Goal: Task Accomplishment & Management: Manage account settings

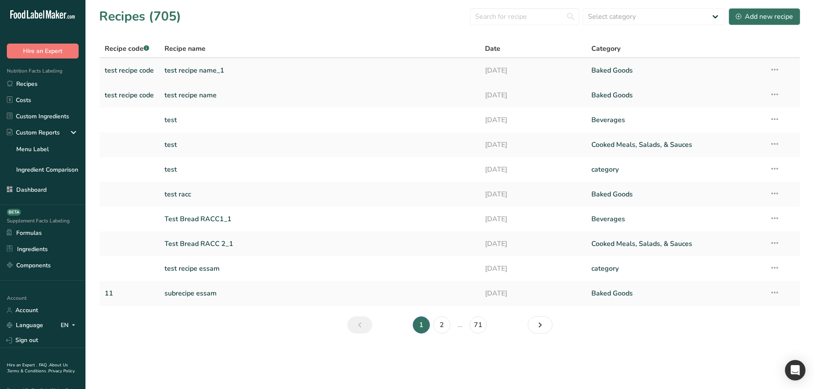
click at [182, 70] on link "test recipe name_1" at bounding box center [319, 71] width 310 height 18
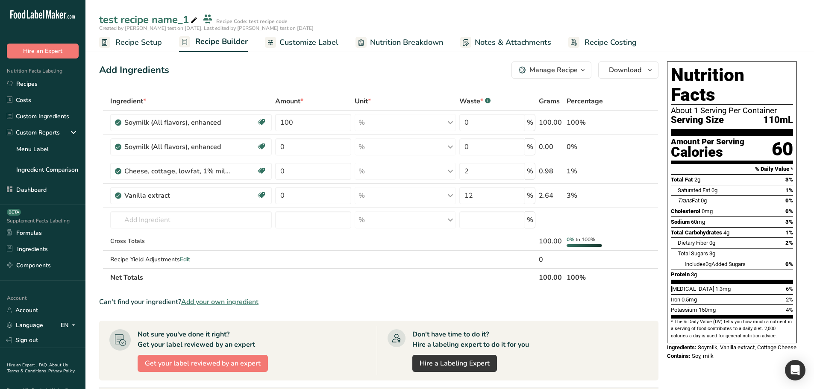
click at [151, 41] on span "Recipe Setup" at bounding box center [138, 43] width 47 height 12
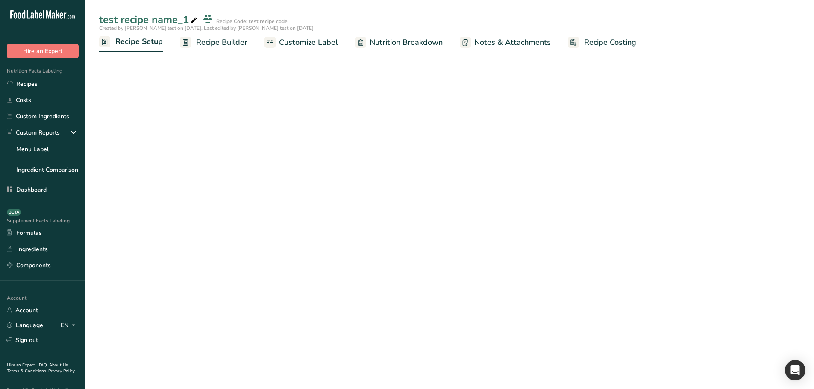
select select "29"
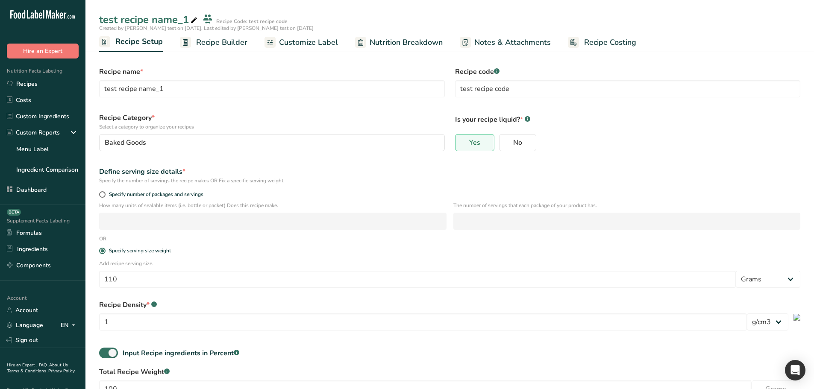
click at [199, 44] on span "Recipe Builder" at bounding box center [221, 43] width 51 height 12
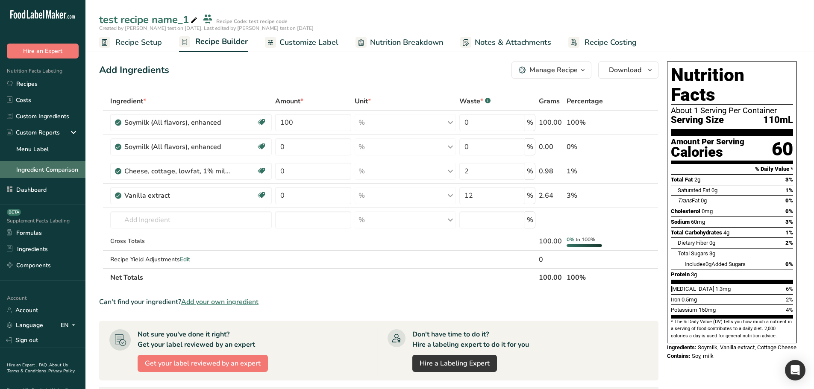
click at [33, 176] on link "Ingredient Comparison" at bounding box center [42, 169] width 85 height 17
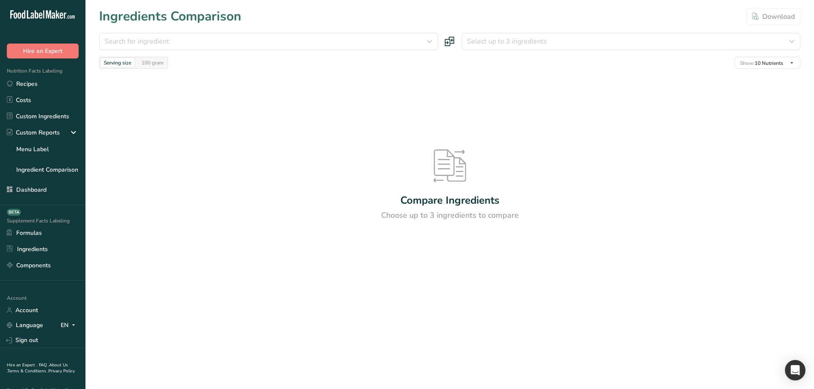
click at [237, 52] on div "Search for ingredient Standard Custom Almond flour Milk, whole, 3.25% milkfat, …" at bounding box center [449, 51] width 701 height 36
click at [246, 46] on div "Search for ingredient" at bounding box center [266, 41] width 322 height 10
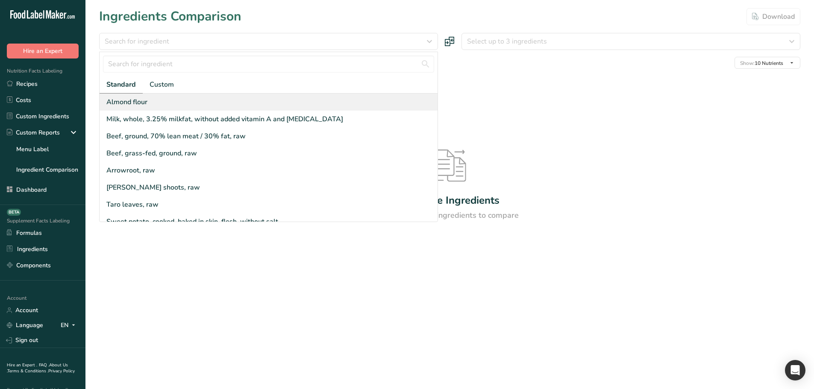
click at [227, 96] on div "Almond flour" at bounding box center [269, 102] width 338 height 17
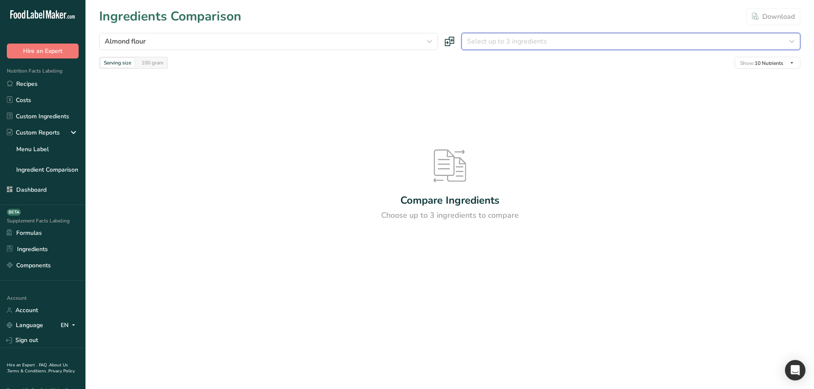
click at [506, 38] on span "Select up to 3 ingredients" at bounding box center [507, 41] width 80 height 10
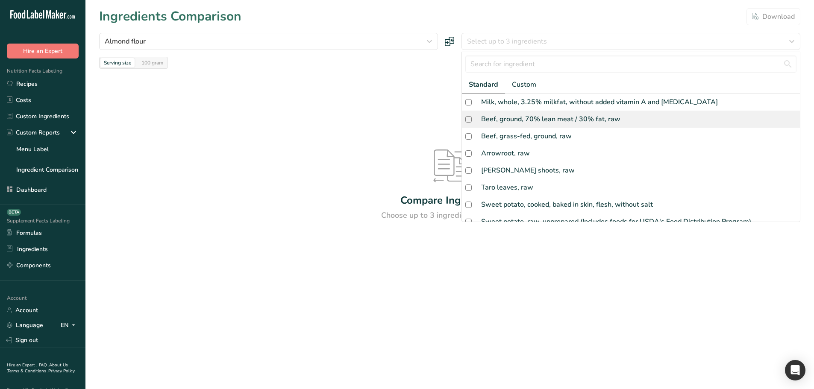
click at [498, 123] on div "Beef, ground, 70% lean meat / 30% fat, raw" at bounding box center [550, 119] width 139 height 10
checkbox input "true"
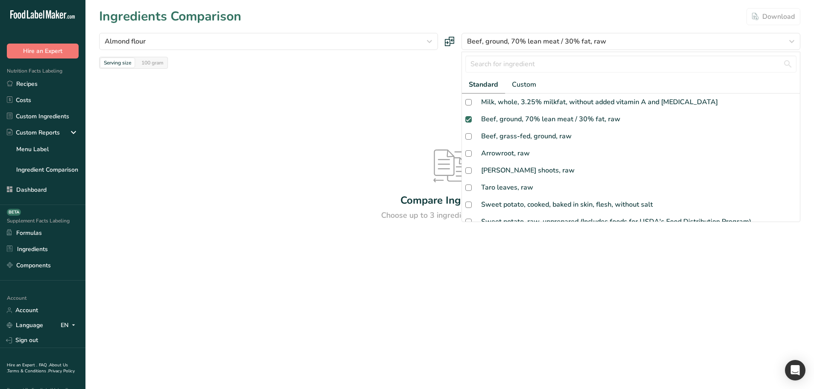
click at [401, 104] on div "Compare Ingredients Choose up to 3 ingredients to compare" at bounding box center [449, 186] width 701 height 234
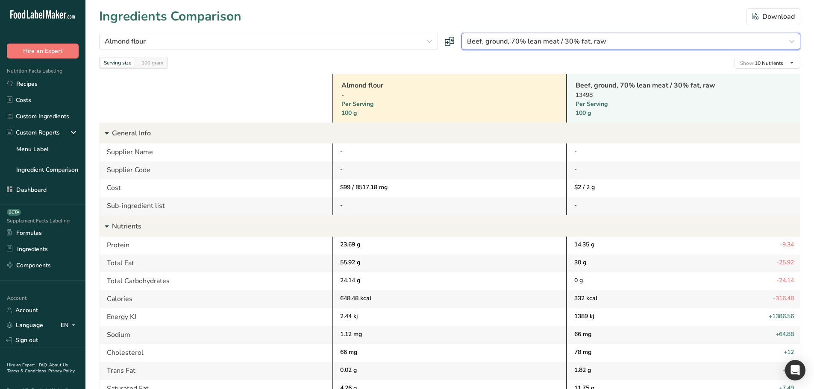
click at [613, 39] on div "Beef, ground, 70% lean meat / 30% fat, raw" at bounding box center [628, 41] width 322 height 10
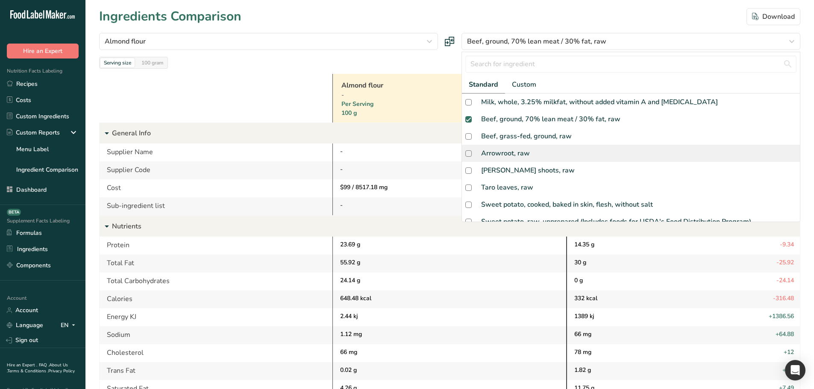
click at [548, 160] on div "Arrowroot, raw" at bounding box center [631, 153] width 338 height 17
checkbox input "true"
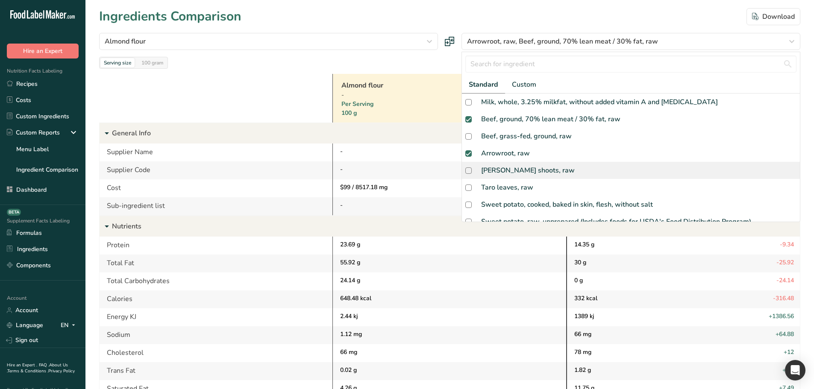
click at [526, 177] on div "Taro shoots, raw" at bounding box center [631, 170] width 338 height 17
checkbox input "true"
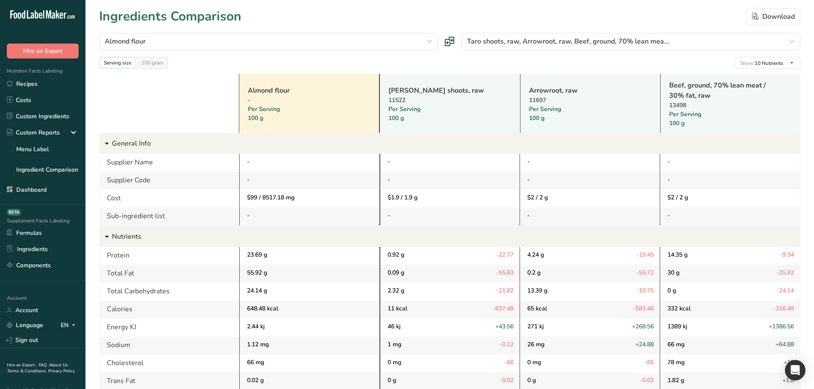
click at [363, 69] on div "Almond flour - Per Serving 100 g Taro shoots, raw 11522 Per Serving 100 g Arrow…" at bounding box center [449, 307] width 701 height 477
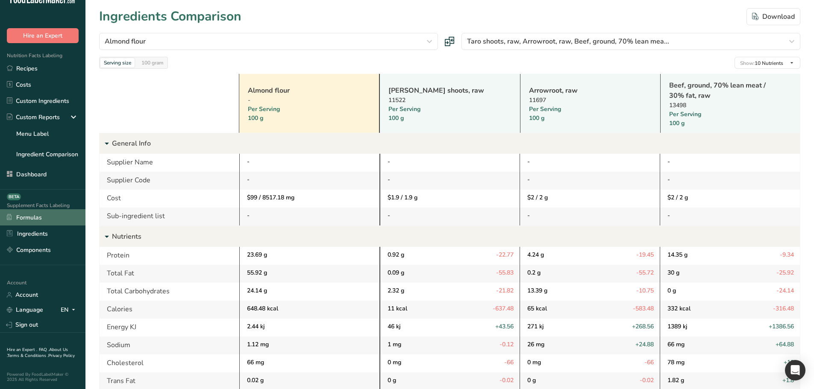
scroll to position [21, 0]
click at [68, 112] on icon at bounding box center [73, 116] width 10 height 15
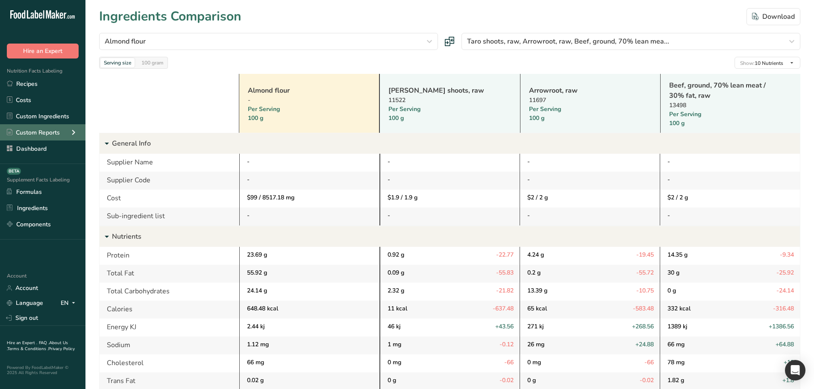
scroll to position [0, 0]
click at [70, 127] on icon at bounding box center [73, 132] width 10 height 15
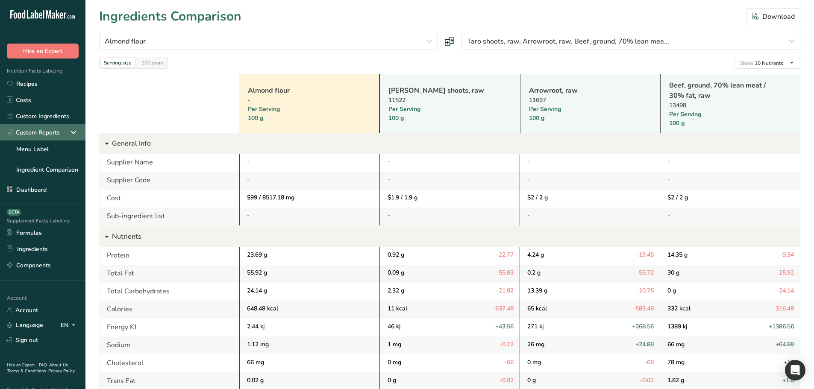
click at [70, 127] on icon at bounding box center [73, 132] width 10 height 15
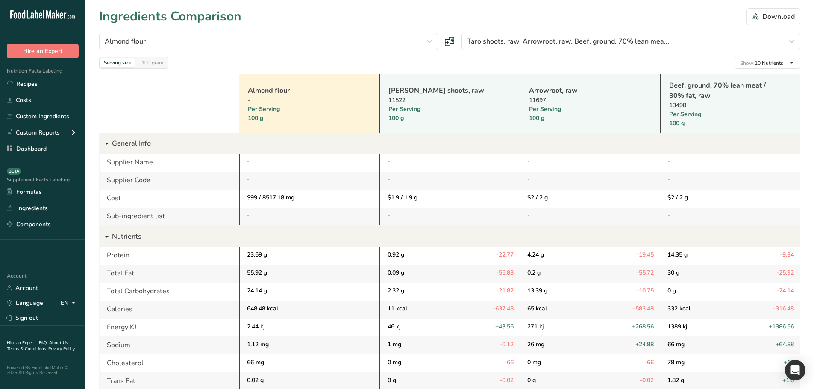
click at [143, 105] on div at bounding box center [169, 103] width 140 height 59
click at [75, 132] on icon at bounding box center [73, 132] width 10 height 15
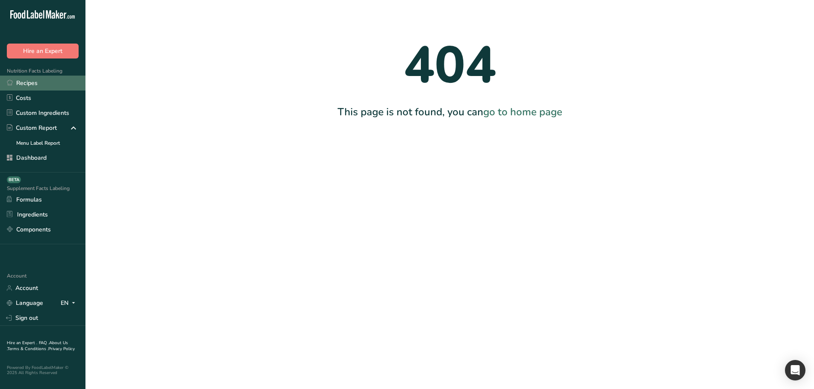
click at [39, 88] on link "Recipes" at bounding box center [42, 83] width 85 height 15
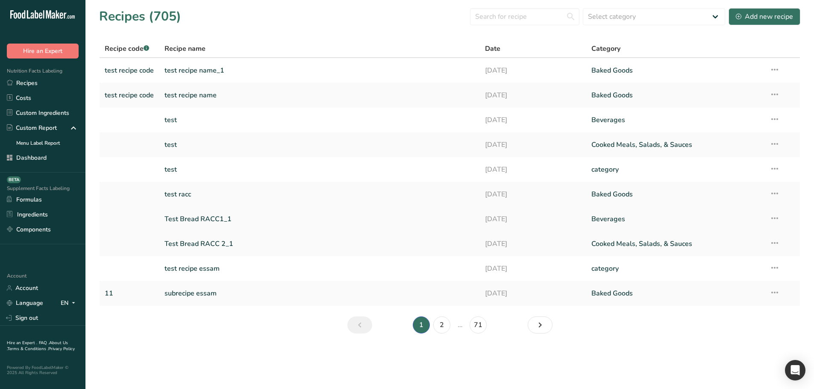
click at [251, 219] on link "Test Bread RACC1_1" at bounding box center [319, 219] width 310 height 18
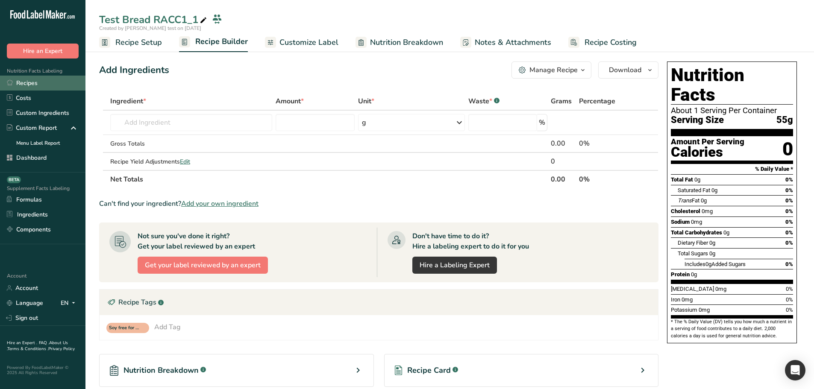
click at [61, 83] on link "Recipes" at bounding box center [42, 83] width 85 height 15
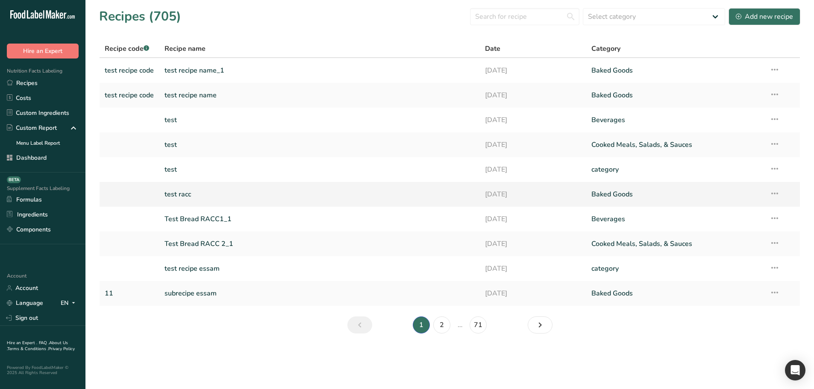
click at [205, 195] on link "test racc" at bounding box center [319, 194] width 310 height 18
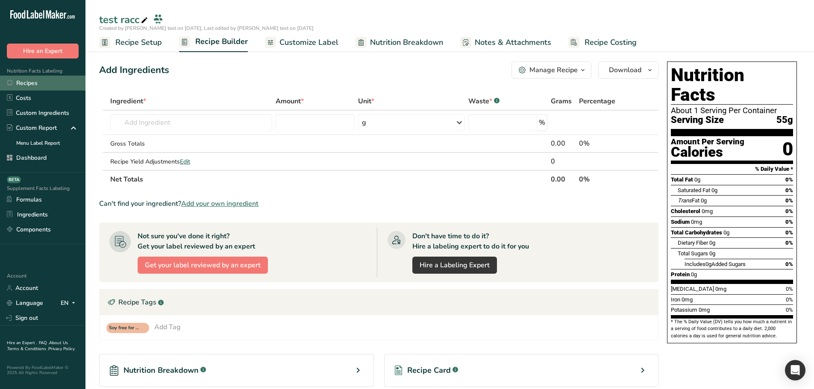
click at [53, 87] on link "Recipes" at bounding box center [42, 83] width 85 height 15
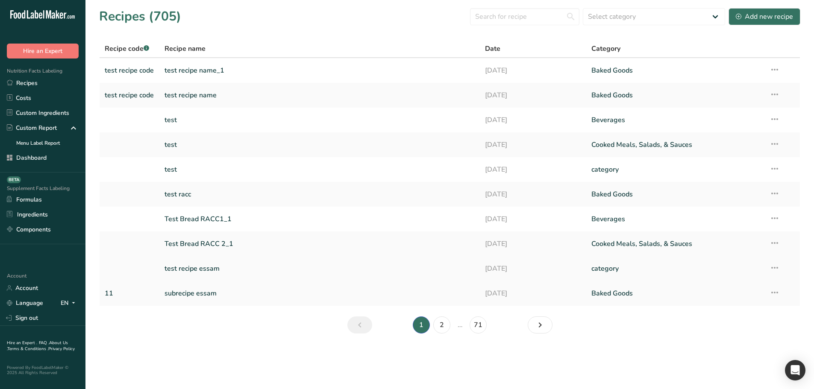
click at [207, 265] on link "test recipe essam" at bounding box center [319, 269] width 310 height 18
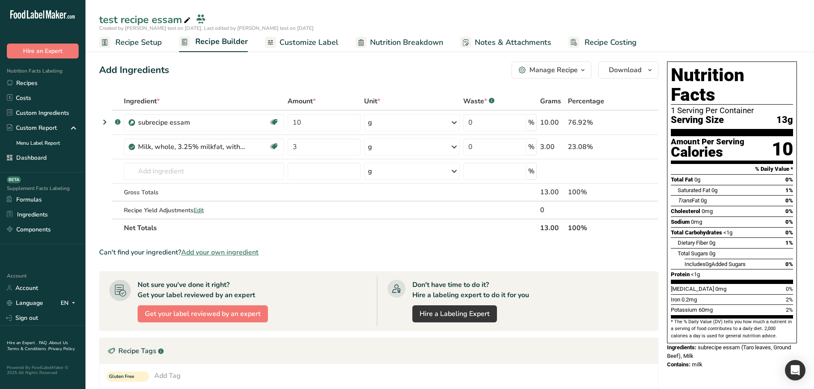
click at [381, 47] on span "Nutrition Breakdown" at bounding box center [406, 43] width 73 height 12
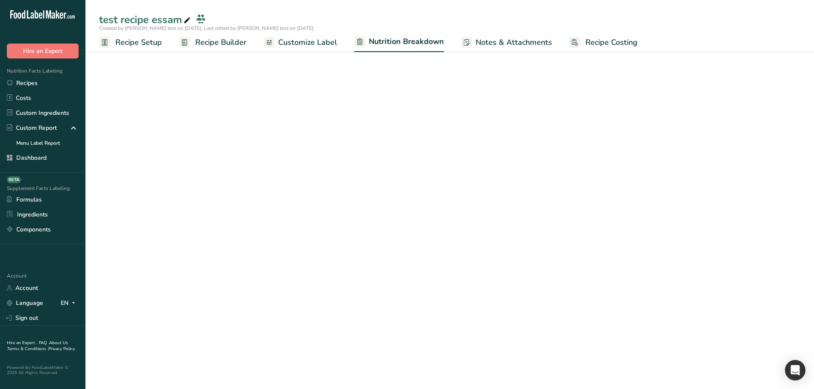
select select "Calories"
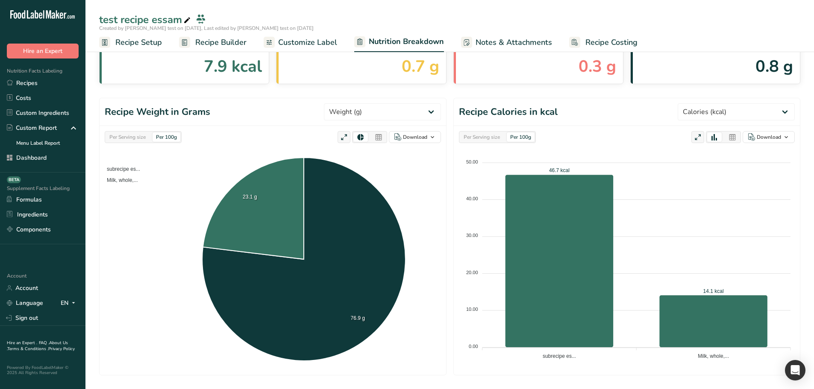
scroll to position [15, 0]
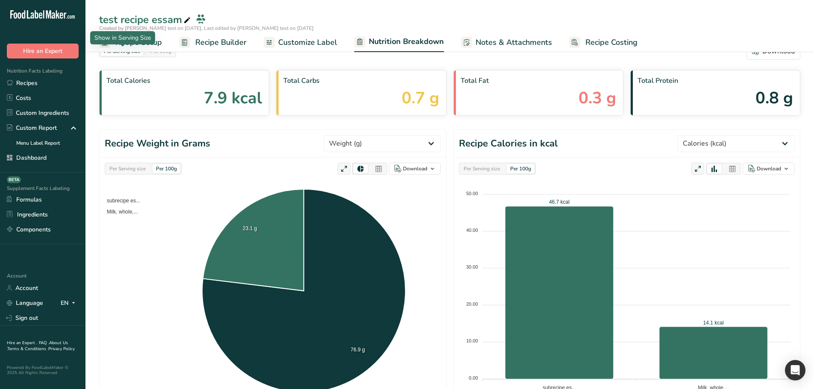
click at [135, 48] on link "Recipe Setup" at bounding box center [130, 42] width 63 height 19
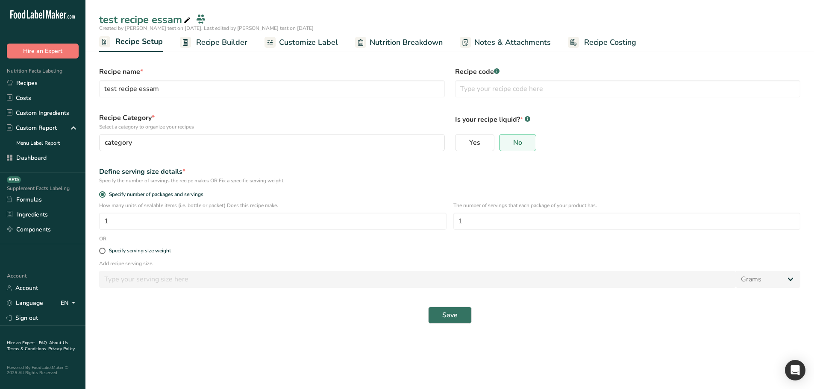
click at [208, 39] on span "Recipe Builder" at bounding box center [221, 43] width 51 height 12
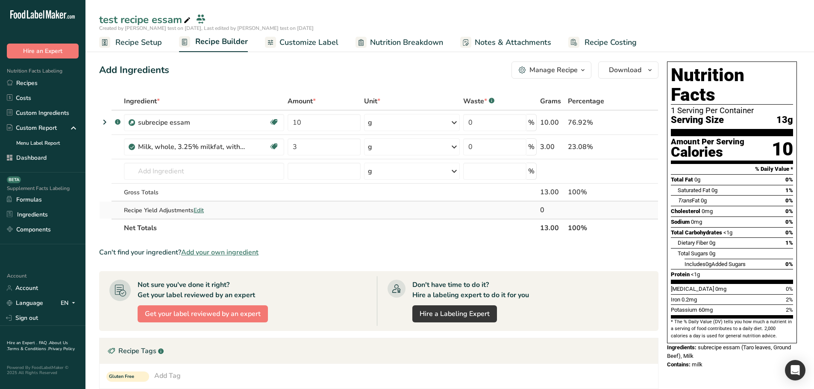
click at [201, 209] on span "Edit" at bounding box center [198, 210] width 10 height 8
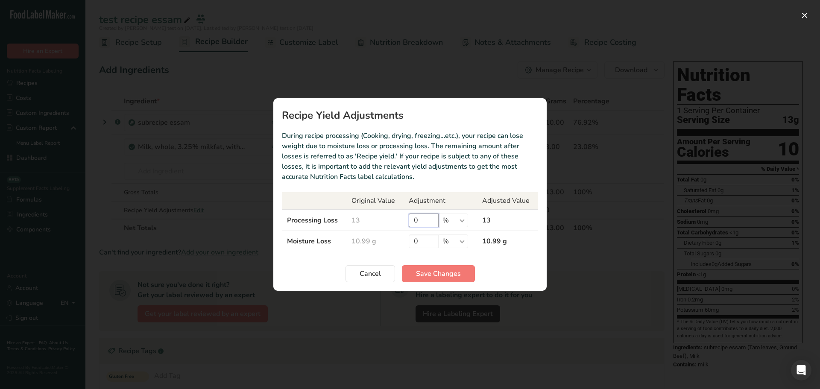
click at [410, 215] on input "0" at bounding box center [424, 221] width 30 height 14
click at [410, 214] on input "0" at bounding box center [424, 221] width 30 height 14
click at [408, 212] on td "0 % g ppm ug kg mg mcg lb oz" at bounding box center [441, 220] width 74 height 21
click at [411, 218] on input "0" at bounding box center [424, 221] width 30 height 14
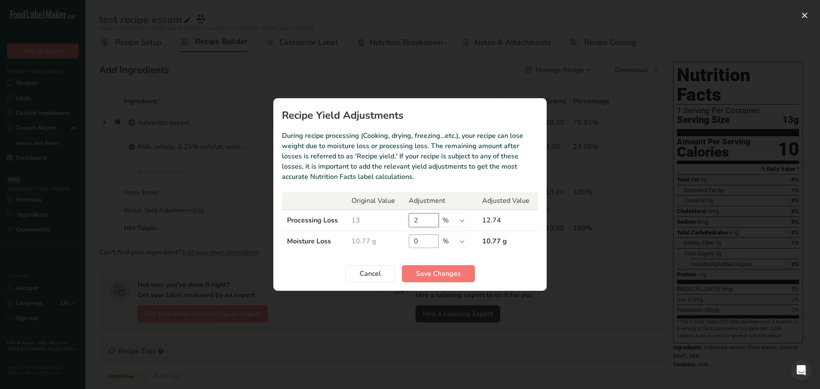
type input "2"
click at [424, 235] on input "0" at bounding box center [424, 241] width 30 height 14
click at [424, 237] on input "0" at bounding box center [424, 241] width 30 height 14
type input "2"
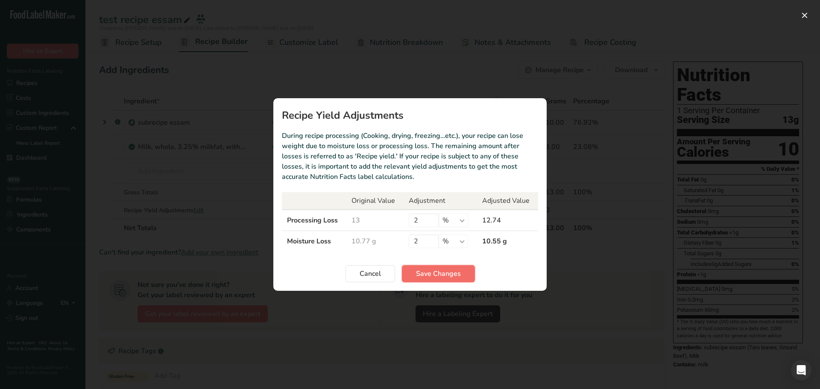
click at [422, 268] on button "Save Changes" at bounding box center [438, 273] width 73 height 17
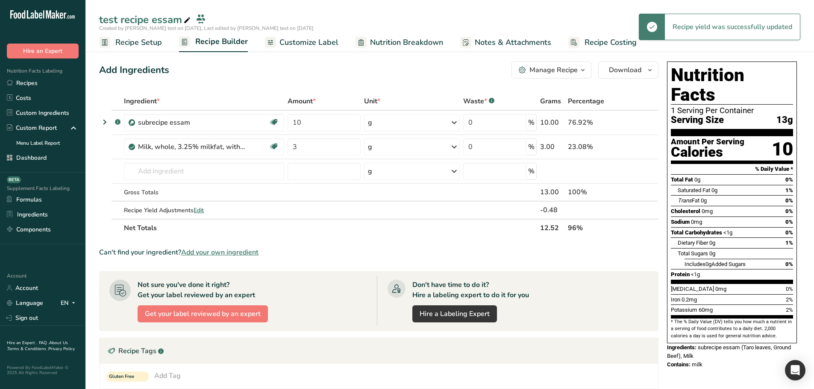
click at [378, 35] on link "Nutrition Breakdown" at bounding box center [399, 42] width 88 height 19
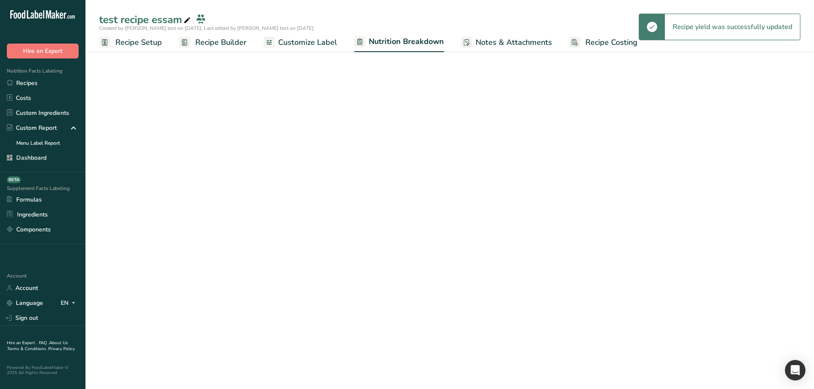
select select "Calories"
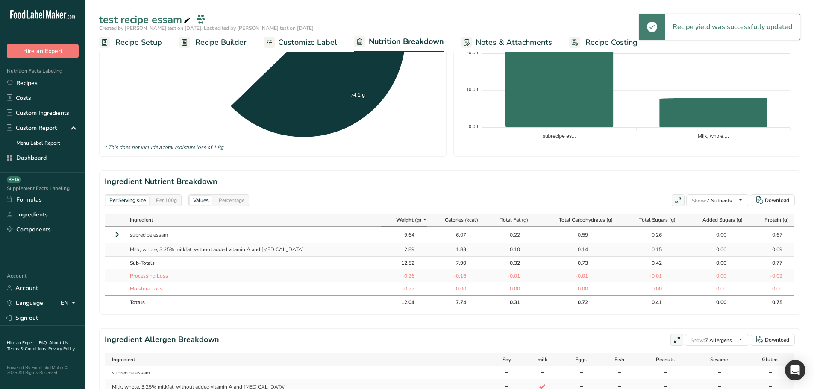
scroll to position [299, 0]
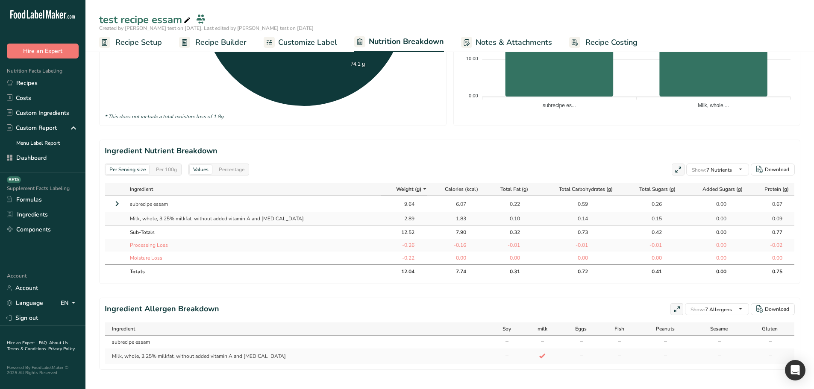
click at [115, 204] on icon at bounding box center [117, 203] width 10 height 15
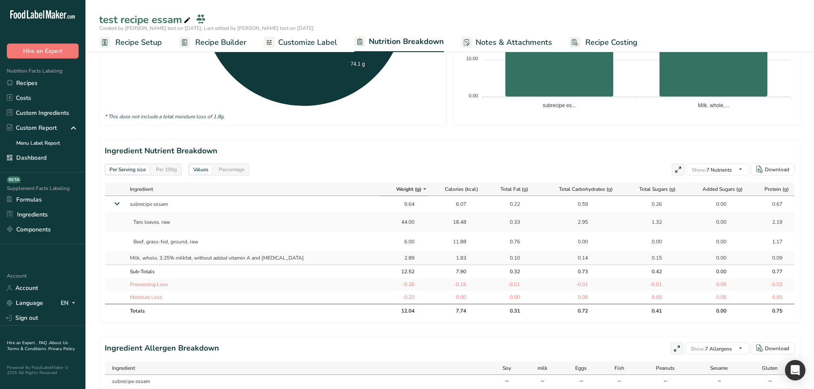
click at [115, 204] on icon at bounding box center [116, 204] width 15 height 10
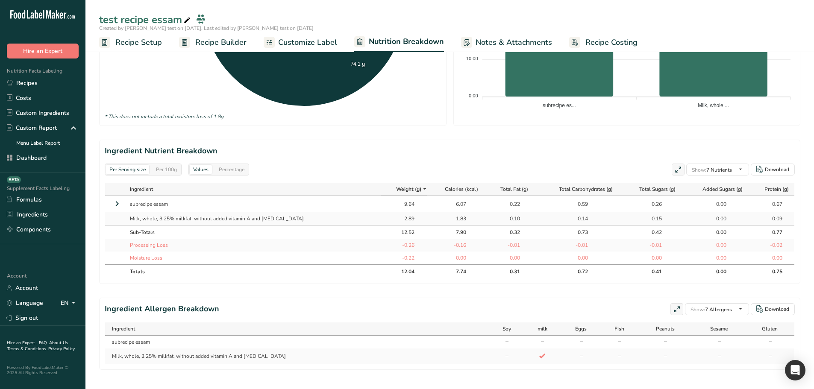
click at [173, 167] on div "Per 100g" at bounding box center [166, 169] width 28 height 9
click at [118, 206] on icon at bounding box center [117, 203] width 10 height 15
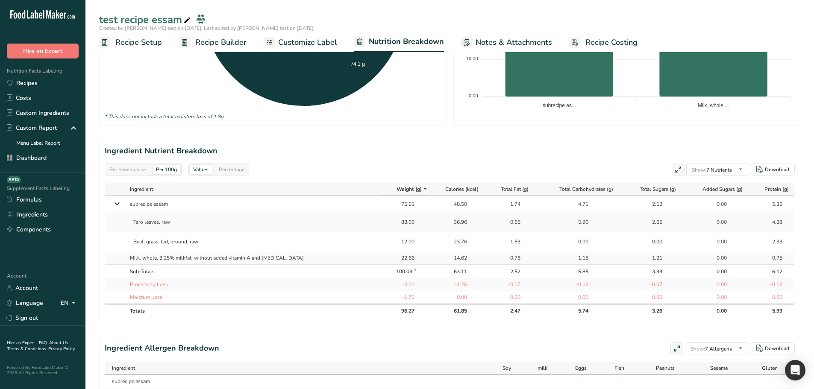
click at [243, 172] on div "Percentage" at bounding box center [231, 169] width 32 height 9
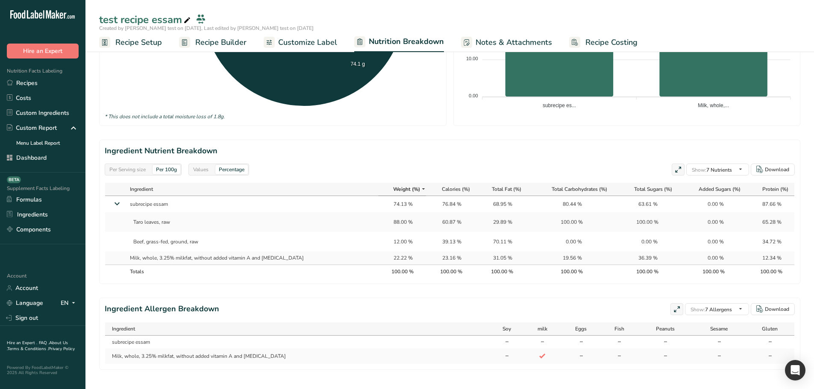
click at [201, 171] on div "Values" at bounding box center [201, 169] width 22 height 9
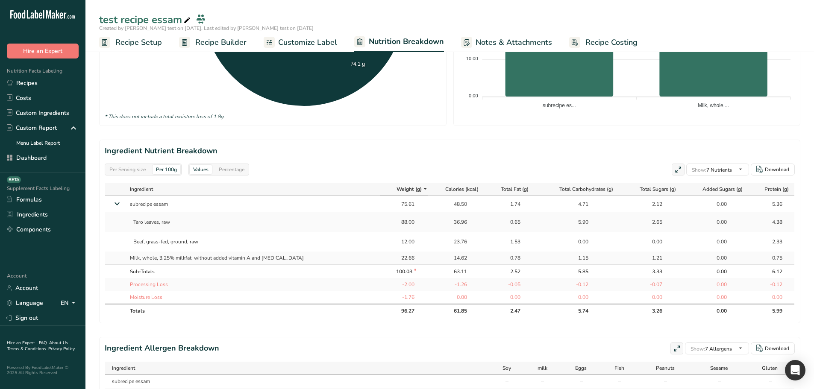
click at [190, 38] on link "Recipe Builder" at bounding box center [212, 42] width 67 height 19
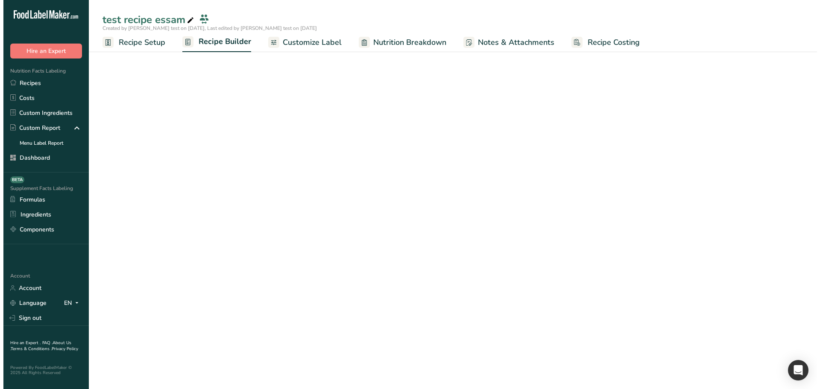
scroll to position [87, 0]
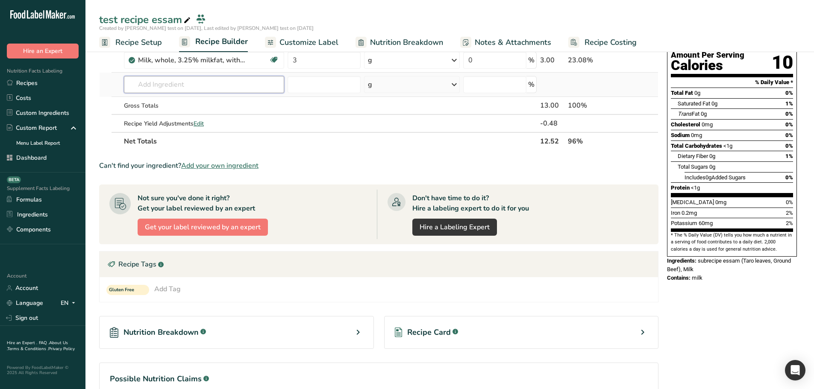
click at [187, 90] on input "text" at bounding box center [204, 84] width 160 height 17
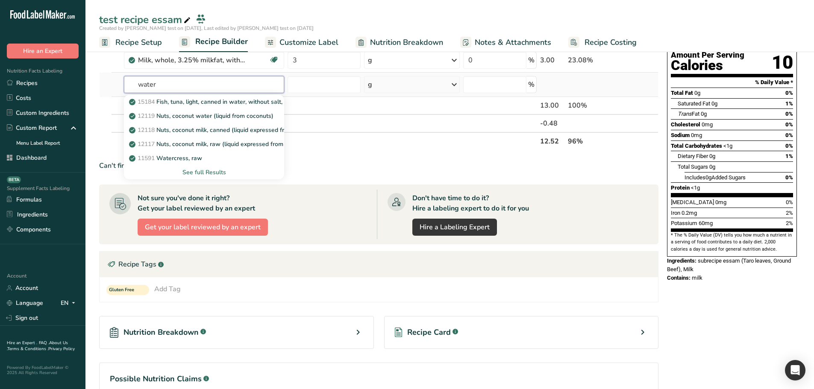
type input "water"
click at [200, 169] on div "See full Results" at bounding box center [204, 172] width 147 height 9
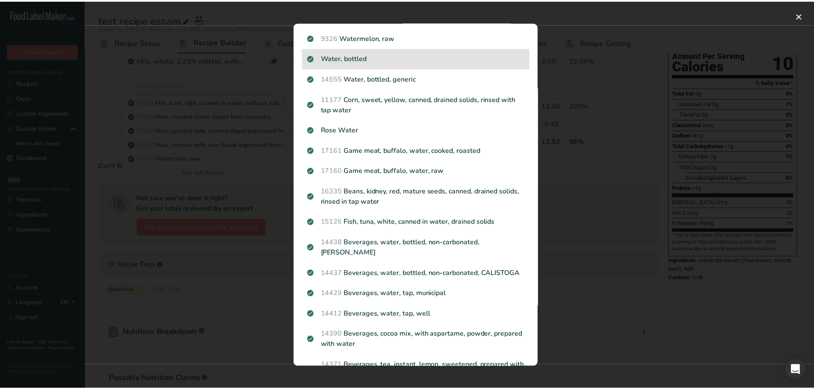
scroll to position [171, 0]
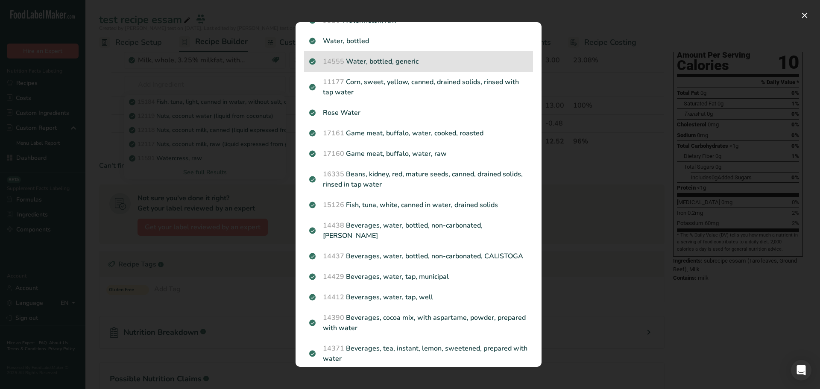
click at [389, 68] on div "14555 Water, bottled, generic" at bounding box center [418, 61] width 229 height 21
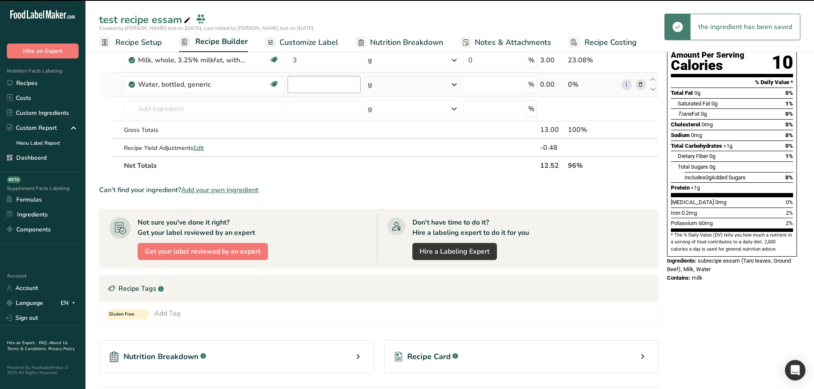
type input "0"
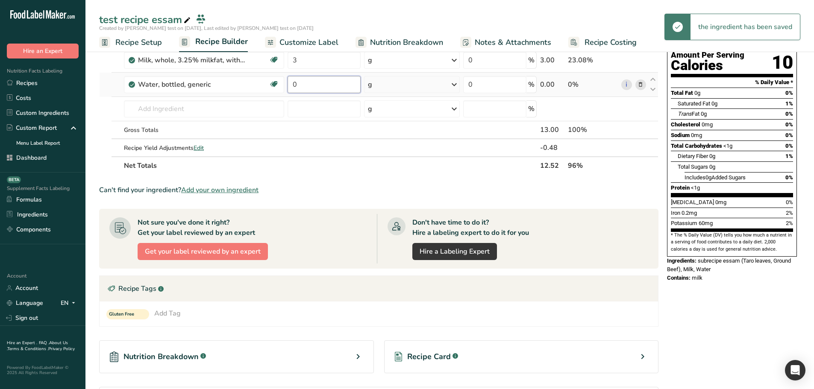
drag, startPoint x: 315, startPoint y: 88, endPoint x: 293, endPoint y: 85, distance: 21.9
click at [293, 85] on input "0" at bounding box center [323, 84] width 73 height 17
type input "11"
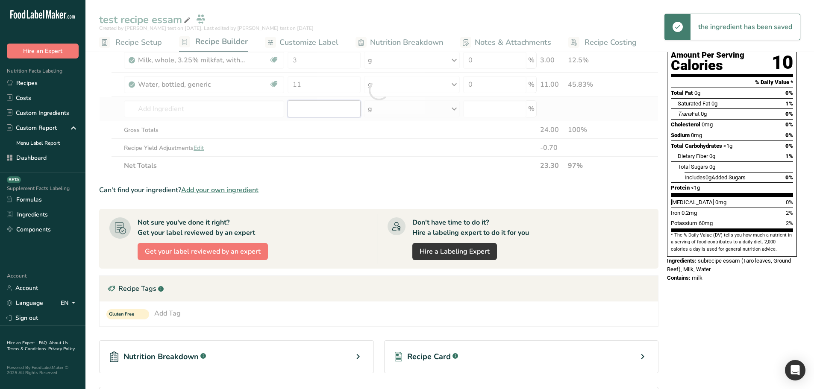
click at [308, 105] on div "Ingredient * Amount * Unit * Waste * .a-a{fill:#347362;}.b-a{fill:#fff;} Grams …" at bounding box center [378, 90] width 559 height 169
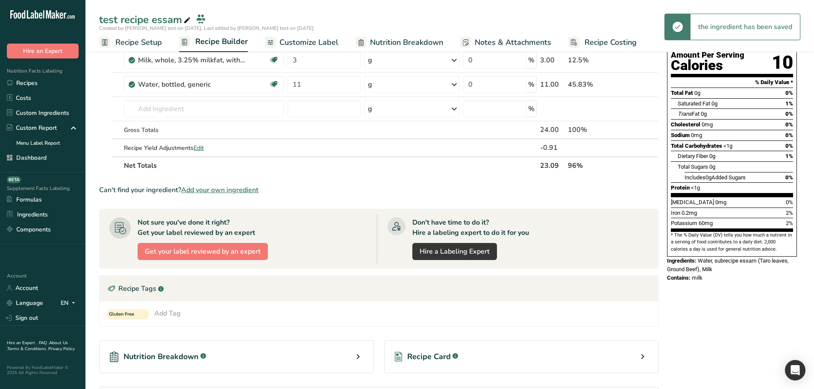
click at [399, 43] on span "Nutrition Breakdown" at bounding box center [406, 43] width 73 height 12
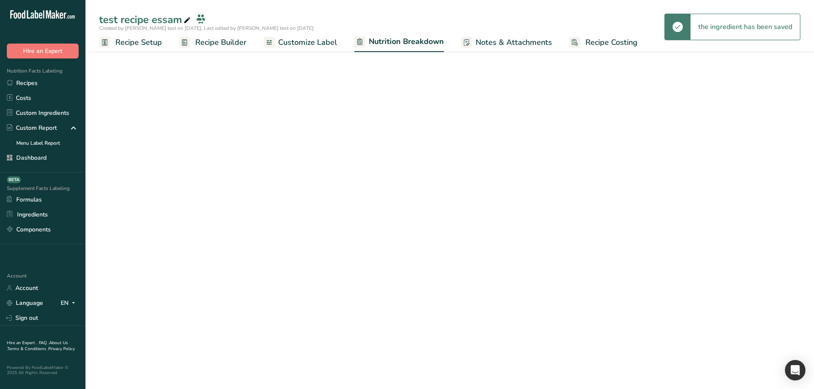
select select "Calories"
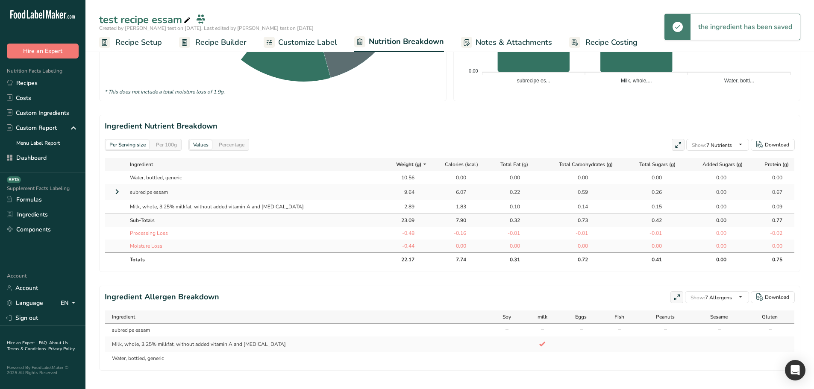
scroll to position [339, 0]
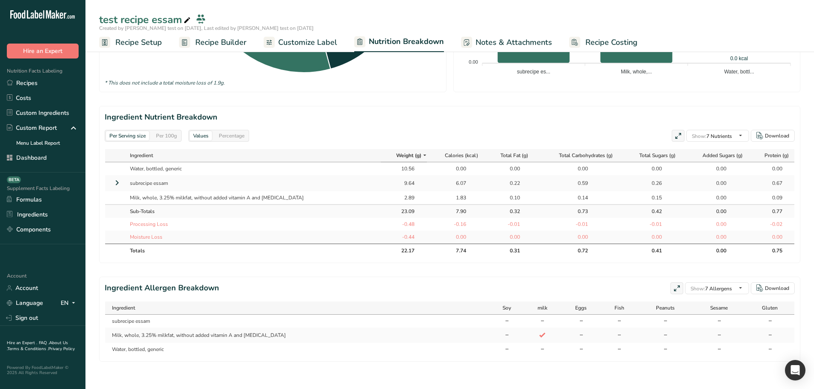
click at [160, 137] on section "Ingredient Nutrient Breakdown Per Serving size Per 100g Values Percentage Show:…" at bounding box center [449, 184] width 701 height 157
click at [163, 133] on div "Per Serving size Per 100g" at bounding box center [143, 136] width 77 height 12
click at [166, 132] on div "Per 100g" at bounding box center [166, 135] width 28 height 9
click at [138, 131] on div "Per Serving size" at bounding box center [127, 135] width 43 height 9
click at [163, 131] on div "Per 100g" at bounding box center [166, 135] width 28 height 9
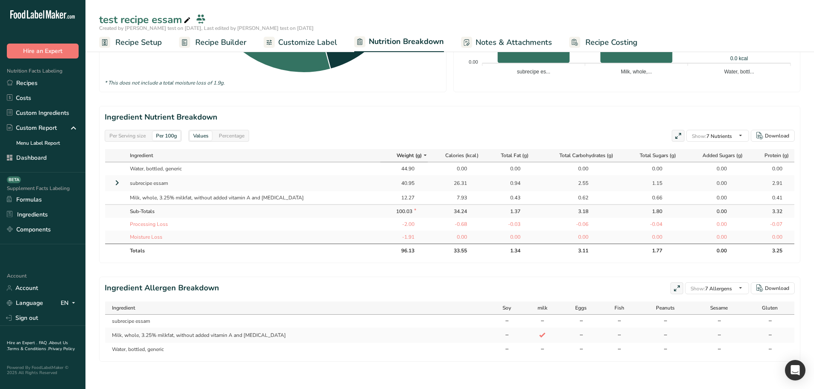
click at [134, 131] on div "Per Serving size" at bounding box center [127, 135] width 43 height 9
click at [46, 87] on link "Recipes" at bounding box center [42, 83] width 85 height 15
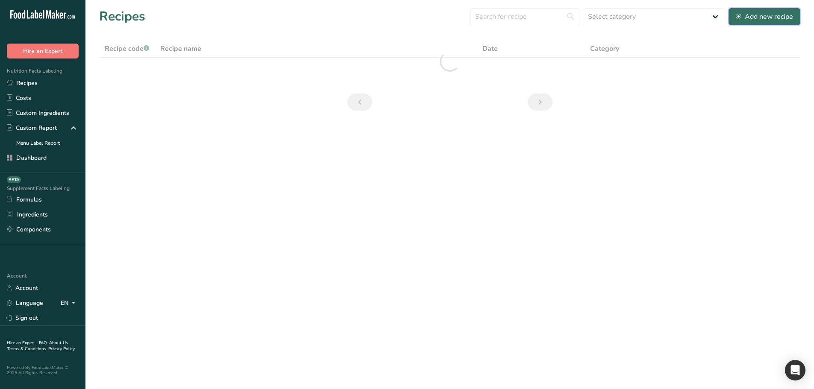
click at [792, 15] on div "Add new recipe" at bounding box center [763, 17] width 57 height 10
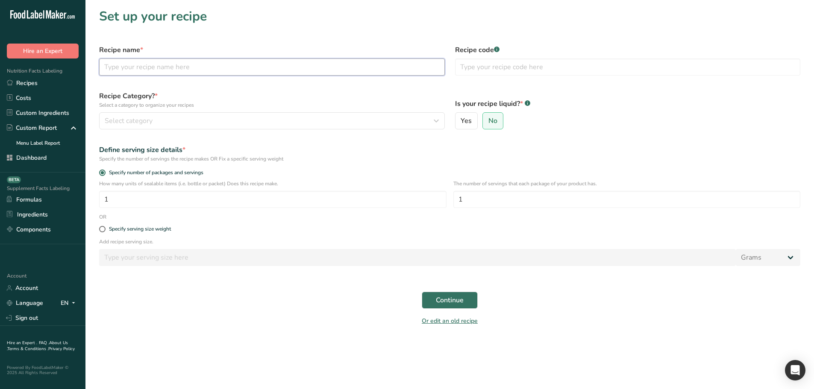
click at [225, 67] on input "text" at bounding box center [272, 67] width 346 height 17
type input "test"
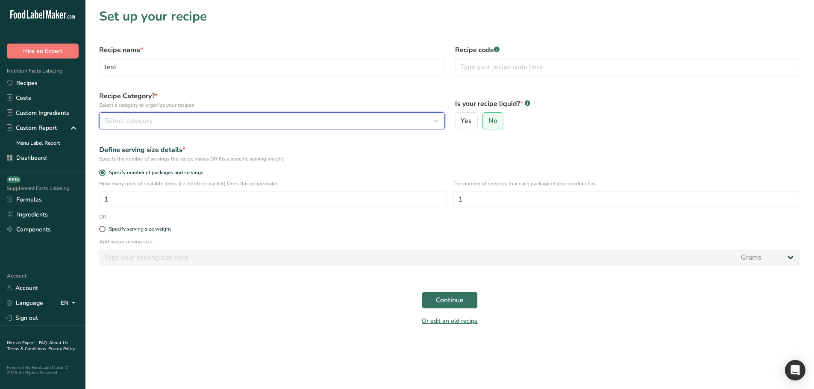
click at [322, 123] on div "Select category" at bounding box center [269, 121] width 329 height 10
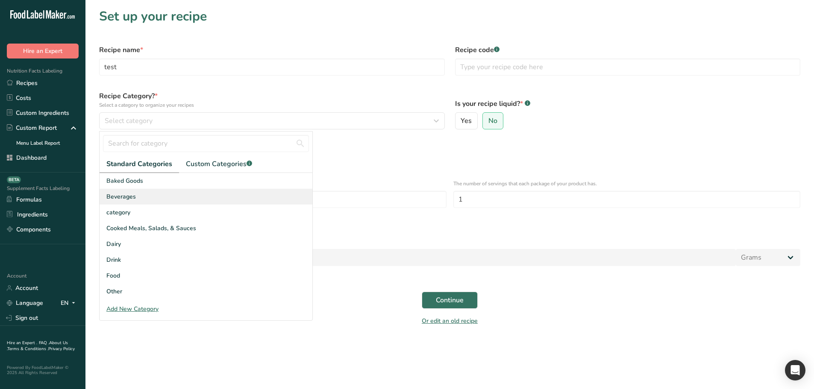
click at [207, 204] on div "Beverages" at bounding box center [206, 197] width 213 height 16
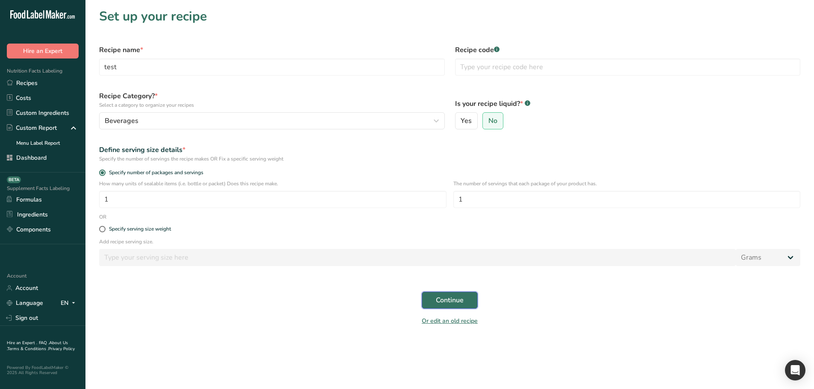
click at [449, 307] on button "Continue" at bounding box center [450, 300] width 56 height 17
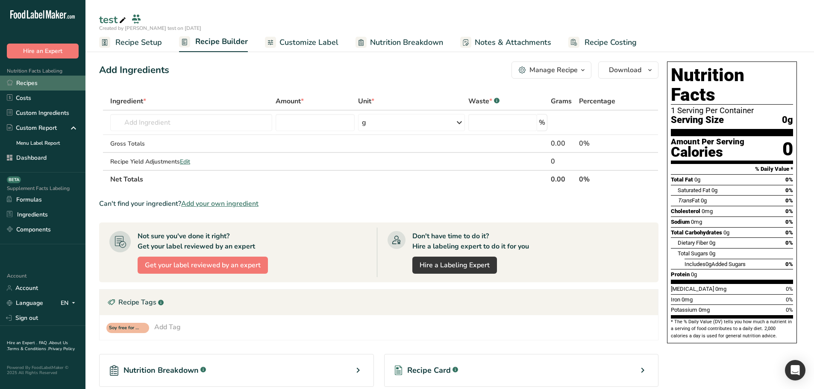
click at [48, 80] on link "Recipes" at bounding box center [42, 83] width 85 height 15
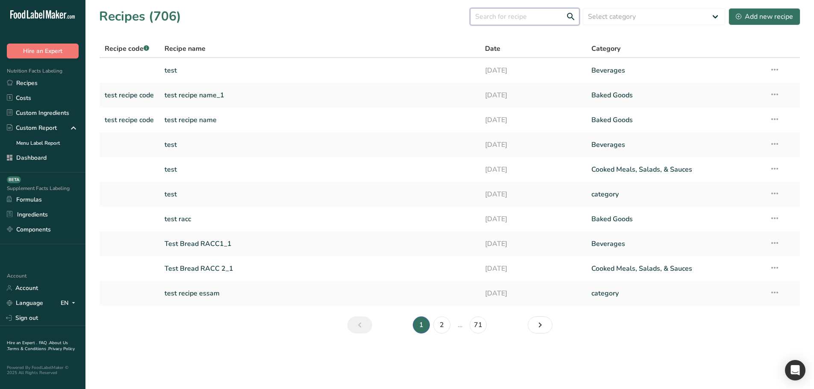
click at [536, 18] on input "text" at bounding box center [524, 16] width 109 height 17
type input "demo 1"
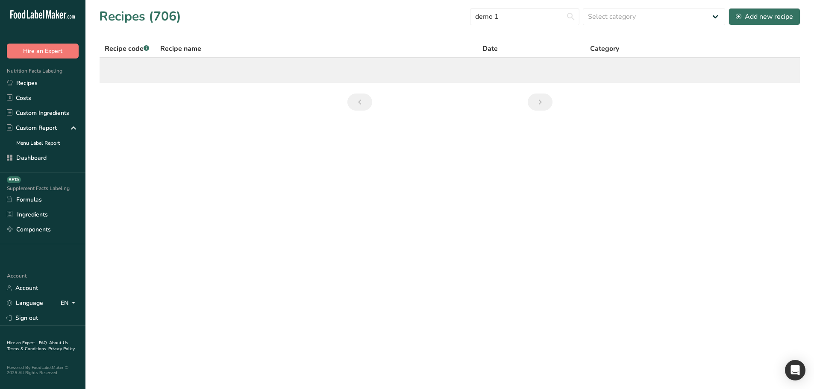
click at [357, 64] on td at bounding box center [450, 70] width 700 height 25
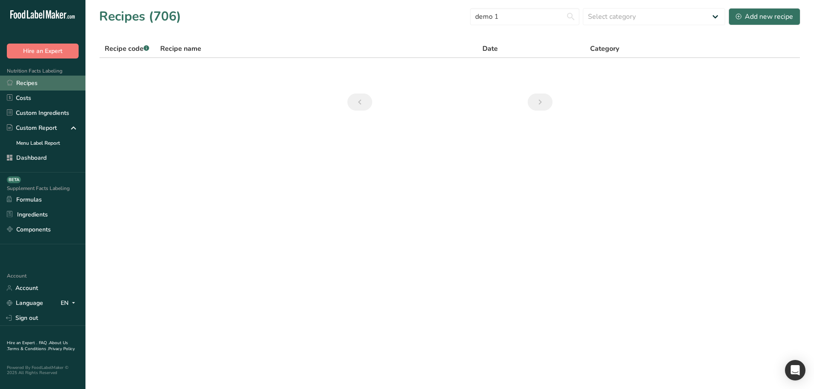
click at [65, 82] on link "Recipes" at bounding box center [42, 83] width 85 height 15
click at [517, 17] on input "demo 1" at bounding box center [524, 16] width 109 height 17
click at [362, 35] on section "Recipes (706) Select category All 0 1c 1q a a23 aa ad Add Custom Category Add C…" at bounding box center [449, 62] width 728 height 124
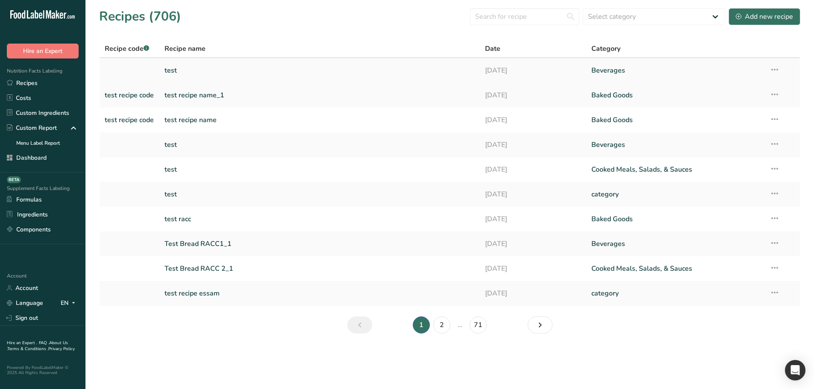
click at [199, 71] on link "test" at bounding box center [319, 71] width 310 height 18
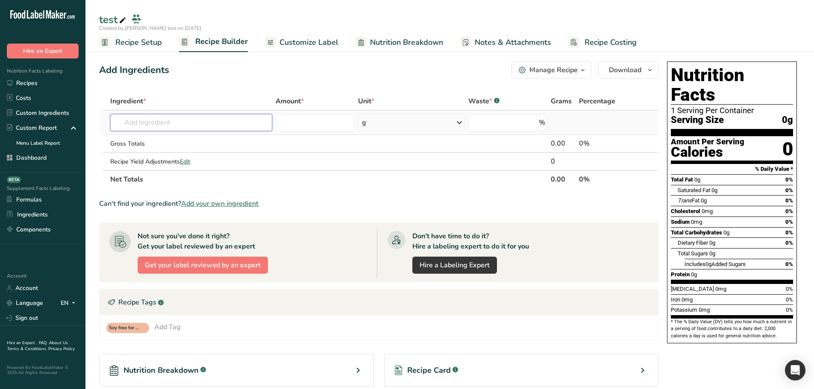
click at [224, 116] on input "text" at bounding box center [191, 122] width 162 height 17
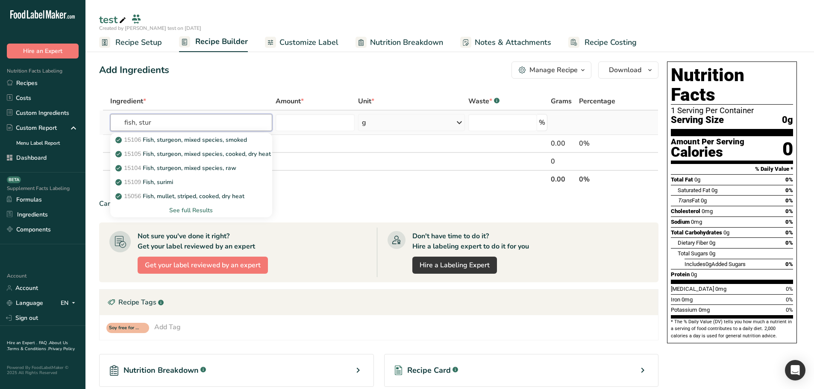
type input "fish, stur"
click at [202, 132] on div "15106 Fish, sturgeon, mixed species, smoked 15105 Fish, sturgeon, mixed species…" at bounding box center [191, 174] width 162 height 86
click at [197, 136] on p "15106 Fish, sturgeon, mixed species, smoked" at bounding box center [182, 139] width 130 height 9
type input "Fish, sturgeon, mixed species, smoked"
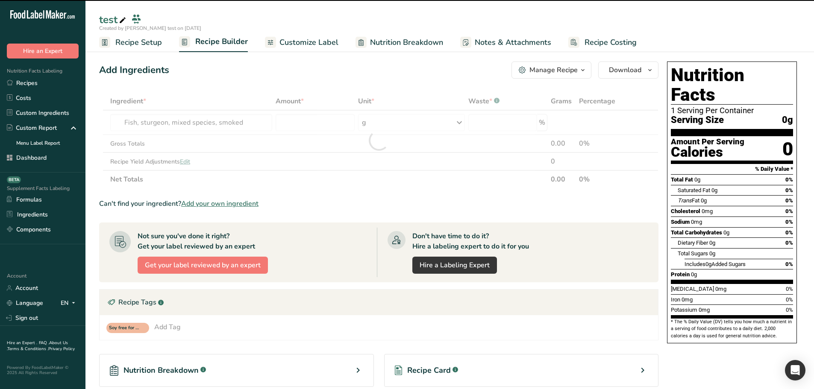
type input "0"
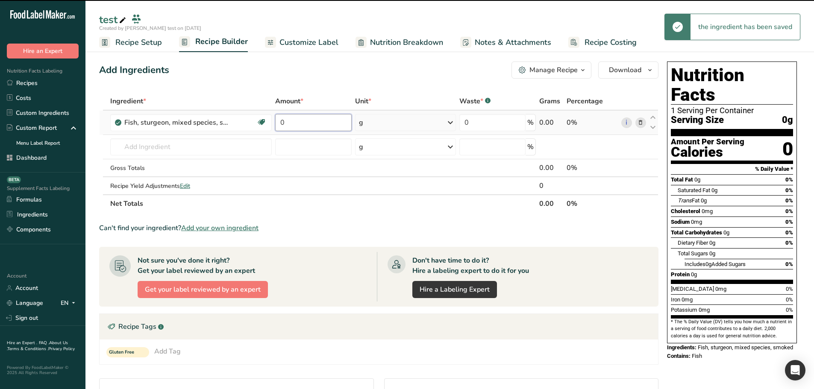
click at [312, 120] on input "0" at bounding box center [313, 122] width 76 height 17
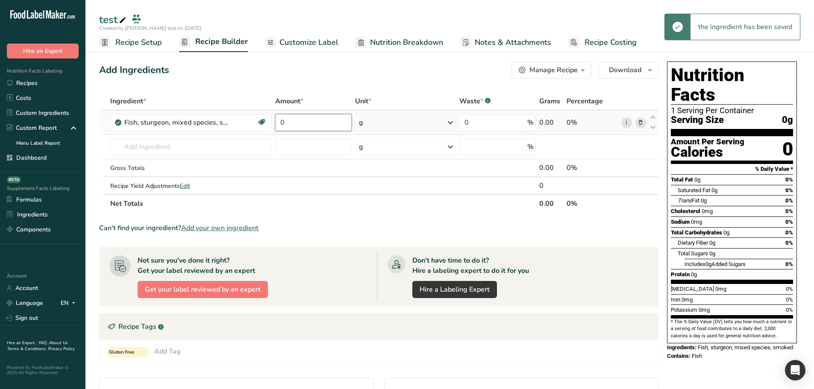
click at [312, 120] on input "0" at bounding box center [313, 122] width 76 height 17
click at [311, 119] on input "0" at bounding box center [313, 122] width 76 height 17
type input "100"
drag, startPoint x: 328, startPoint y: 82, endPoint x: 328, endPoint y: 88, distance: 6.4
click at [328, 82] on div "Add Ingredients Manage Recipe Delete Recipe Duplicate Recipe Scale Recipe Save …" at bounding box center [381, 292] width 564 height 468
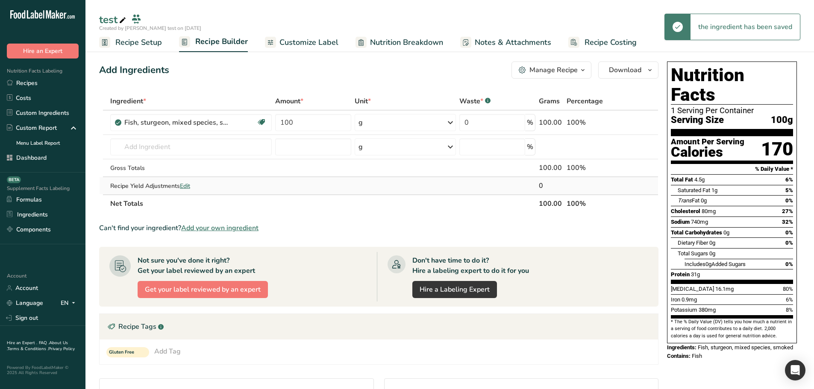
click at [185, 189] on span "Edit" at bounding box center [185, 186] width 10 height 8
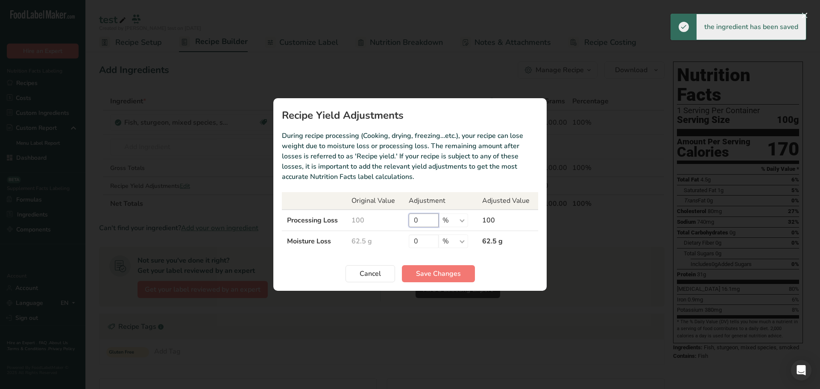
click at [432, 224] on input "0" at bounding box center [424, 221] width 30 height 14
click at [431, 222] on input "0" at bounding box center [424, 221] width 30 height 14
click at [428, 219] on input "0" at bounding box center [424, 221] width 30 height 14
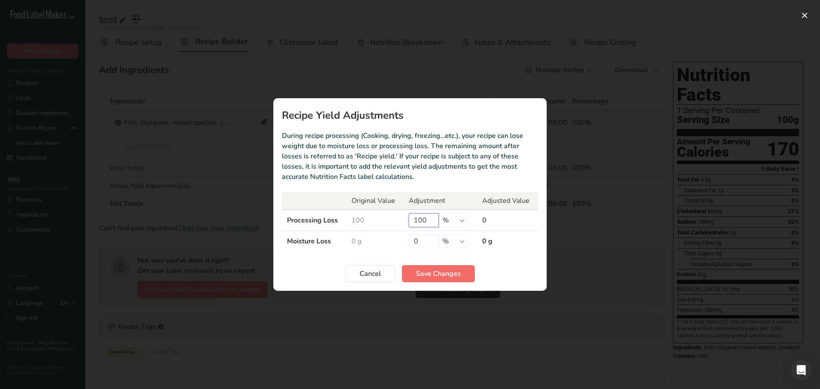
type input "100"
click at [443, 273] on span "Save Changes" at bounding box center [438, 274] width 45 height 10
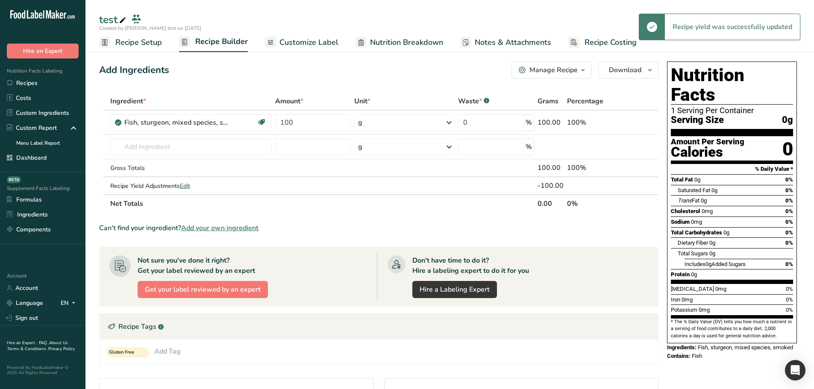
click at [393, 51] on link "Nutrition Breakdown" at bounding box center [399, 42] width 88 height 19
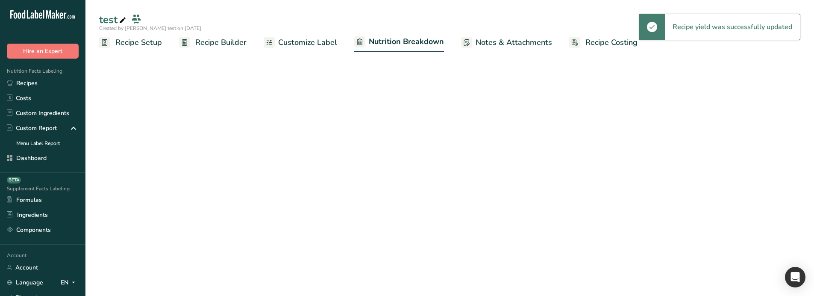
select select "Calories"
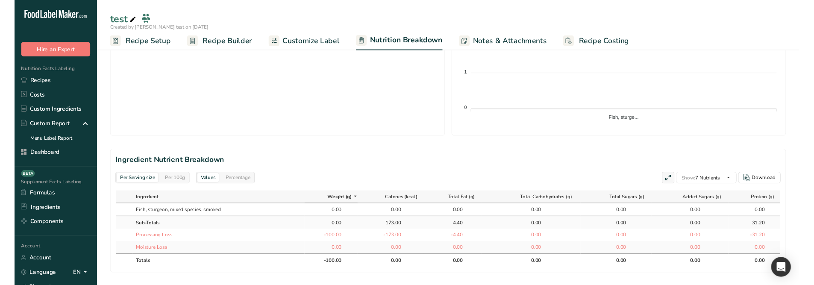
scroll to position [299, 0]
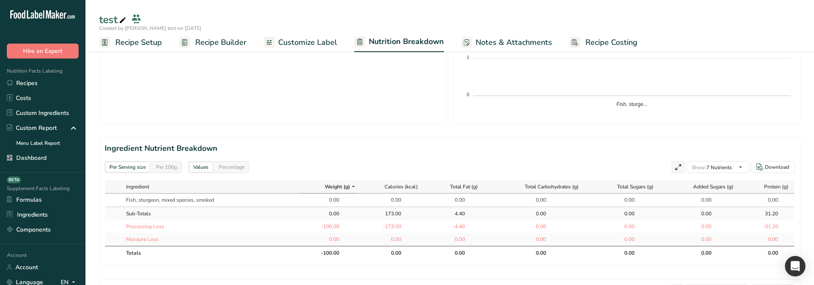
click at [139, 38] on span "Recipe Setup" at bounding box center [138, 43] width 47 height 12
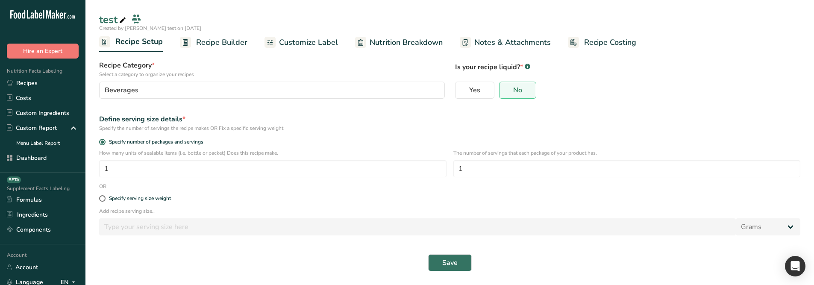
scroll to position [53, 0]
click at [211, 40] on span "Recipe Builder" at bounding box center [221, 43] width 51 height 12
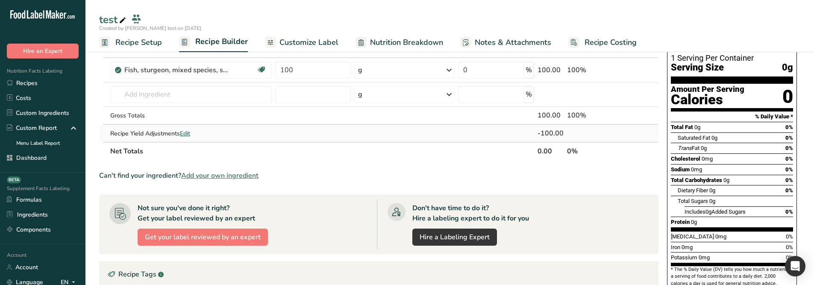
click at [189, 130] on span "Edit" at bounding box center [185, 133] width 10 height 8
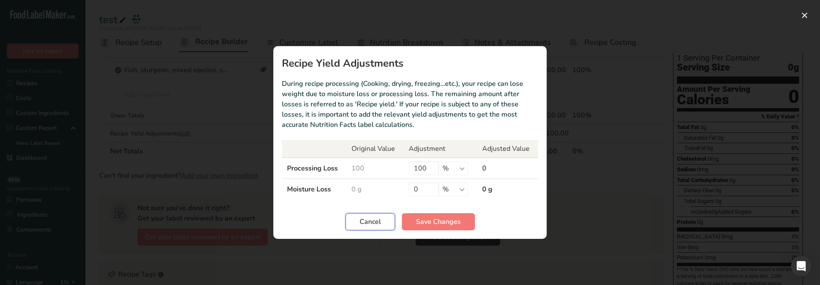
click at [350, 218] on button "Cancel" at bounding box center [371, 221] width 50 height 17
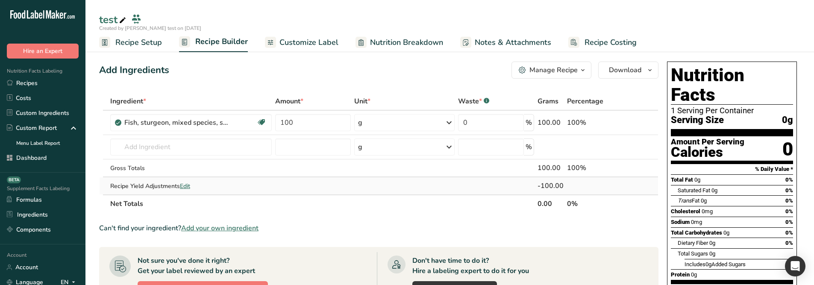
click at [185, 187] on span "Edit" at bounding box center [185, 186] width 10 height 8
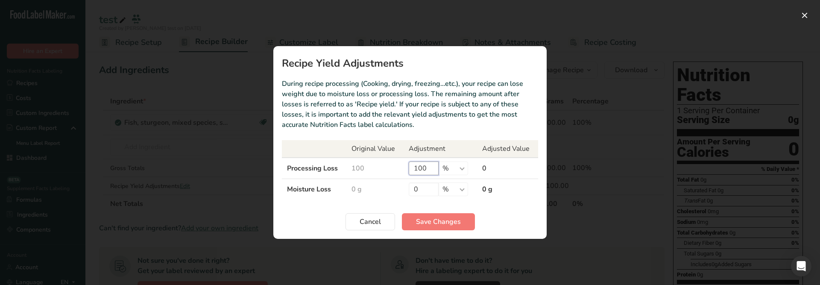
click at [419, 167] on input "100" at bounding box center [424, 168] width 30 height 14
type input "100"
click at [421, 220] on span "Save Changes" at bounding box center [438, 222] width 45 height 10
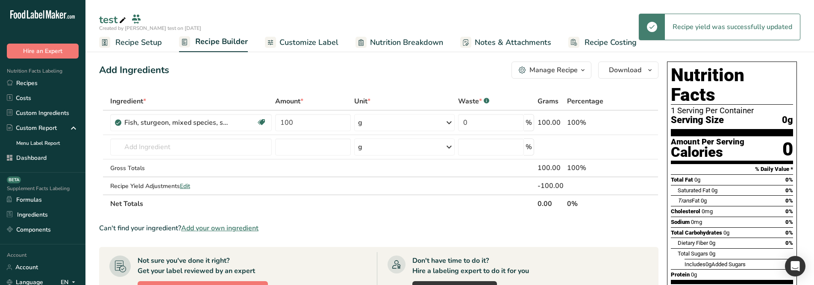
click at [416, 44] on span "Nutrition Breakdown" at bounding box center [406, 43] width 73 height 12
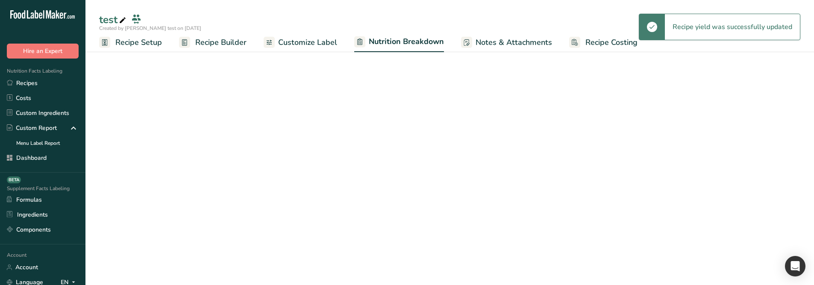
select select "Calories"
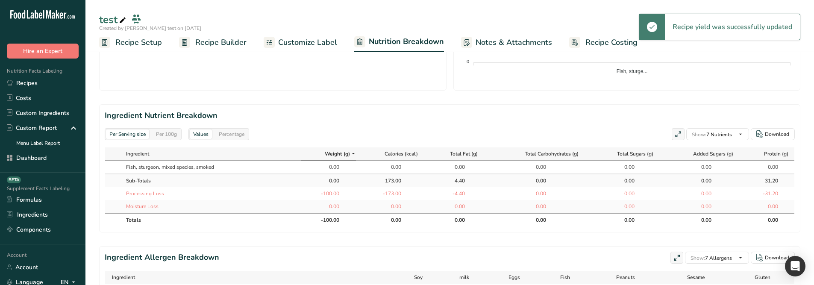
scroll to position [342, 0]
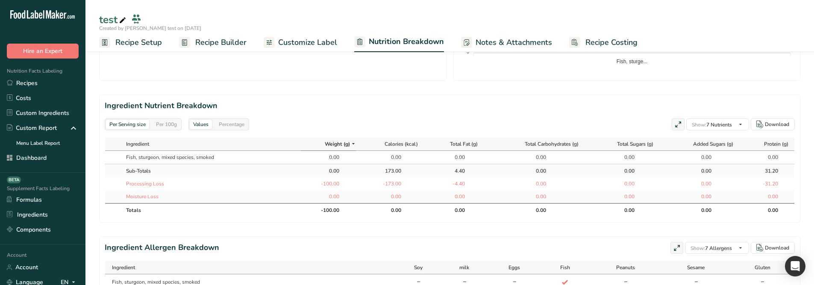
click at [178, 125] on div "Per 100g" at bounding box center [166, 124] width 28 height 9
click at [140, 126] on div "Per Serving size" at bounding box center [127, 124] width 43 height 9
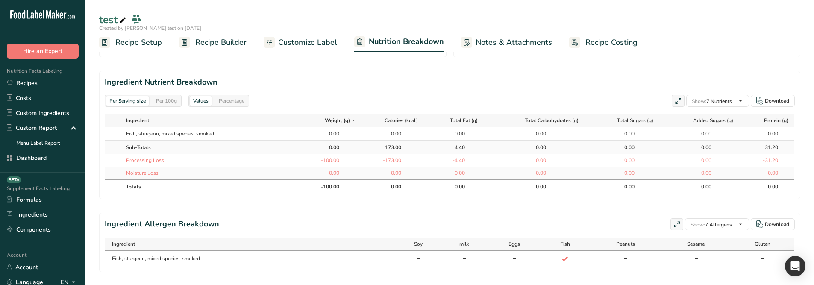
scroll to position [386, 0]
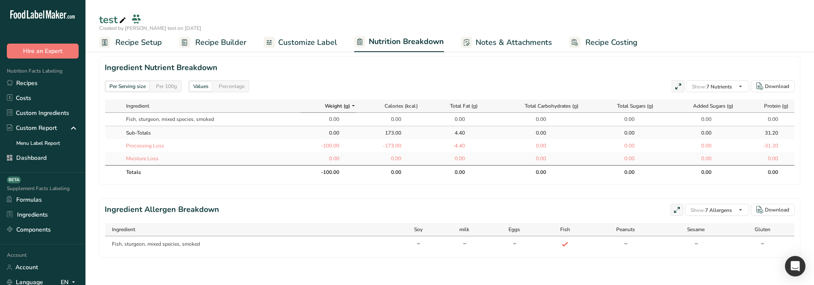
click at [164, 82] on div "Per 100g" at bounding box center [166, 86] width 28 height 9
click at [234, 82] on div "Percentage" at bounding box center [231, 86] width 32 height 9
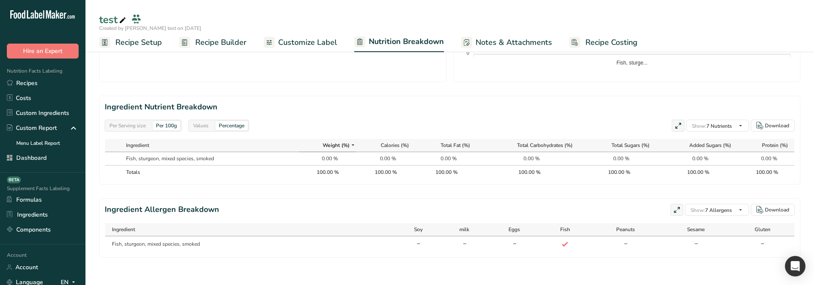
scroll to position [340, 0]
click at [208, 123] on div "Values" at bounding box center [201, 125] width 22 height 9
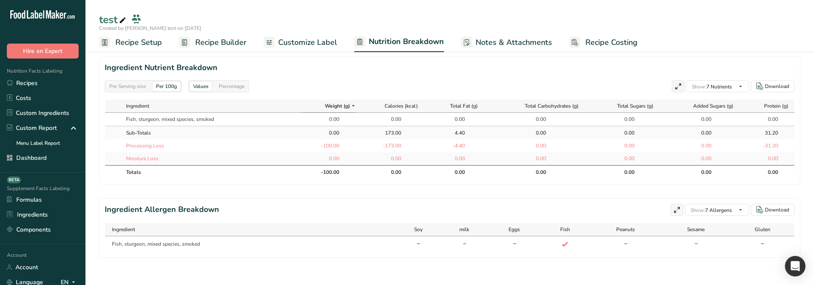
click at [146, 82] on div "Per Serving size" at bounding box center [127, 86] width 43 height 9
click at [160, 82] on div "Per 100g" at bounding box center [166, 86] width 28 height 9
click at [136, 82] on div "Per Serving size" at bounding box center [127, 86] width 43 height 9
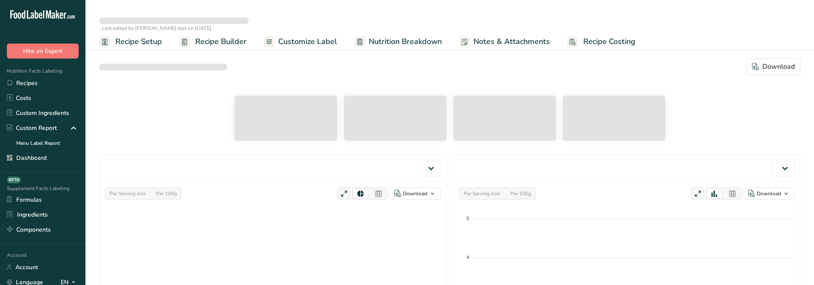
select select "Calories"
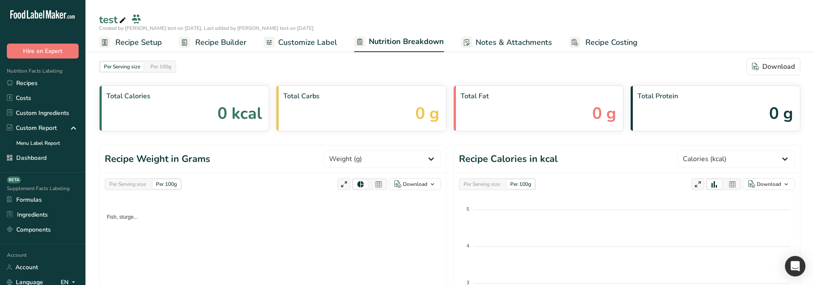
click at [388, 46] on span "Nutrition Breakdown" at bounding box center [406, 42] width 75 height 12
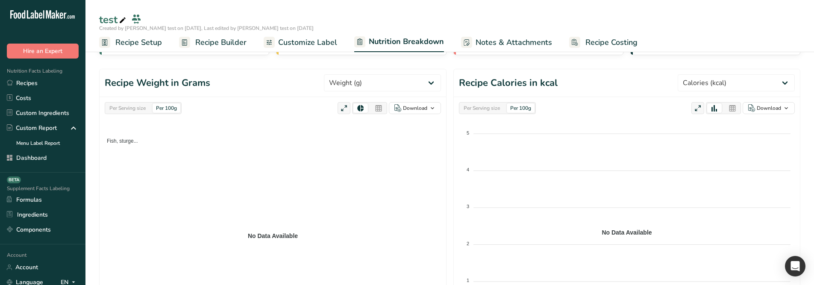
scroll to position [43, 0]
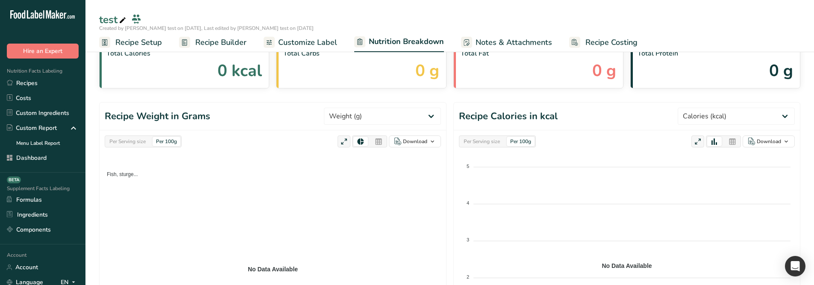
click at [216, 52] on span "Total Calories" at bounding box center [183, 53] width 155 height 10
click at [216, 50] on link "Recipe Builder" at bounding box center [212, 42] width 67 height 19
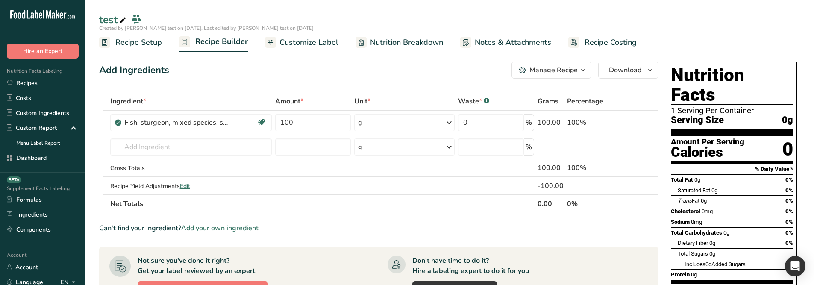
click at [141, 42] on span "Recipe Setup" at bounding box center [138, 43] width 47 height 12
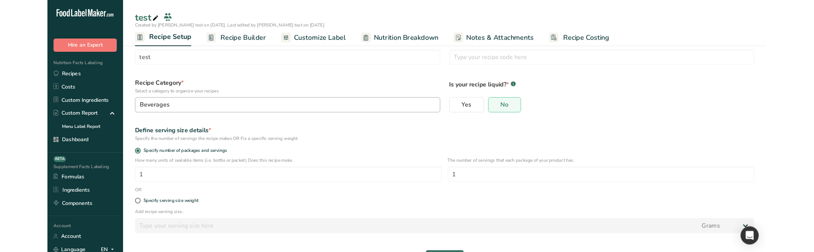
scroll to position [53, 0]
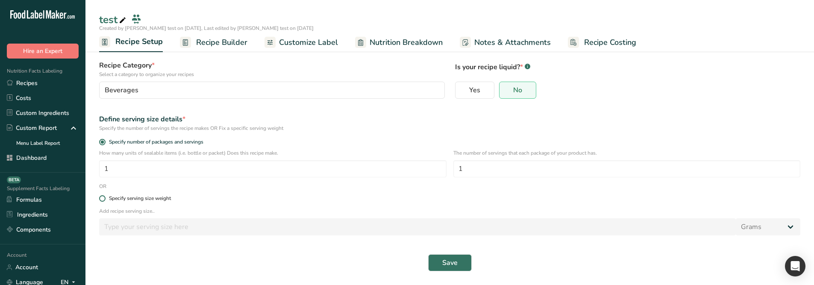
click at [141, 198] on div "Specify serving size weight" at bounding box center [140, 198] width 62 height 6
click at [105, 198] on input "Specify serving size weight" at bounding box center [102, 199] width 6 height 6
radio input "true"
radio input "false"
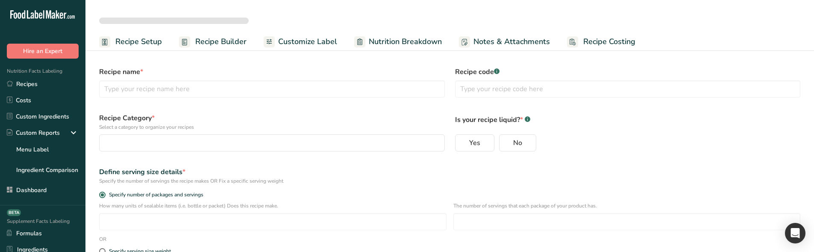
select select
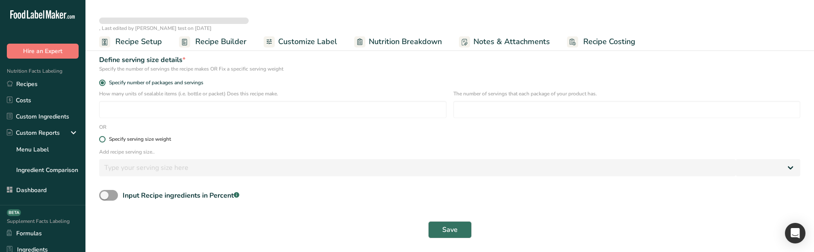
type input "test"
radio input "true"
type input "1"
select select "0"
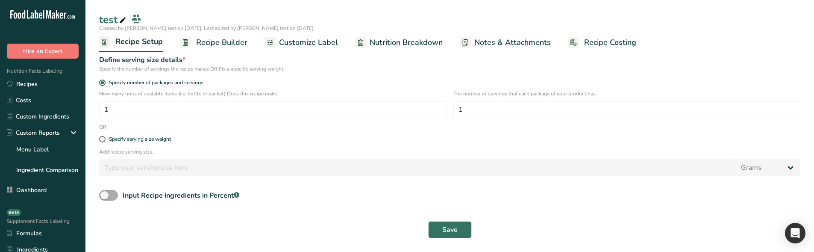
click at [139, 193] on div "Input Recipe ingredients in Percent .a-a{fill:#347362;}.b-a{fill:#fff;}" at bounding box center [181, 195] width 117 height 10
click at [105, 193] on input "Input Recipe ingredients in Percent .a-a{fill:#347362;}.b-a{fill:#fff;}" at bounding box center [102, 195] width 6 height 6
checkbox input "true"
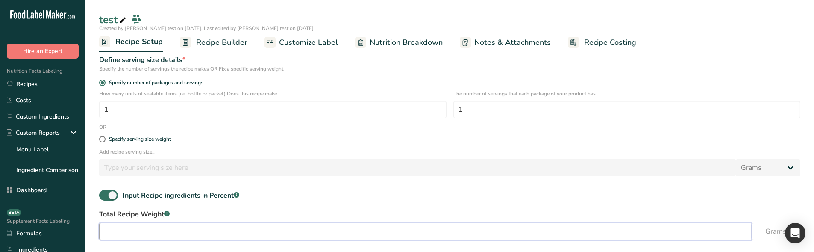
click at [151, 226] on input "number" at bounding box center [425, 231] width 652 height 17
click at [240, 226] on input "number" at bounding box center [425, 231] width 652 height 17
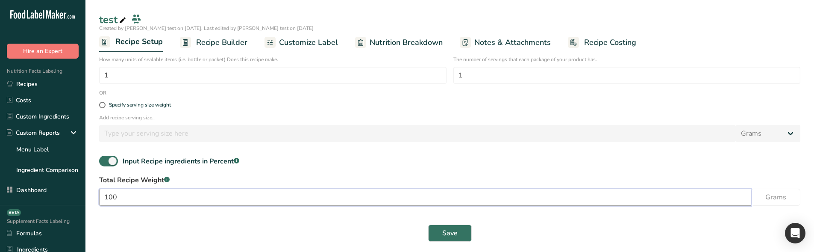
scroll to position [149, 0]
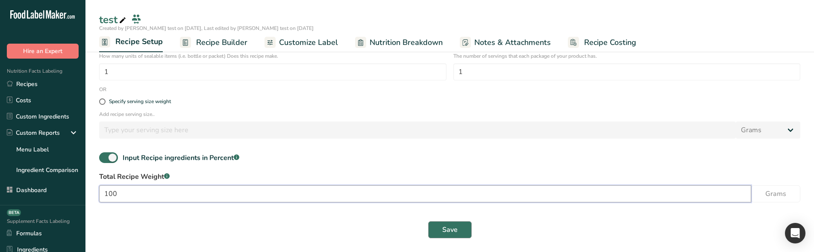
type input "100"
click at [465, 223] on button "Save" at bounding box center [450, 229] width 44 height 17
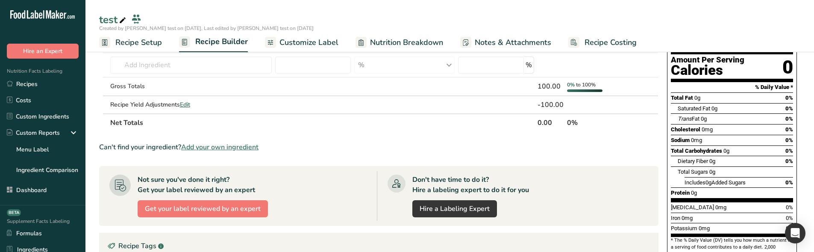
scroll to position [85, 0]
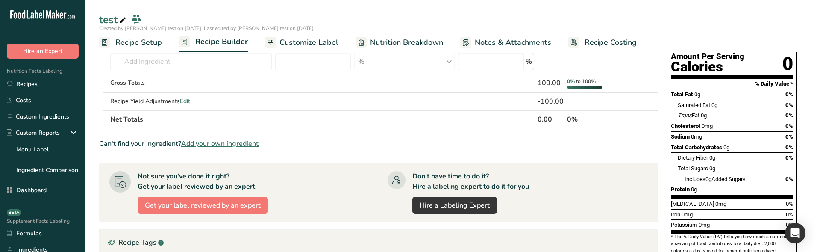
click at [398, 46] on span "Nutrition Breakdown" at bounding box center [406, 43] width 73 height 12
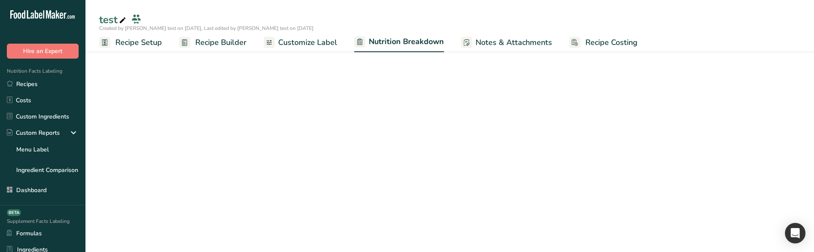
select select "Calories"
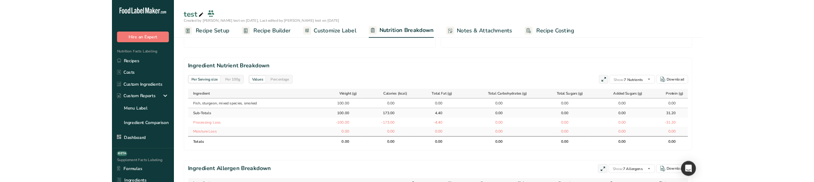
scroll to position [384, 0]
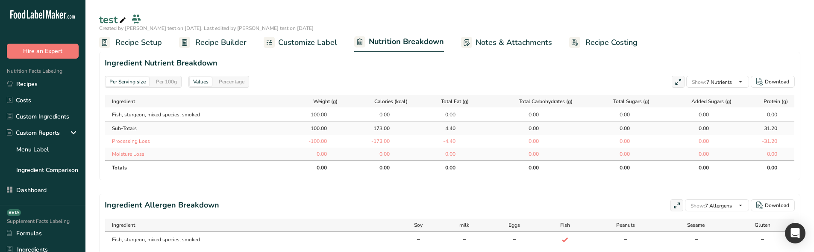
click at [174, 84] on div "Per 100g" at bounding box center [166, 81] width 28 height 9
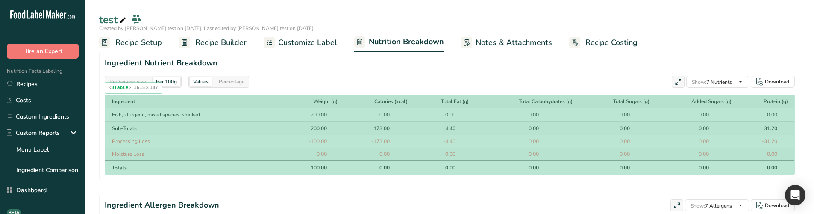
click at [306, 167] on div "100.00" at bounding box center [315, 168] width 21 height 8
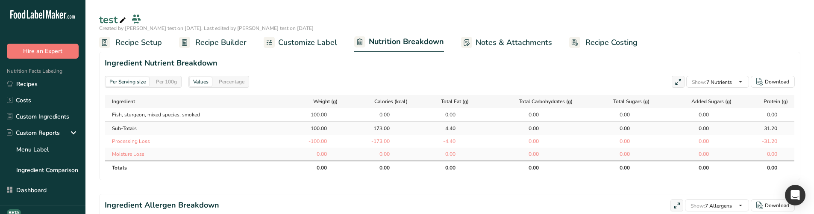
click at [180, 84] on div "Per 100g" at bounding box center [166, 81] width 28 height 9
click at [169, 82] on div "Per 100g" at bounding box center [166, 81] width 28 height 9
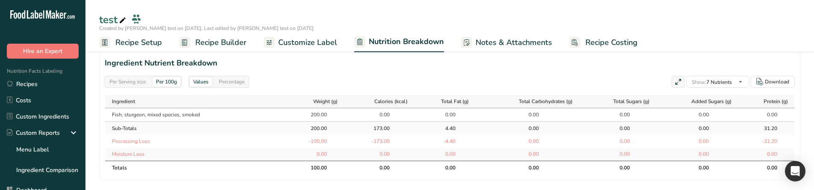
click at [226, 81] on div "Percentage" at bounding box center [231, 81] width 32 height 9
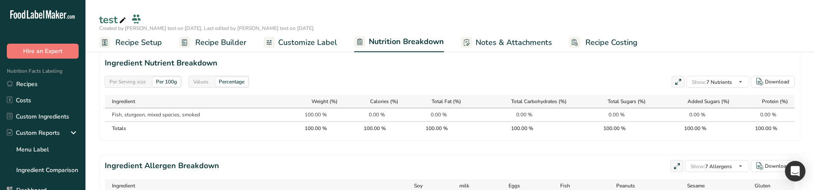
click at [209, 81] on div "Values" at bounding box center [201, 81] width 22 height 9
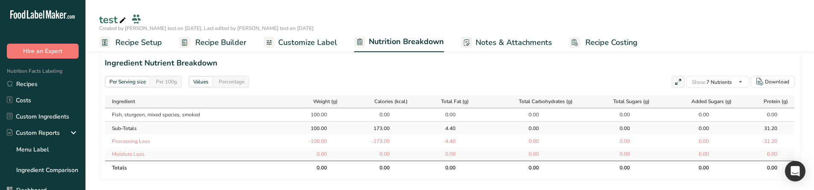
click at [174, 85] on div "Per 100g" at bounding box center [166, 81] width 28 height 9
click at [175, 82] on div "Per 100g" at bounding box center [166, 81] width 28 height 9
click at [141, 79] on div "Per Serving size" at bounding box center [127, 81] width 43 height 9
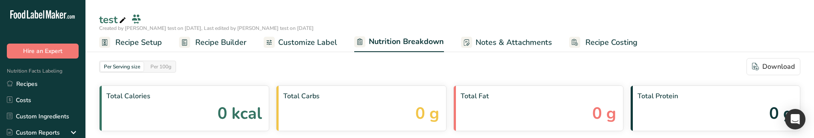
select select "Calories"
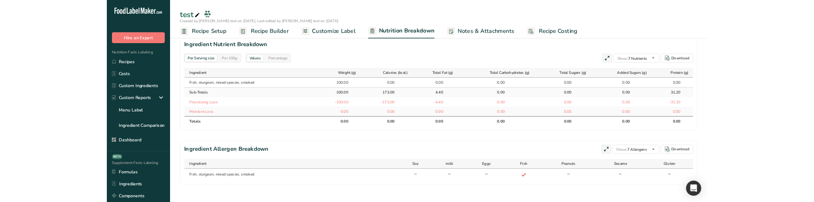
scroll to position [391, 0]
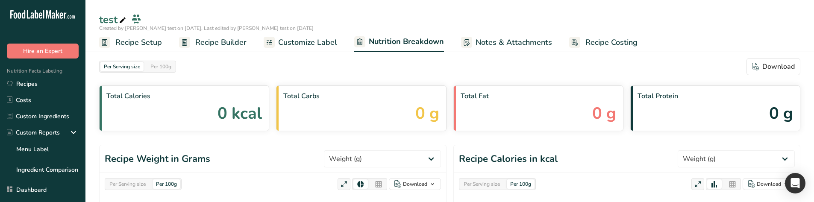
select select "Calories"
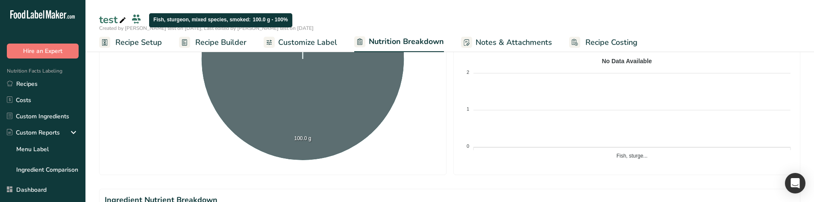
scroll to position [384, 0]
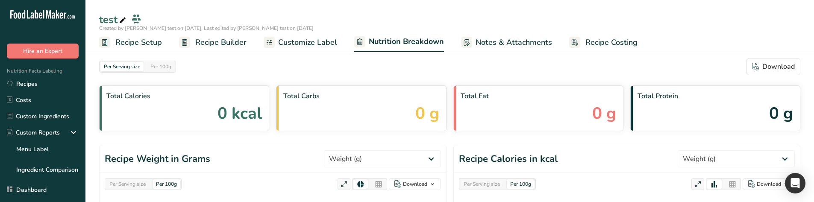
select select "Calories"
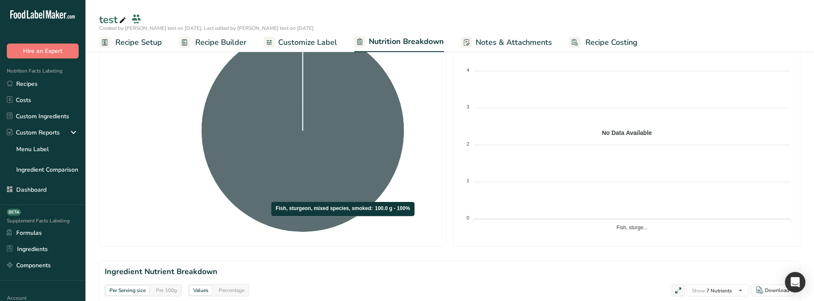
scroll to position [150, 0]
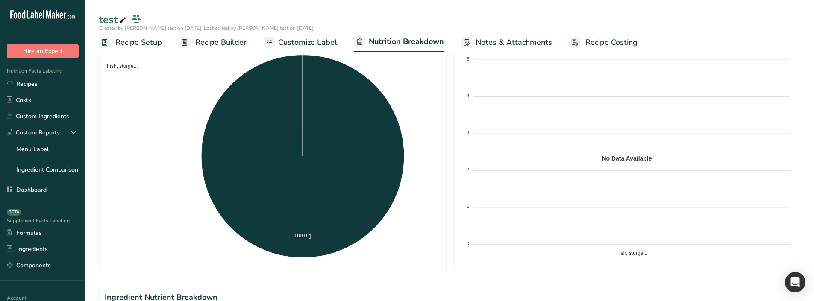
drag, startPoint x: 222, startPoint y: 38, endPoint x: 251, endPoint y: 80, distance: 50.9
click at [222, 38] on span "Recipe Builder" at bounding box center [220, 43] width 51 height 12
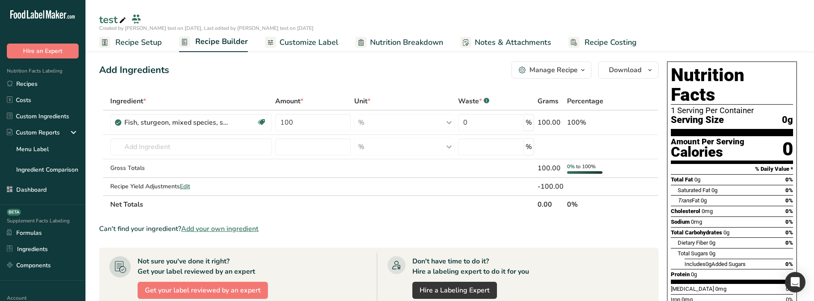
click at [418, 46] on span "Nutrition Breakdown" at bounding box center [406, 43] width 73 height 12
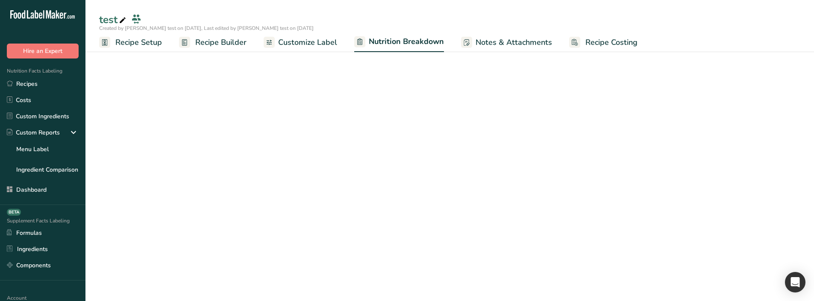
select select "Calories"
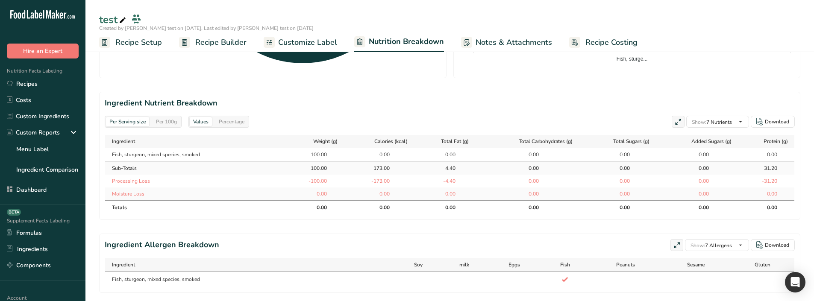
scroll to position [345, 0]
click at [166, 122] on div "Per 100g" at bounding box center [166, 121] width 28 height 9
click at [139, 122] on div "Per Serving size" at bounding box center [127, 121] width 43 height 9
click at [162, 119] on div "Per 100g" at bounding box center [166, 121] width 28 height 9
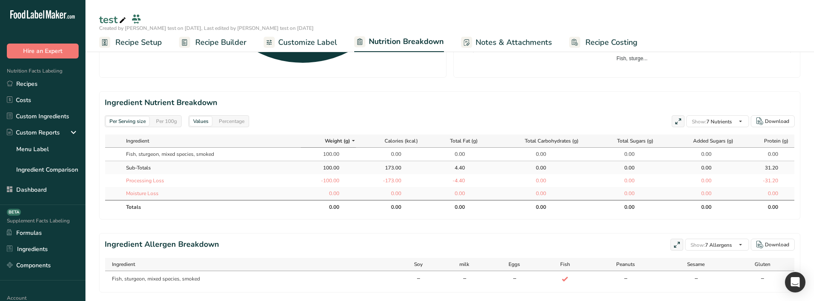
click at [169, 125] on div "Per 100g" at bounding box center [166, 121] width 28 height 9
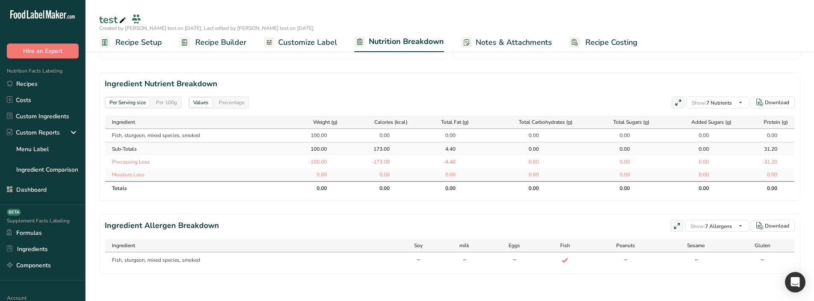
scroll to position [363, 0]
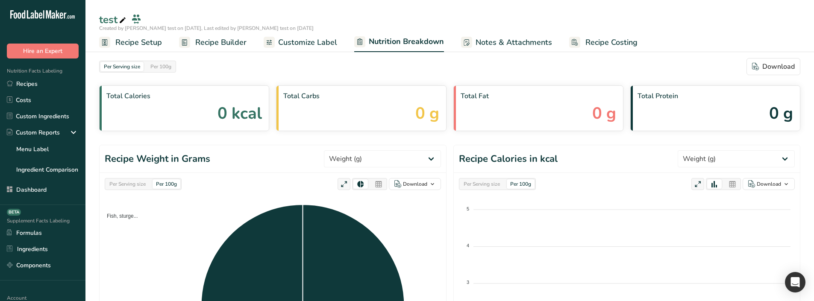
select select "Calories"
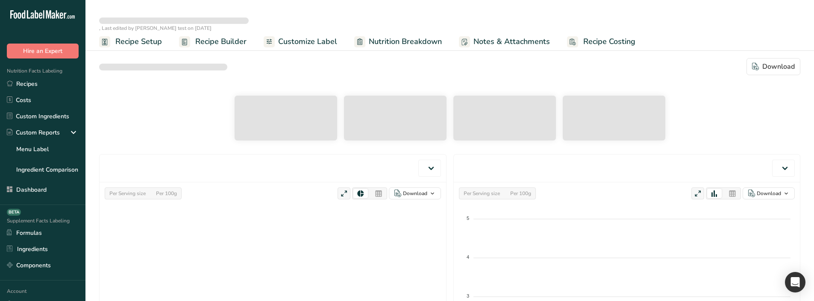
select select "Calories"
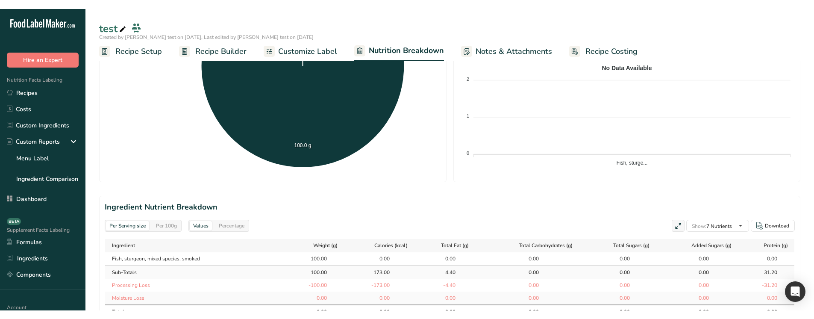
scroll to position [299, 0]
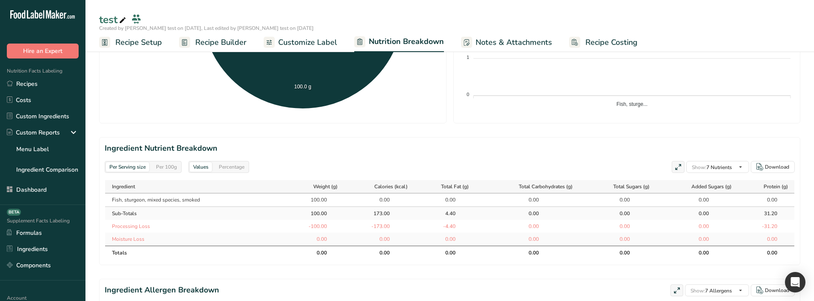
click at [177, 170] on div "Per 100g" at bounding box center [166, 166] width 28 height 9
click at [145, 165] on div "Per Serving size" at bounding box center [127, 166] width 43 height 9
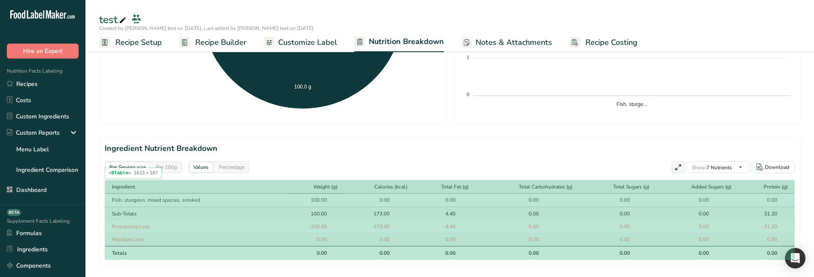
click at [293, 192] on th "Weight (g)" at bounding box center [316, 186] width 55 height 13
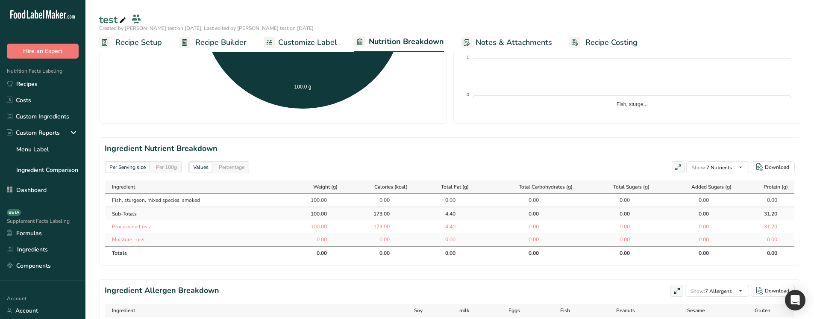
select select "Calories"
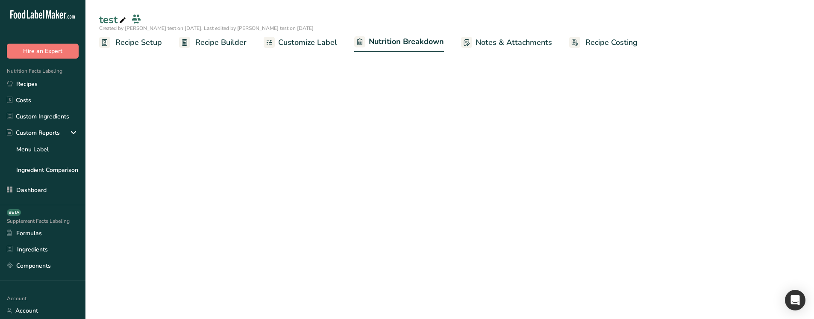
scroll to position [126, 0]
select select "Calories"
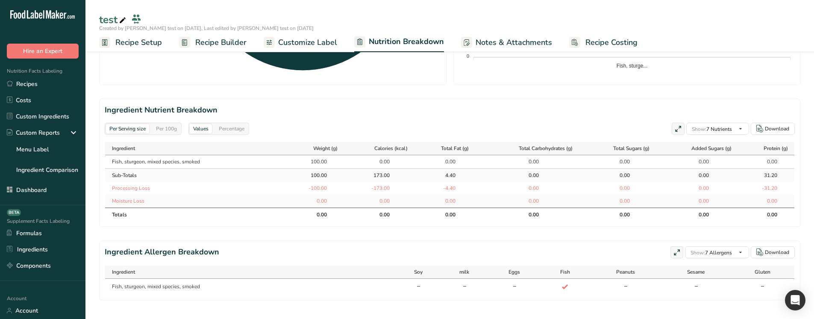
scroll to position [346, 0]
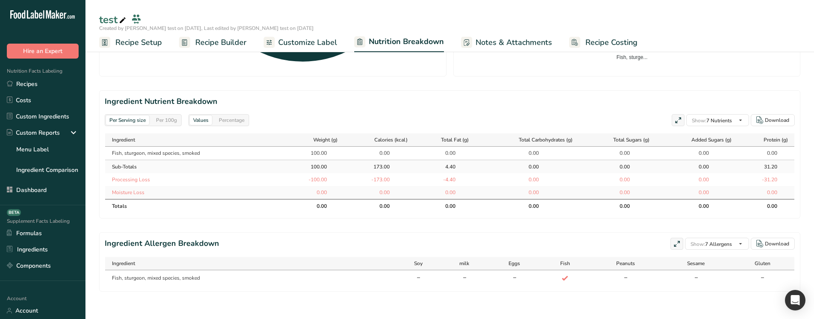
click at [170, 122] on div "Per 100g" at bounding box center [166, 119] width 28 height 9
click at [138, 117] on div "Per Serving size" at bounding box center [127, 119] width 43 height 9
click at [154, 125] on div "Per Serving size Per 100g" at bounding box center [143, 120] width 77 height 12
click at [156, 125] on div "Per Serving size Per 100g" at bounding box center [143, 120] width 77 height 12
click at [157, 122] on div "Per 100g" at bounding box center [166, 119] width 28 height 9
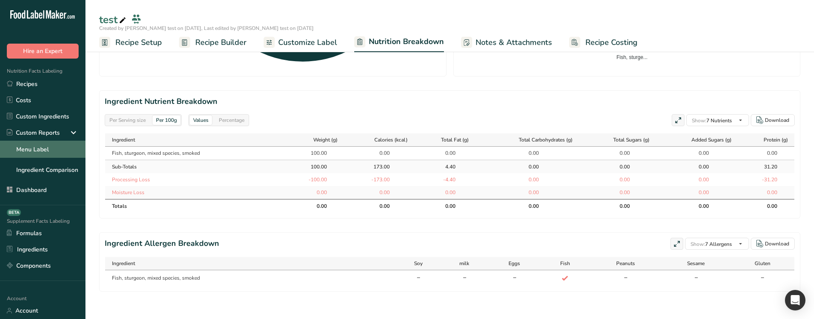
scroll to position [126, 0]
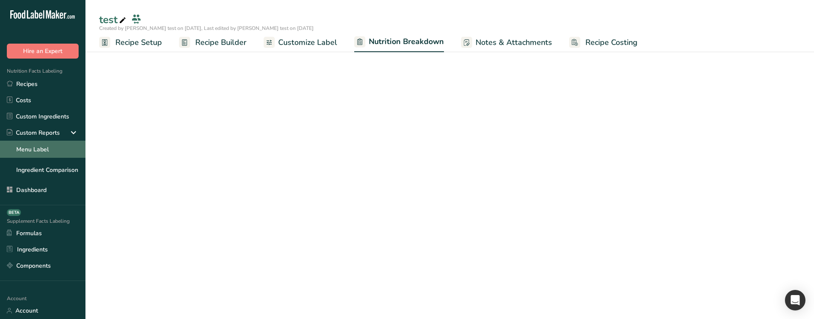
select select "Calories"
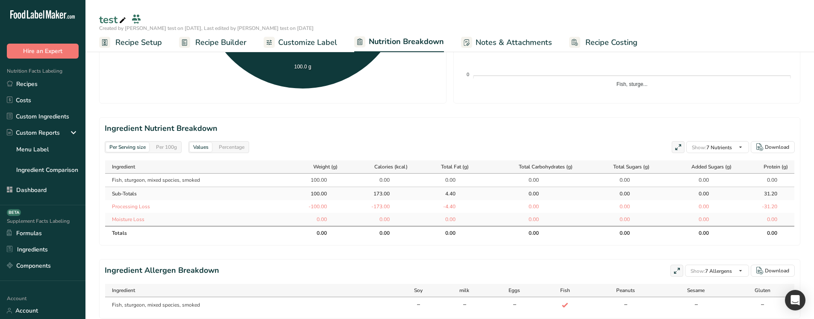
scroll to position [346, 0]
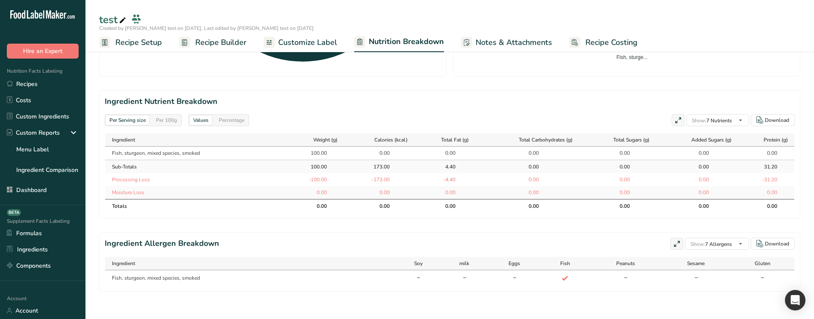
click at [166, 119] on div "Per 100g" at bounding box center [166, 119] width 28 height 9
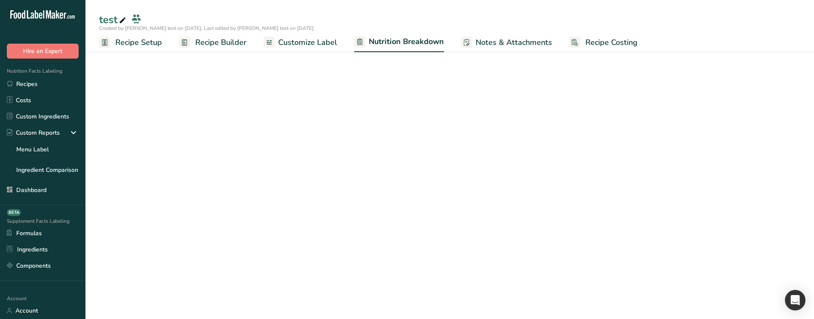
scroll to position [126, 0]
select select "Calories"
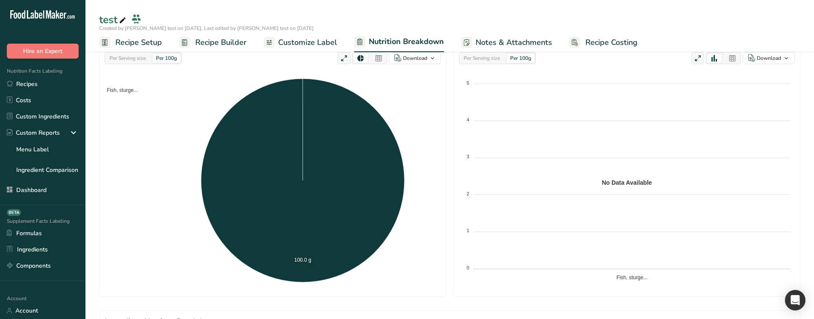
scroll to position [346, 0]
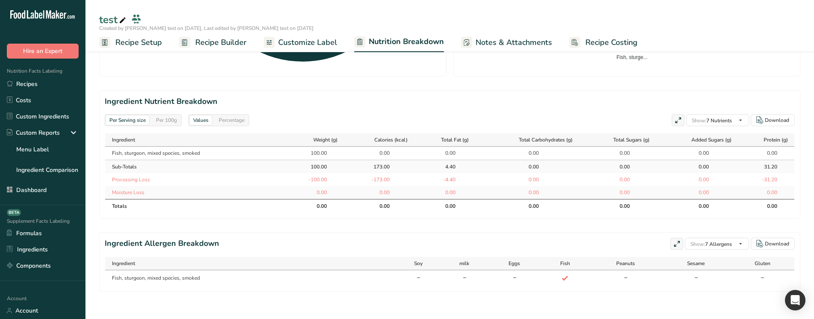
click at [168, 122] on div "Per 100g" at bounding box center [166, 119] width 28 height 9
click at [169, 118] on div "Per 100g" at bounding box center [166, 119] width 28 height 9
click at [137, 120] on div "Per Serving size" at bounding box center [127, 119] width 43 height 9
click at [167, 122] on div "Per 100g" at bounding box center [166, 119] width 28 height 9
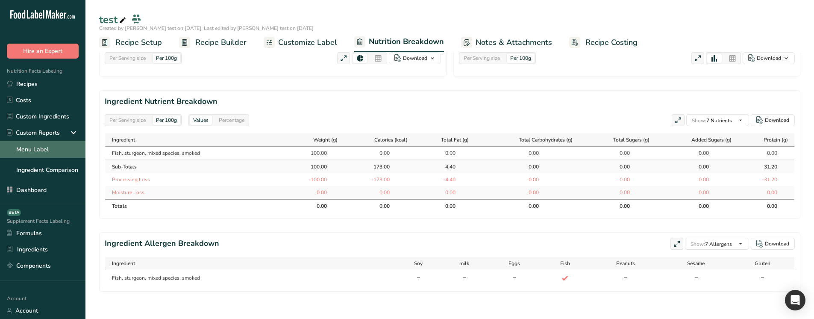
select select "Calories"
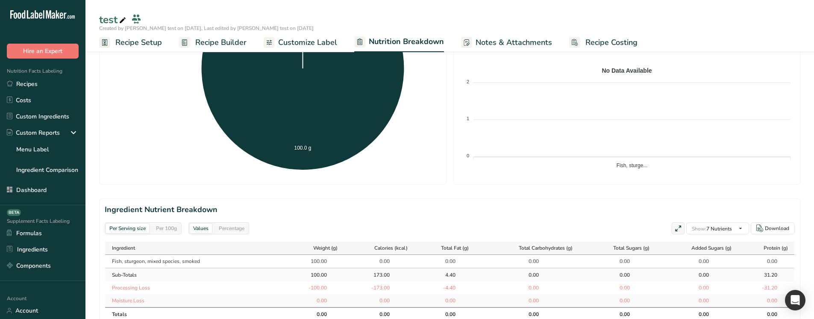
scroll to position [346, 0]
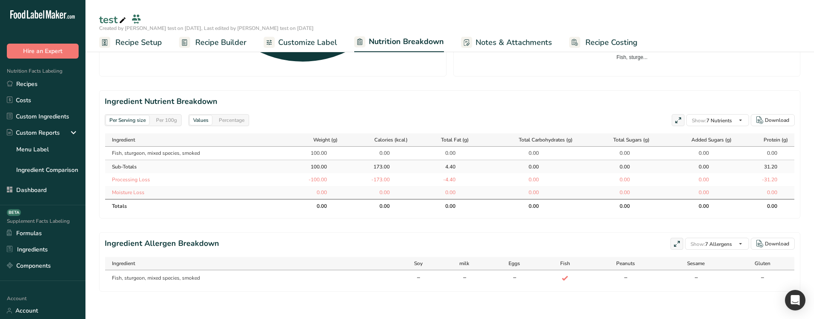
click at [173, 125] on div "Per Serving size Per 100g" at bounding box center [143, 120] width 77 height 12
click at [170, 121] on div "Per 100g" at bounding box center [166, 119] width 28 height 9
click at [235, 118] on div "Percentage" at bounding box center [231, 119] width 32 height 9
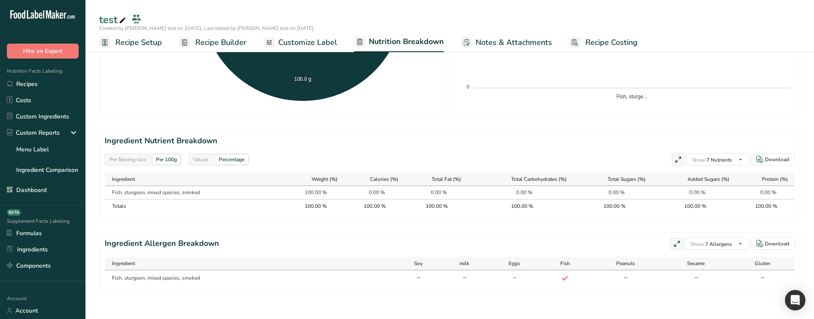
scroll to position [307, 0]
click at [195, 159] on div "Values" at bounding box center [201, 159] width 22 height 9
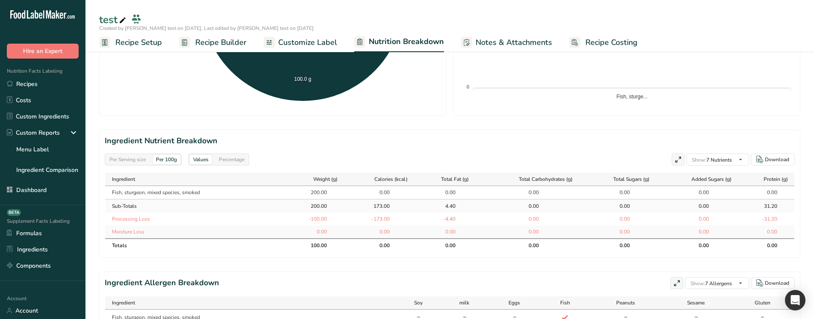
scroll to position [346, 0]
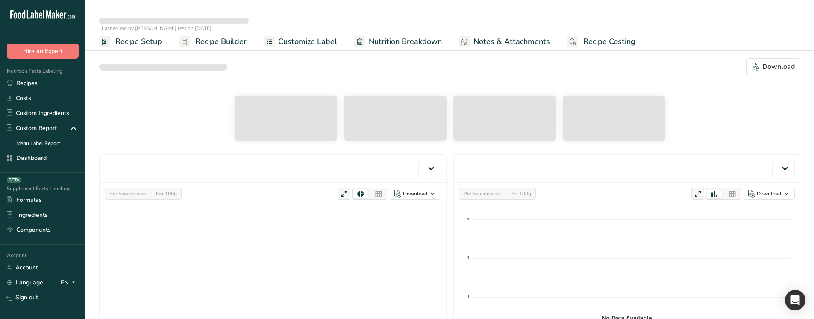
select select "Calories"
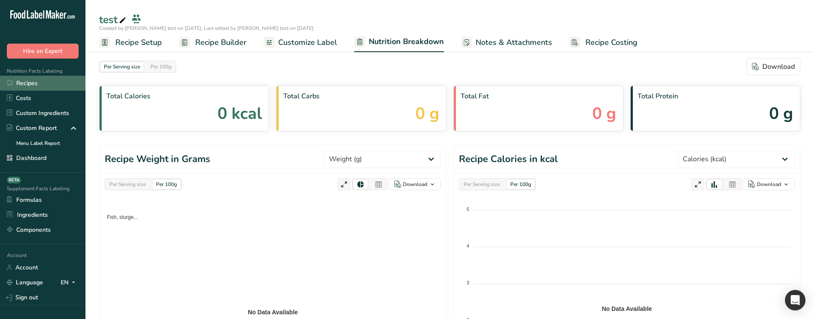
click at [19, 87] on link "Recipes" at bounding box center [42, 83] width 85 height 15
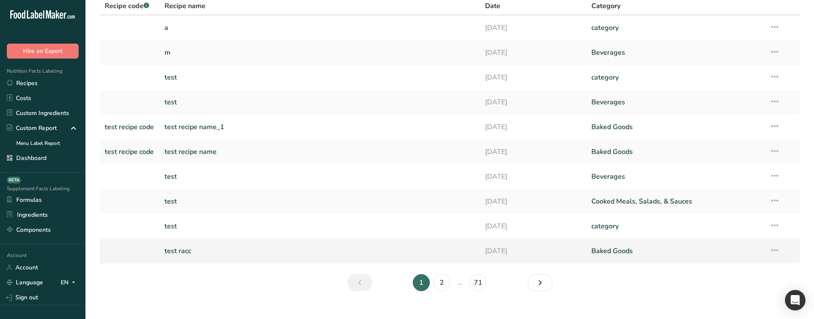
scroll to position [56, 0]
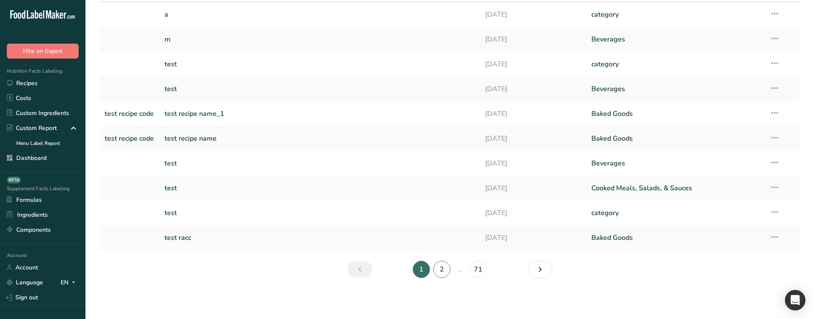
click at [442, 267] on link "2" at bounding box center [441, 269] width 17 height 17
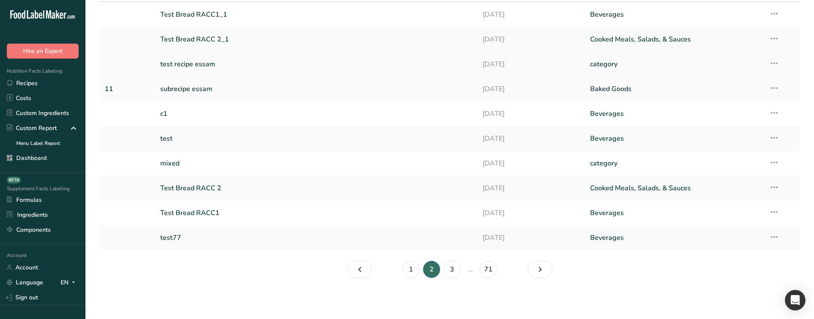
click at [205, 65] on link "test recipe essam" at bounding box center [316, 64] width 312 height 18
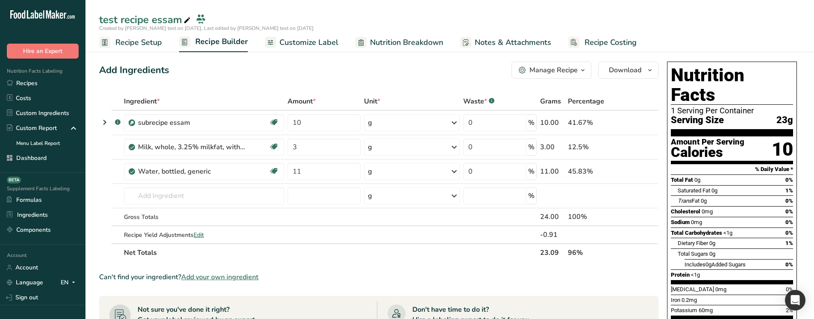
click at [139, 44] on span "Recipe Setup" at bounding box center [138, 43] width 47 height 12
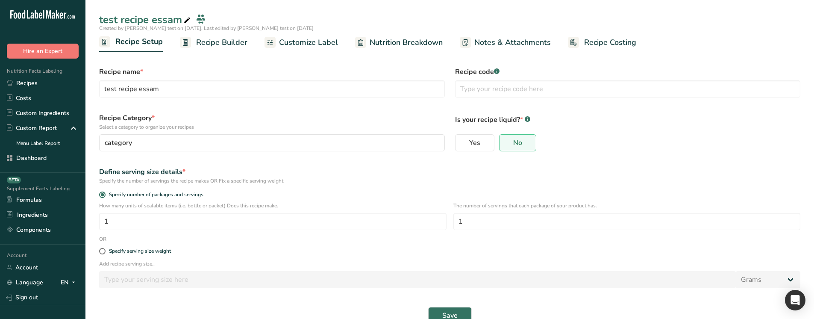
scroll to position [19, 0]
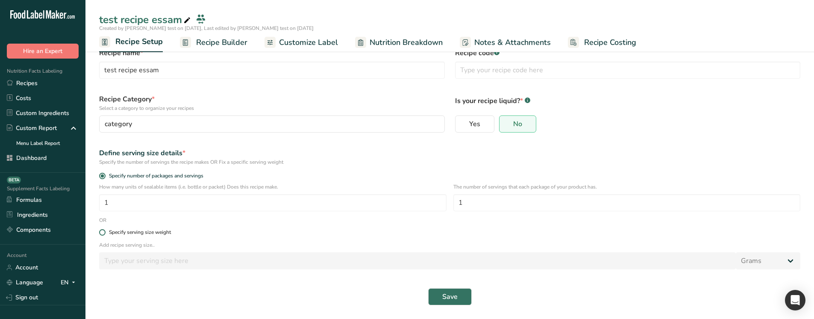
click at [148, 232] on div "Specify serving size weight" at bounding box center [140, 232] width 62 height 6
click at [105, 232] on input "Specify serving size weight" at bounding box center [102, 232] width 6 height 6
radio input "true"
radio input "false"
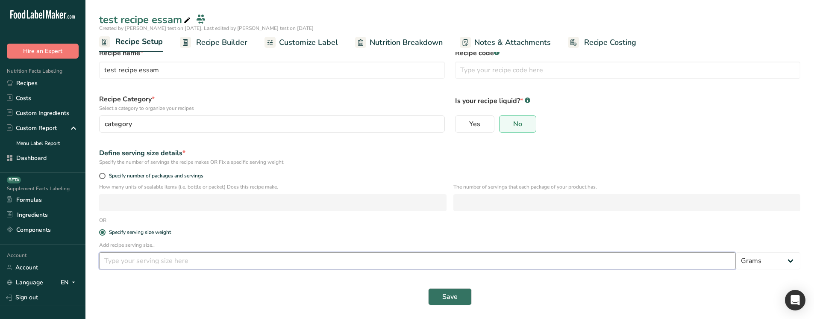
click at [153, 260] on input "number" at bounding box center [417, 260] width 636 height 17
type input "100"
click at [448, 300] on span "Save" at bounding box center [449, 296] width 15 height 10
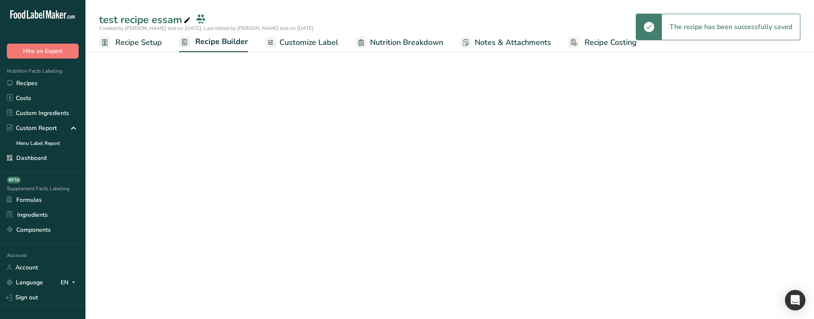
click at [376, 43] on span "Nutrition Breakdown" at bounding box center [406, 43] width 73 height 12
select select "Calories"
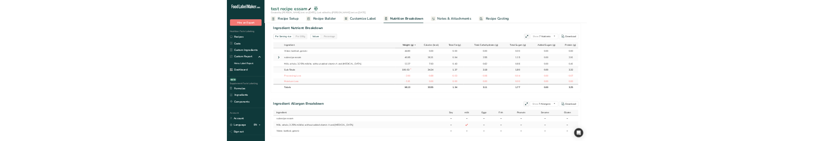
scroll to position [403, 0]
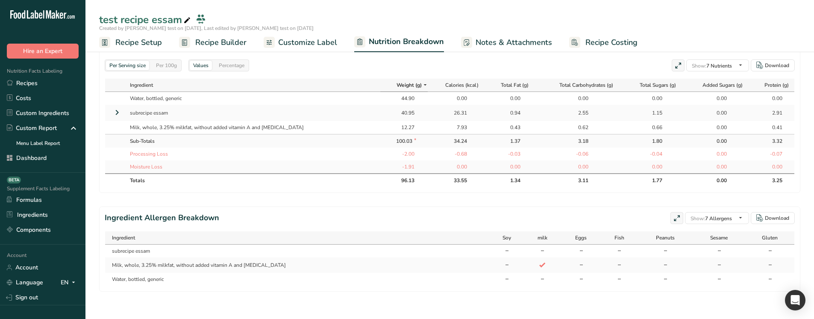
click at [172, 70] on div "Per Serving size Per 100g" at bounding box center [143, 65] width 77 height 12
click at [170, 68] on div "Per 100g" at bounding box center [166, 65] width 28 height 9
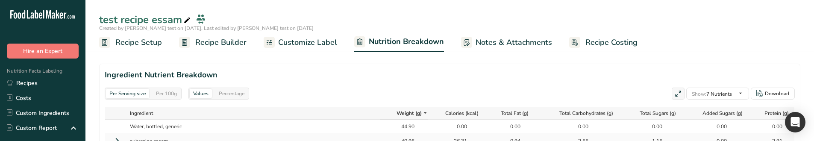
scroll to position [382, 0]
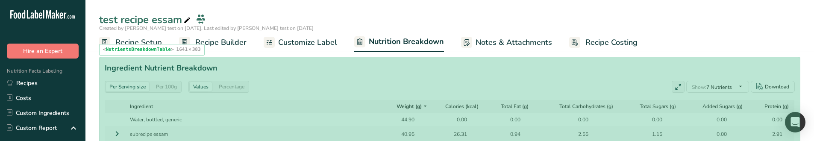
click at [307, 97] on section "Ingredient Nutrient Breakdown Per Serving size Per 100g Values Percentage Show:…" at bounding box center [449, 135] width 701 height 157
click at [296, 97] on section "Ingredient Nutrient Breakdown Per Serving size Per 100g Values Percentage Show:…" at bounding box center [449, 135] width 701 height 157
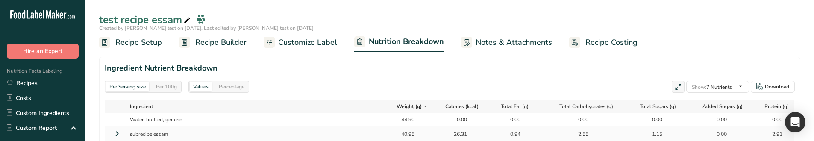
click at [178, 86] on div "Per 100g" at bounding box center [166, 86] width 28 height 9
click at [171, 89] on div "Per 100g" at bounding box center [166, 86] width 28 height 9
click at [169, 84] on div "Per 100g" at bounding box center [166, 86] width 28 height 9
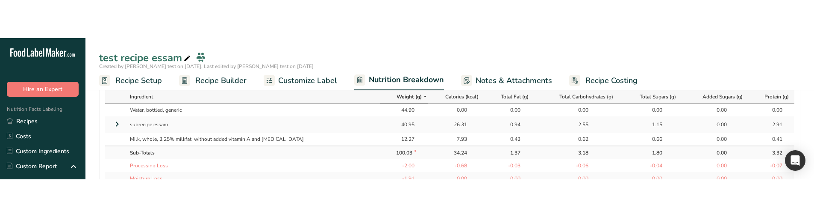
scroll to position [425, 0]
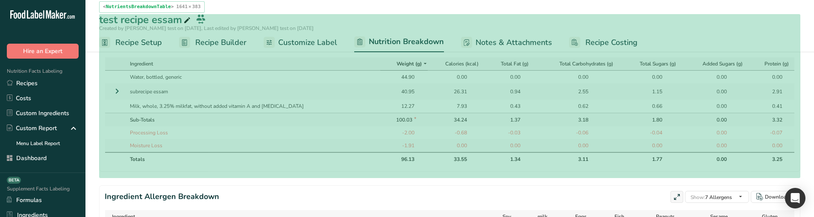
click at [324, 171] on section "Ingredient Nutrient Breakdown Per Serving size Per 100g Values Percentage Show:…" at bounding box center [449, 92] width 701 height 157
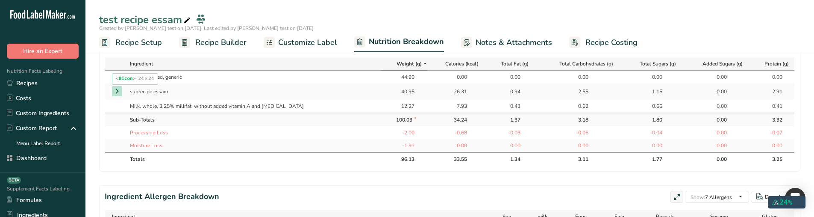
click at [122, 88] on td at bounding box center [115, 91] width 21 height 16
click at [117, 94] on icon at bounding box center [117, 90] width 10 height 15
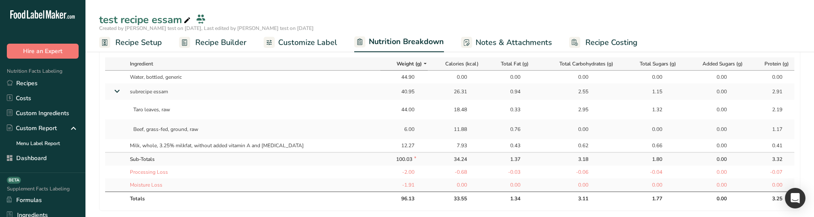
click at [117, 94] on icon at bounding box center [116, 91] width 15 height 10
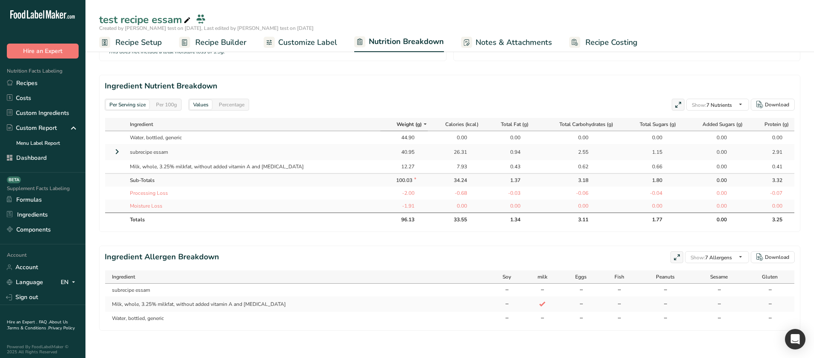
scroll to position [369, 0]
click at [147, 44] on span "Recipe Setup" at bounding box center [138, 43] width 47 height 12
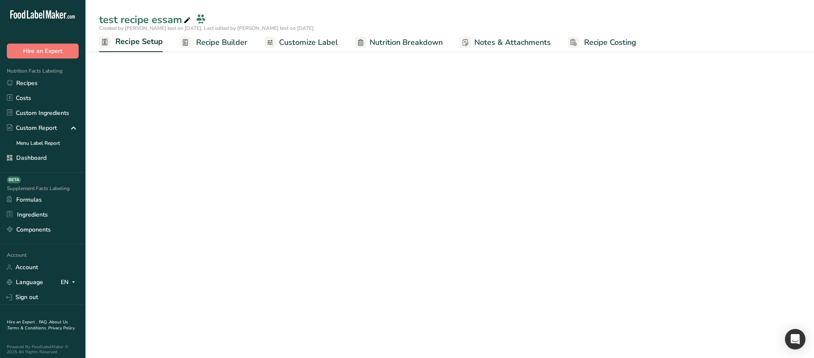
scroll to position [155, 0]
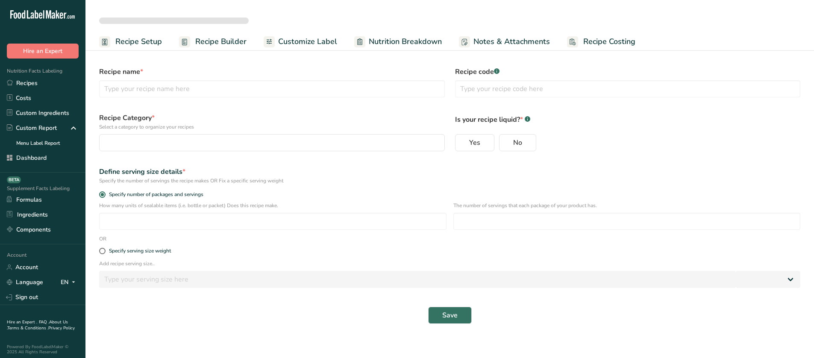
select select
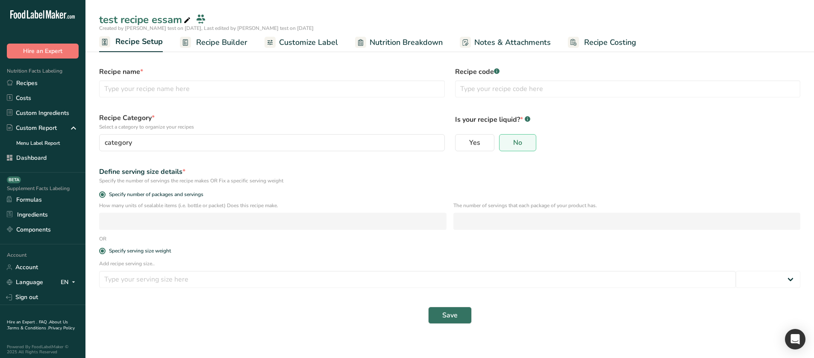
type input "test recipe essam"
radio input "true"
radio input "false"
radio input "true"
type input "100"
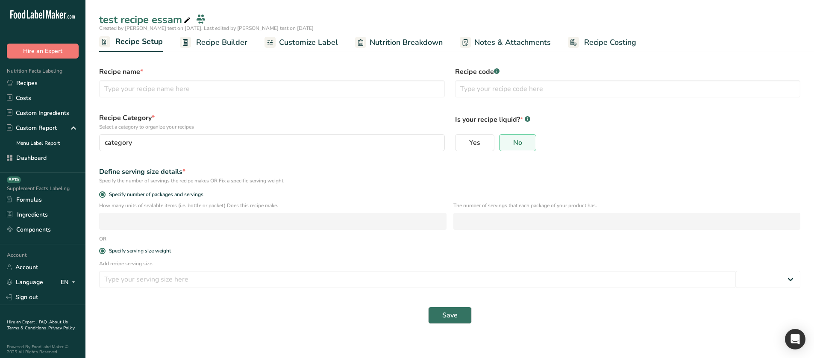
select select "0"
click at [133, 193] on span "Specify number of packages and servings" at bounding box center [154, 194] width 98 height 6
click at [105, 193] on input "Specify number of packages and servings" at bounding box center [102, 195] width 6 height 6
radio input "true"
radio input "false"
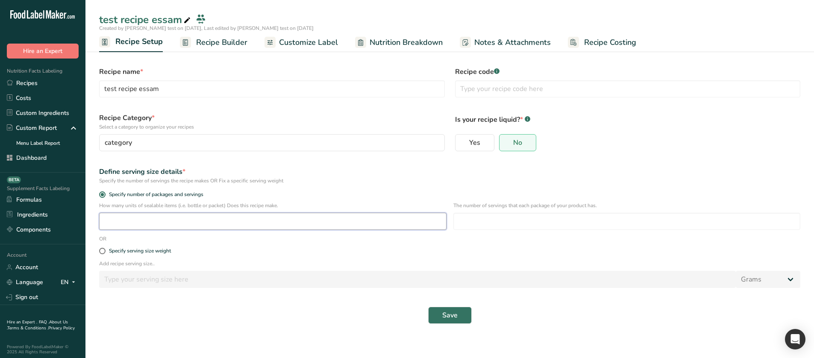
click at [190, 223] on input "number" at bounding box center [272, 221] width 347 height 17
type input "1"
click at [482, 223] on input "number" at bounding box center [626, 221] width 347 height 17
type input "1"
click at [460, 316] on button "Save" at bounding box center [450, 315] width 44 height 17
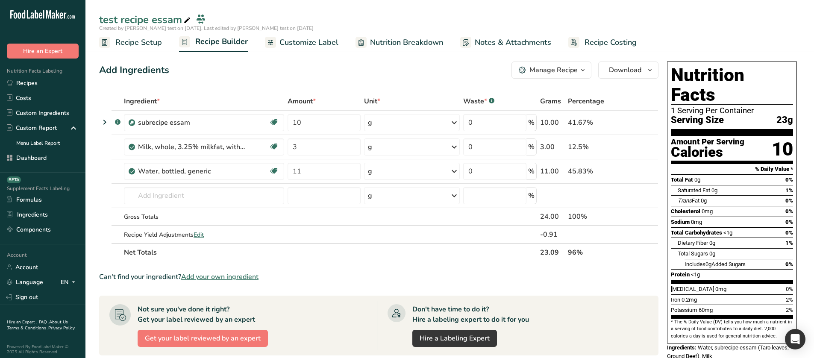
click at [399, 50] on link "Nutrition Breakdown" at bounding box center [399, 42] width 88 height 19
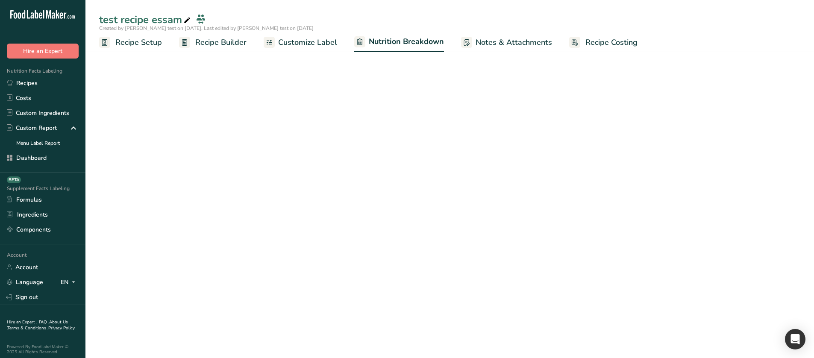
select select "Calories"
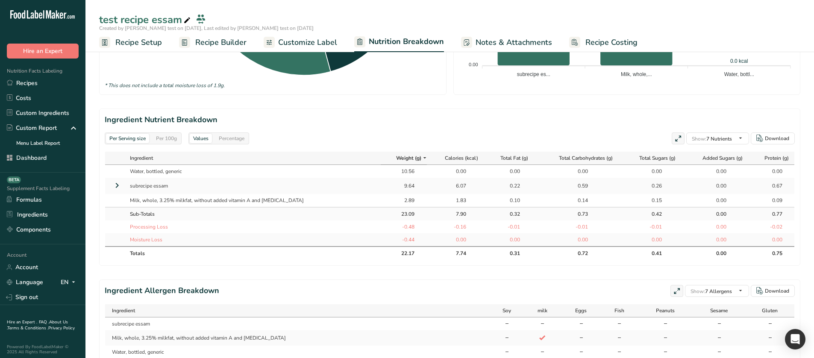
scroll to position [342, 0]
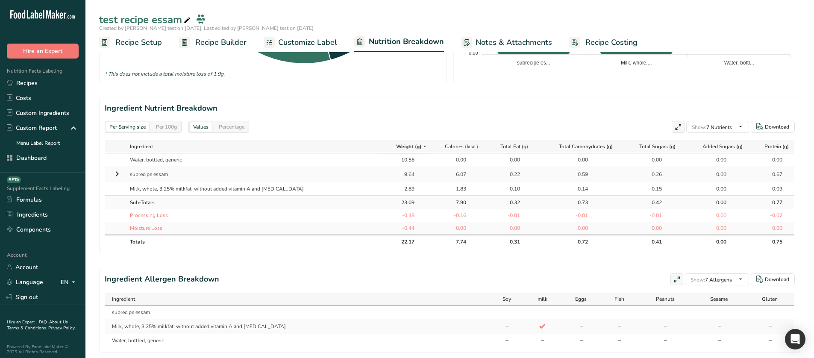
click at [170, 128] on div "Per 100g" at bounding box center [166, 126] width 28 height 9
click at [120, 177] on icon at bounding box center [117, 173] width 10 height 15
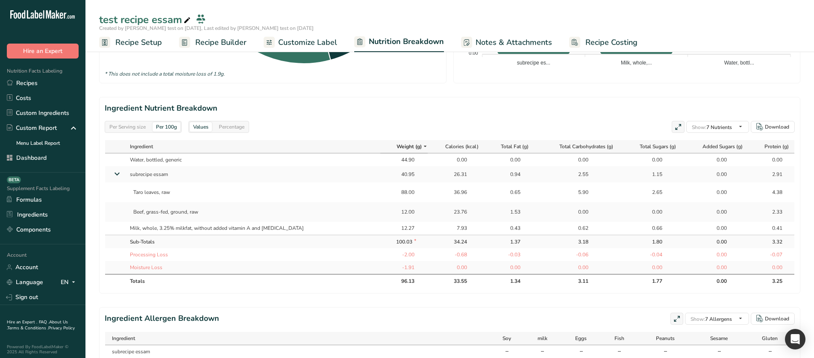
click at [112, 175] on icon at bounding box center [116, 174] width 15 height 10
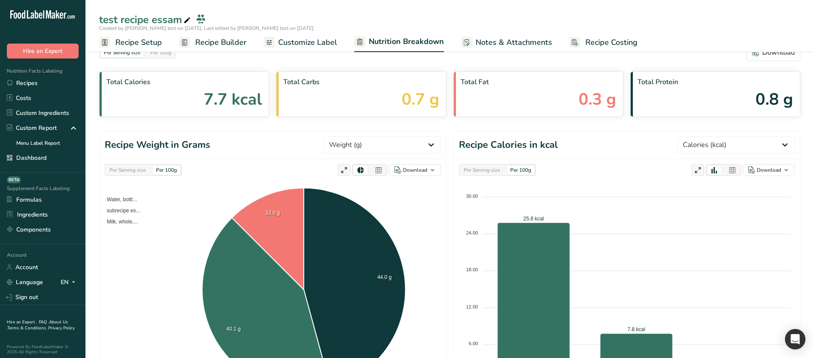
scroll to position [0, 0]
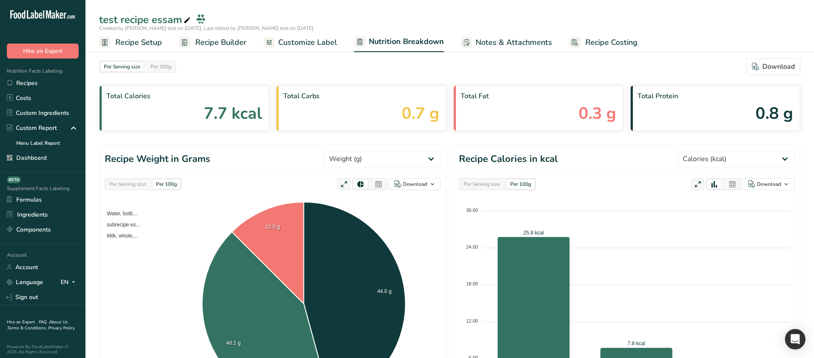
click at [133, 45] on span "Recipe Setup" at bounding box center [138, 43] width 47 height 12
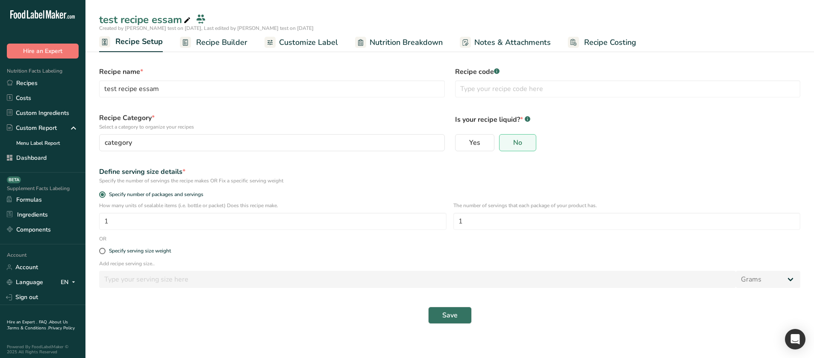
click at [233, 42] on span "Recipe Builder" at bounding box center [221, 43] width 51 height 12
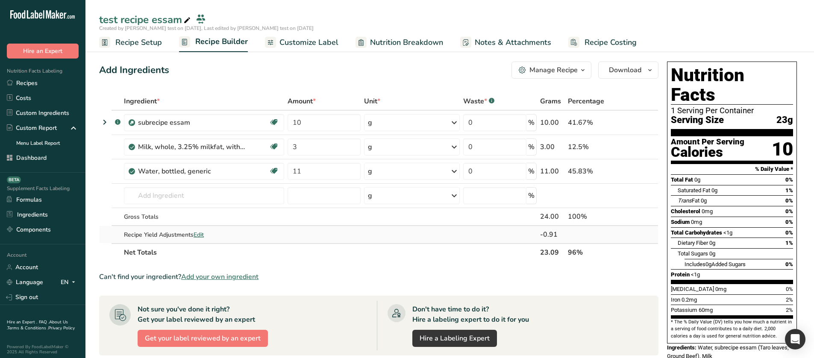
click at [201, 231] on span "Edit" at bounding box center [198, 235] width 10 height 8
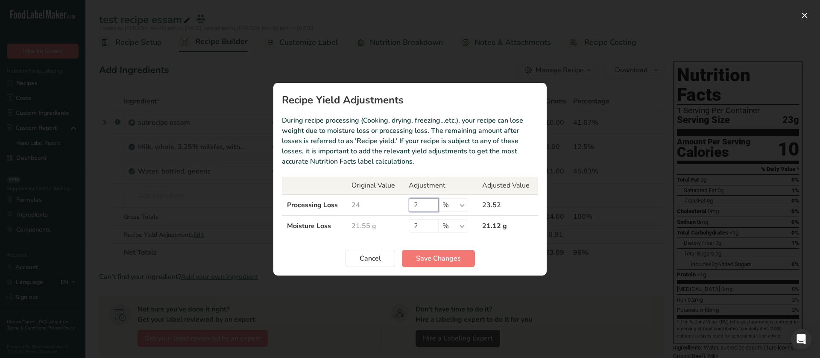
click at [415, 207] on input "2" at bounding box center [424, 205] width 30 height 14
type input "0"
click at [418, 227] on input "2" at bounding box center [424, 226] width 30 height 14
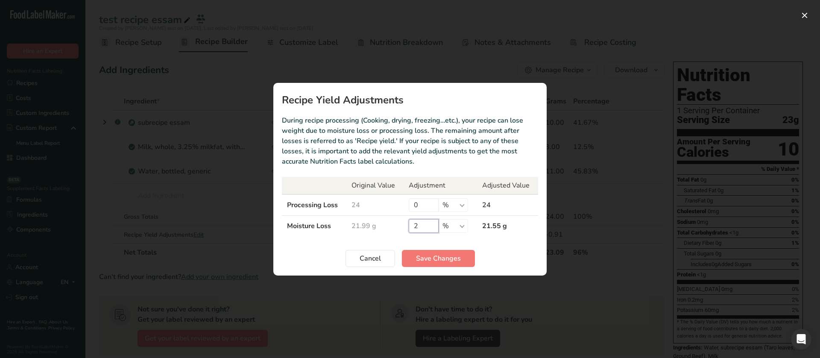
click at [418, 227] on input "2" at bounding box center [424, 226] width 30 height 14
type input "0"
click at [422, 260] on span "Save Changes" at bounding box center [438, 258] width 45 height 10
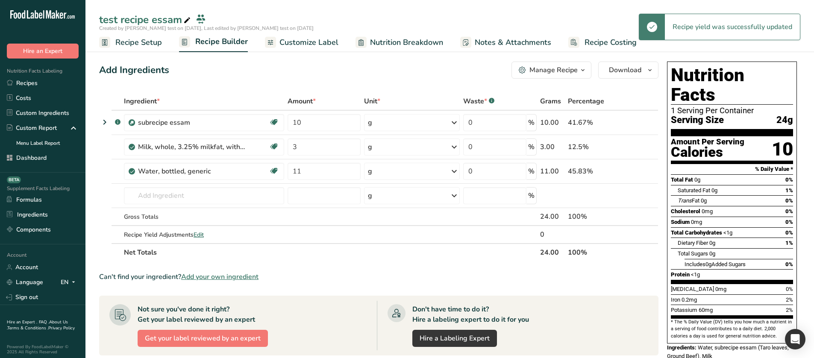
click at [399, 45] on span "Nutrition Breakdown" at bounding box center [406, 43] width 73 height 12
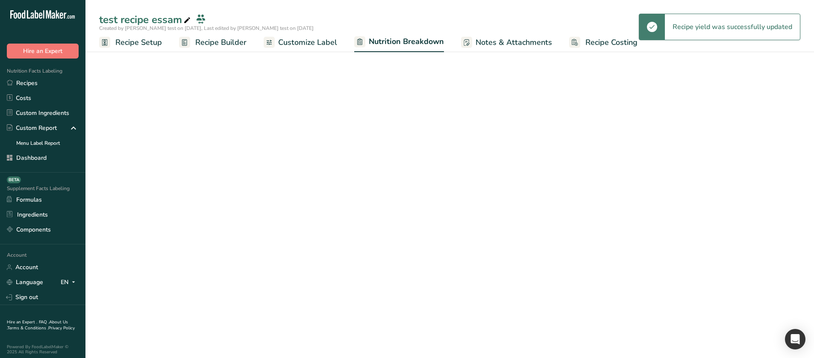
select select "Calories"
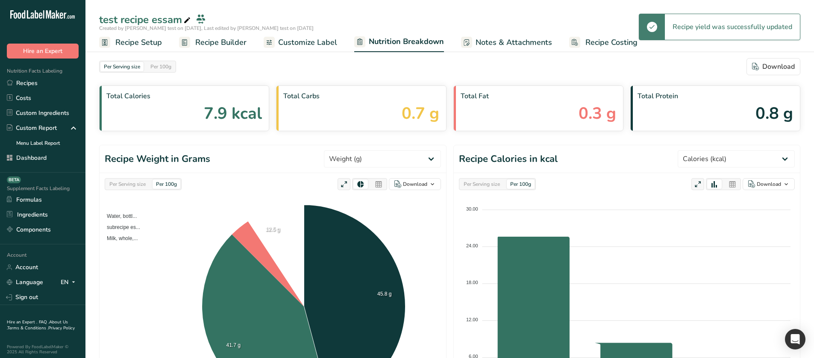
scroll to position [328, 0]
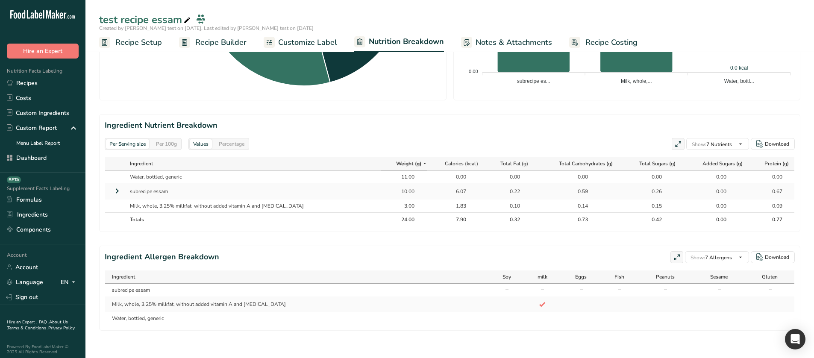
click at [117, 187] on icon at bounding box center [117, 190] width 10 height 15
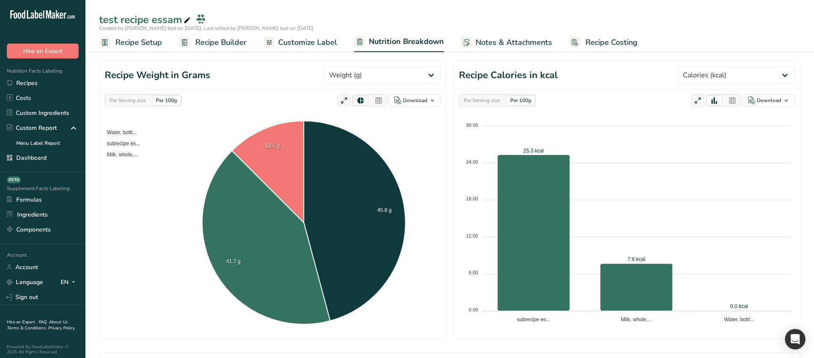
scroll to position [72, 0]
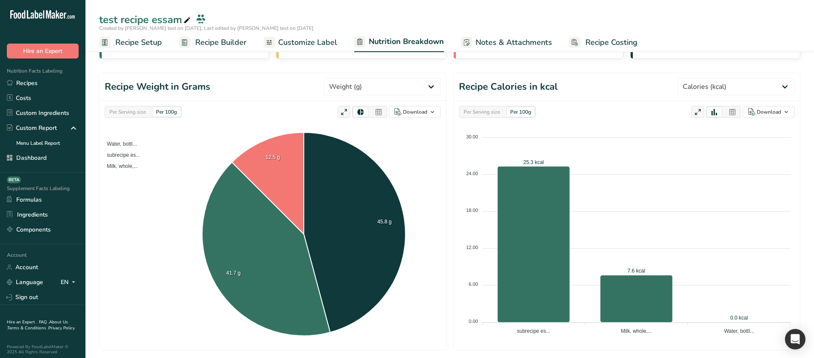
click at [199, 42] on span "Recipe Builder" at bounding box center [220, 43] width 51 height 12
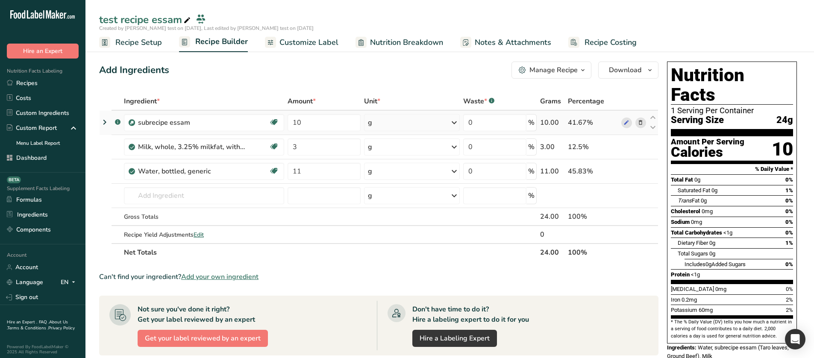
click at [103, 121] on icon at bounding box center [105, 121] width 10 height 15
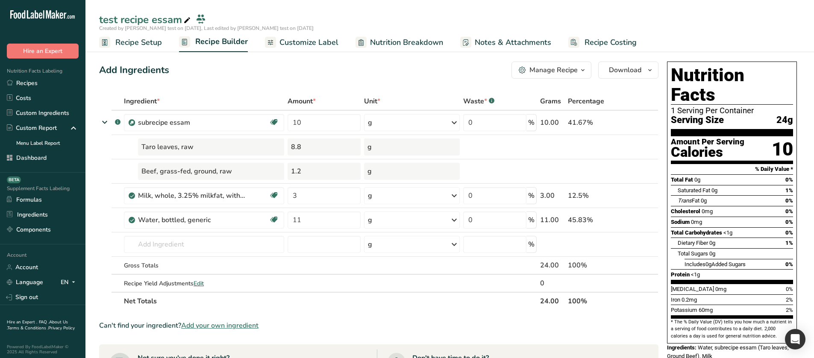
click at [378, 38] on span "Nutrition Breakdown" at bounding box center [406, 43] width 73 height 12
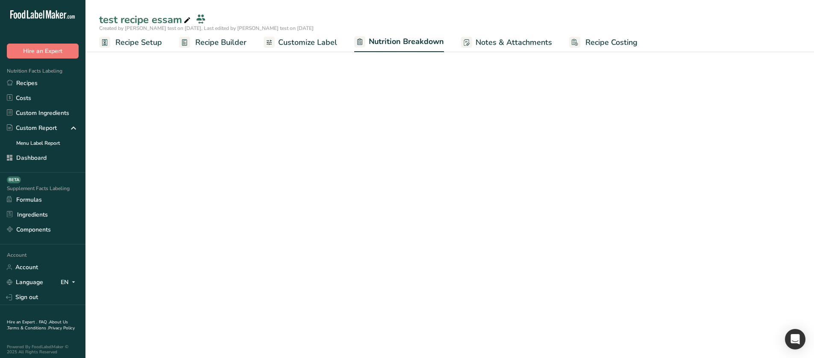
select select "Calories"
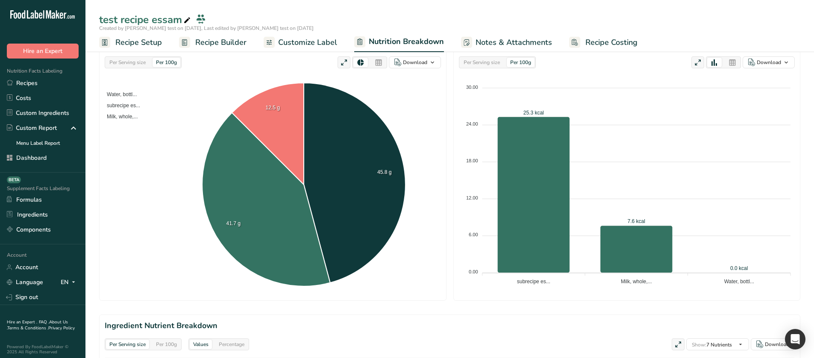
scroll to position [85, 0]
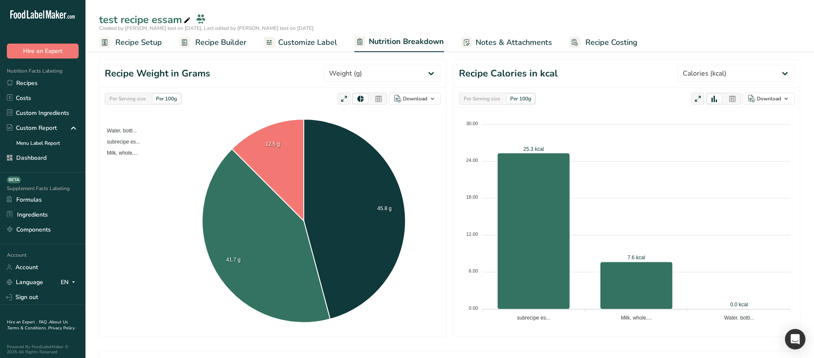
click at [229, 38] on span "Recipe Builder" at bounding box center [220, 43] width 51 height 12
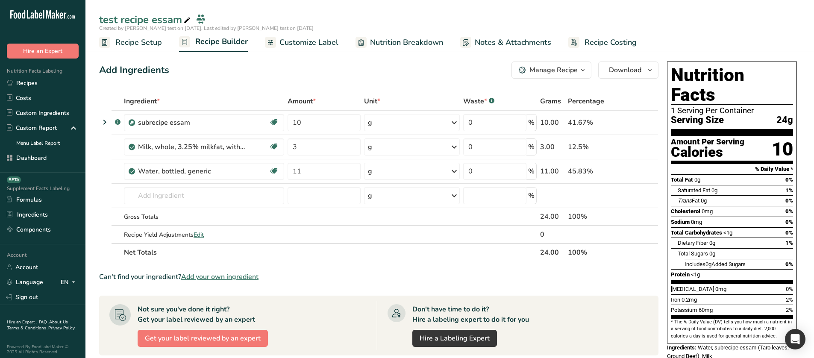
click at [403, 45] on span "Nutrition Breakdown" at bounding box center [406, 43] width 73 height 12
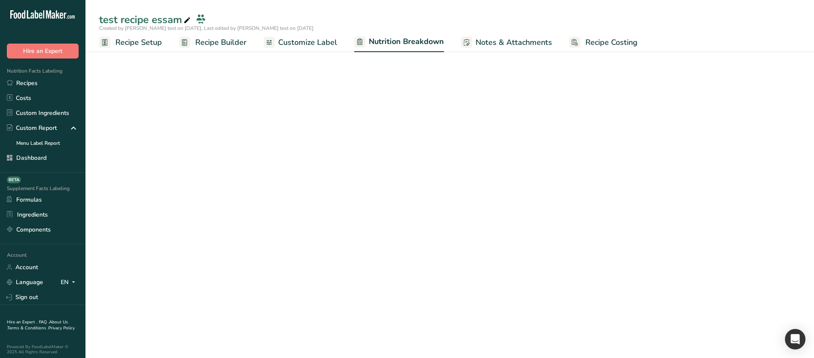
select select "Calories"
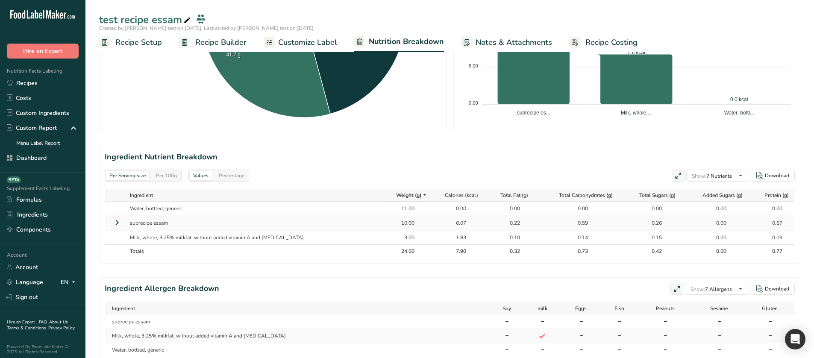
scroll to position [299, 0]
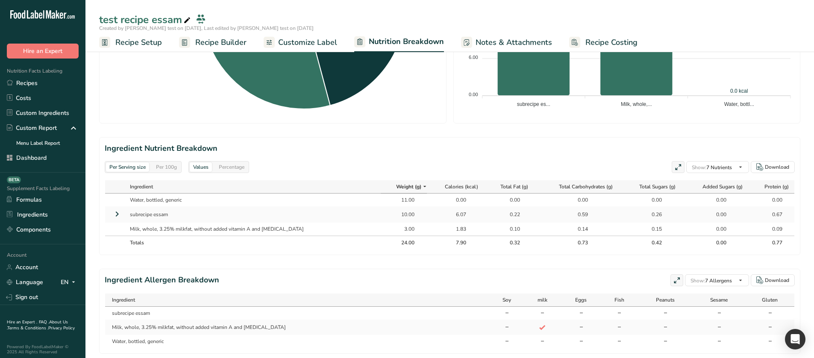
click at [118, 212] on icon at bounding box center [117, 213] width 10 height 15
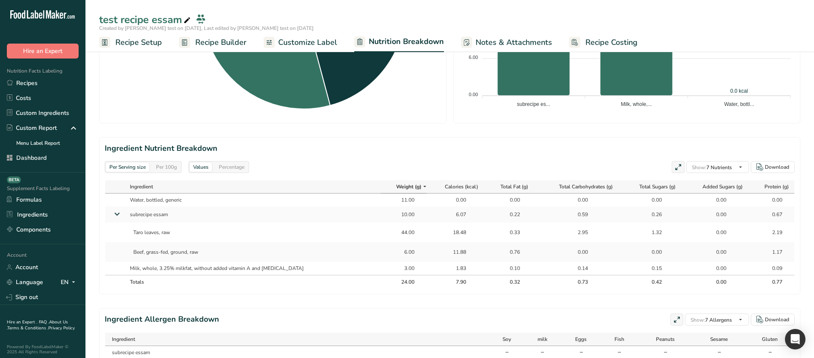
click at [173, 170] on div "Per 100g" at bounding box center [166, 166] width 28 height 9
click at [134, 162] on div "Per Serving size" at bounding box center [127, 166] width 43 height 9
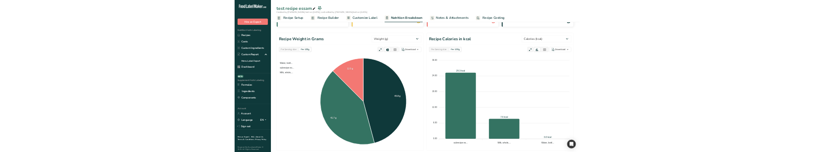
scroll to position [0, 0]
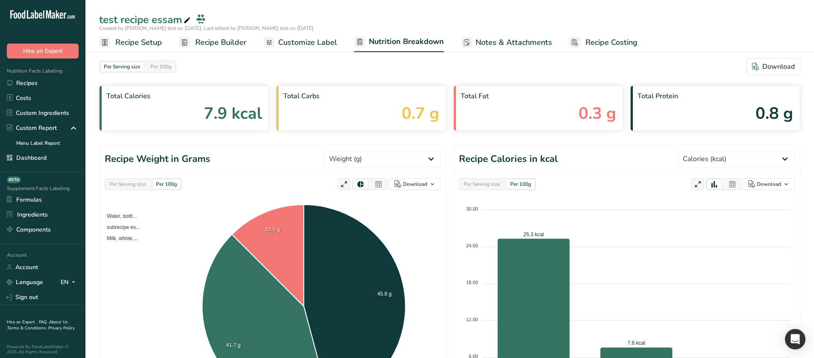
click at [203, 41] on span "Recipe Builder" at bounding box center [220, 43] width 51 height 12
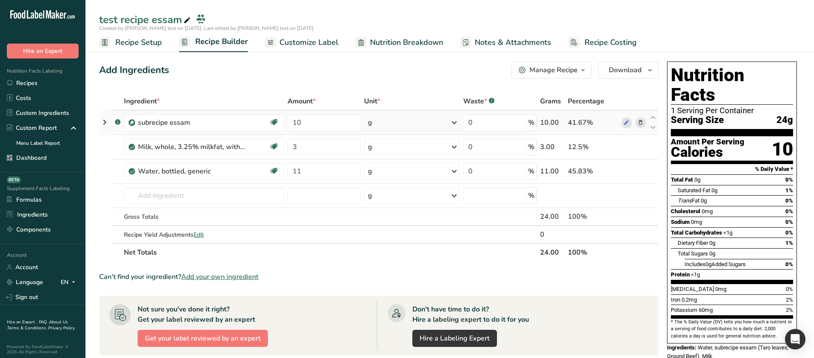
click at [102, 126] on icon at bounding box center [105, 121] width 10 height 15
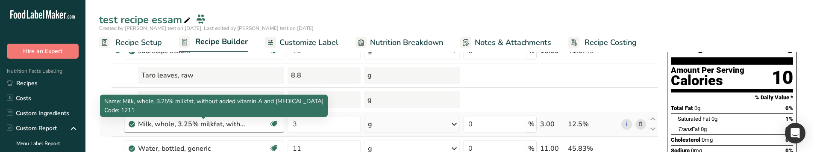
scroll to position [43, 0]
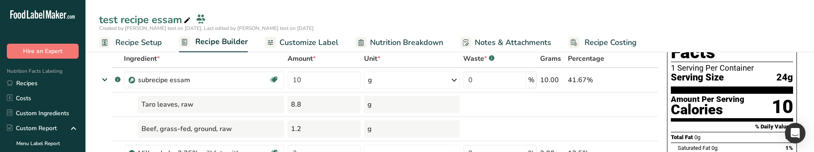
click at [376, 41] on span "Nutrition Breakdown" at bounding box center [406, 43] width 73 height 12
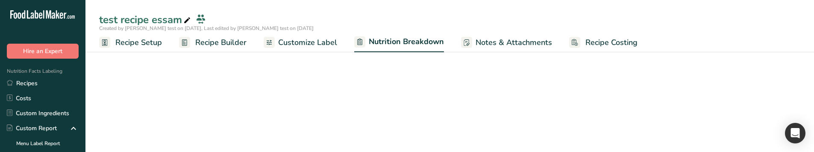
select select "Calories"
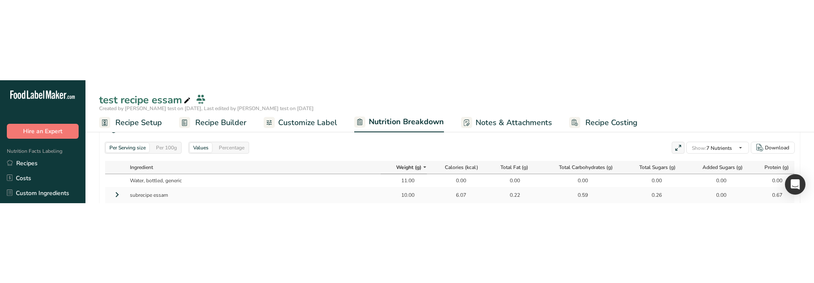
scroll to position [427, 0]
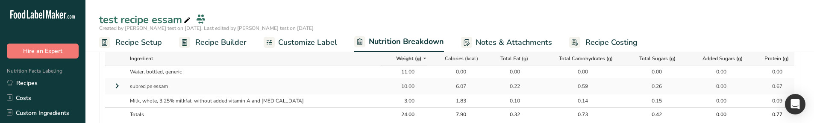
click at [117, 86] on icon at bounding box center [117, 85] width 10 height 15
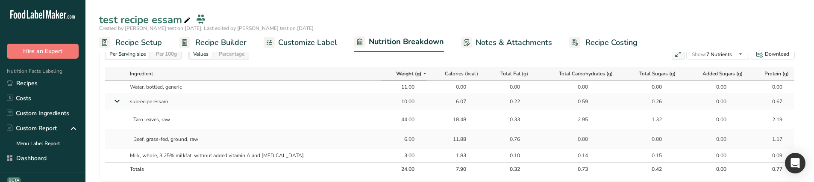
scroll to position [422, 0]
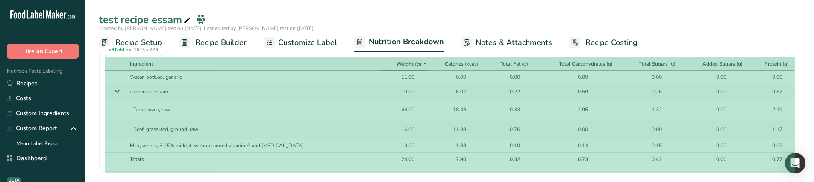
click at [278, 111] on div "Taro leaves, raw" at bounding box center [253, 109] width 247 height 15
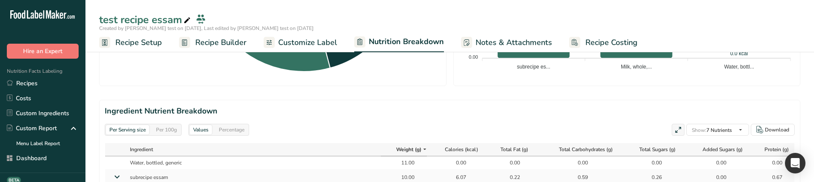
drag, startPoint x: 160, startPoint y: 126, endPoint x: 198, endPoint y: 121, distance: 38.7
click at [160, 126] on div "Per 100g" at bounding box center [166, 129] width 28 height 9
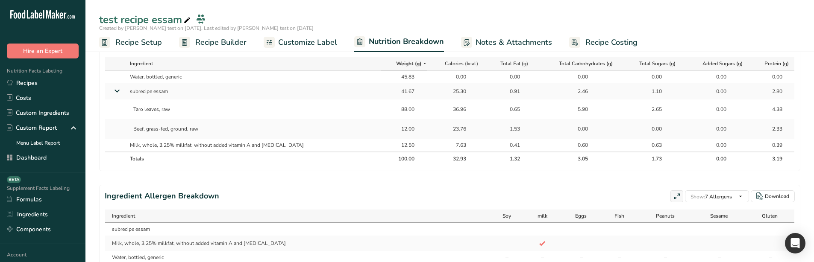
click at [114, 86] on icon at bounding box center [116, 91] width 15 height 10
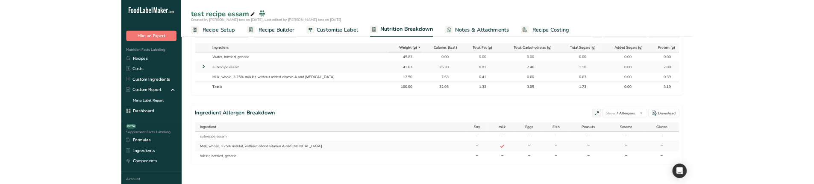
scroll to position [337, 0]
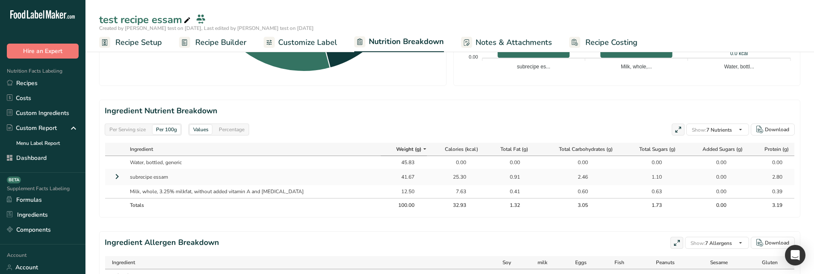
click at [115, 178] on icon at bounding box center [117, 176] width 10 height 15
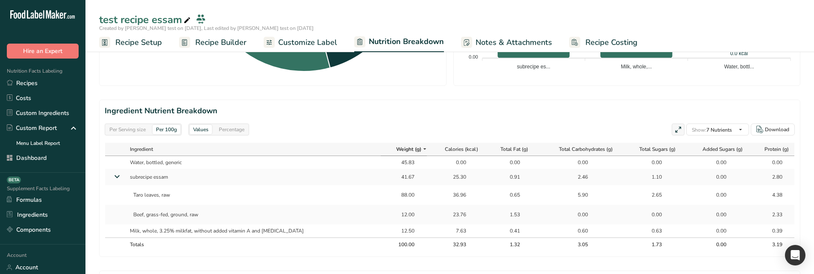
drag, startPoint x: 377, startPoint y: 195, endPoint x: 423, endPoint y: 193, distance: 45.7
click at [423, 193] on tr "Taro leaves, raw 88.00 36.96 0.65 5.90 2.65 0.00 4.38" at bounding box center [449, 195] width 689 height 20
click at [445, 196] on div "36.96" at bounding box center [455, 195] width 21 height 8
drag, startPoint x: 431, startPoint y: 196, endPoint x: 456, endPoint y: 200, distance: 24.8
click at [456, 200] on td "36.96" at bounding box center [456, 195] width 58 height 20
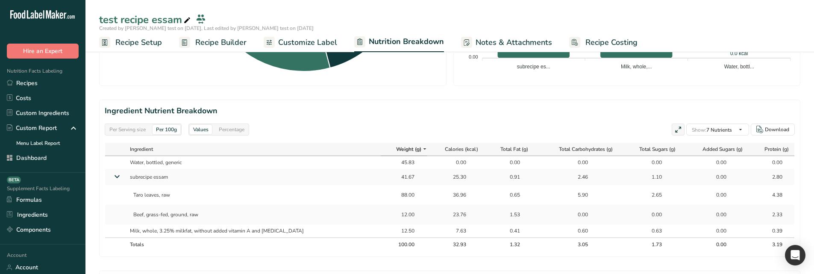
click at [407, 194] on td "88.00" at bounding box center [404, 195] width 46 height 20
drag, startPoint x: 379, startPoint y: 191, endPoint x: 394, endPoint y: 199, distance: 16.8
click at [394, 199] on td "88.00" at bounding box center [404, 195] width 46 height 20
drag, startPoint x: 381, startPoint y: 219, endPoint x: 400, endPoint y: 217, distance: 19.0
click at [400, 217] on td "12.00" at bounding box center [404, 215] width 46 height 20
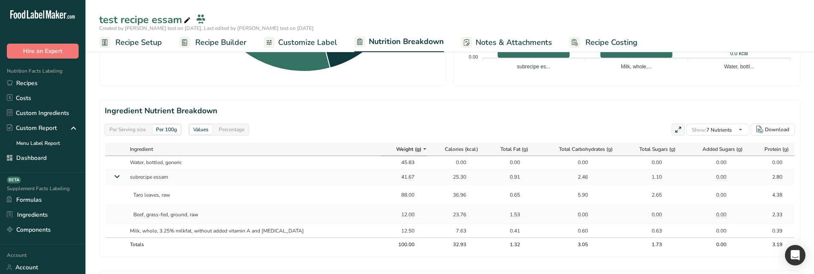
drag, startPoint x: 396, startPoint y: 196, endPoint x: 381, endPoint y: 196, distance: 14.5
click at [384, 196] on div "88.00" at bounding box center [403, 195] width 38 height 8
drag, startPoint x: 395, startPoint y: 214, endPoint x: 378, endPoint y: 212, distance: 17.2
click at [384, 212] on div "12.00" at bounding box center [403, 215] width 38 height 8
drag, startPoint x: 381, startPoint y: 179, endPoint x: 398, endPoint y: 180, distance: 16.3
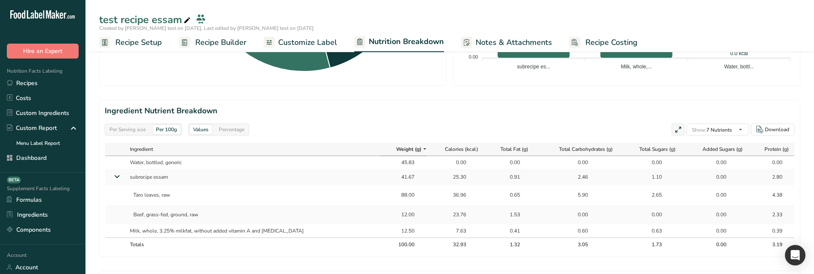
click at [398, 180] on div "41.67" at bounding box center [403, 177] width 38 height 8
click at [397, 196] on div "88.00" at bounding box center [403, 195] width 38 height 8
click at [231, 132] on div "Percentage" at bounding box center [231, 129] width 32 height 9
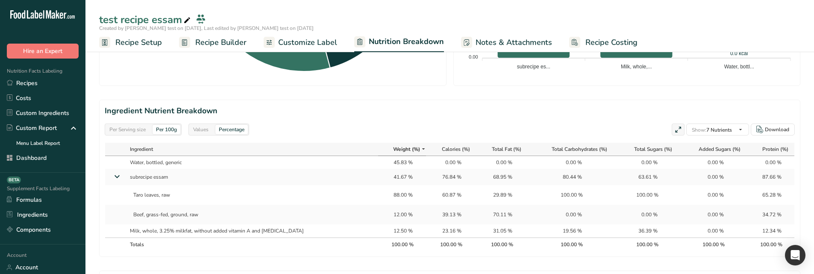
click at [138, 125] on div "Per Serving size" at bounding box center [127, 129] width 43 height 9
drag, startPoint x: 202, startPoint y: 127, endPoint x: 230, endPoint y: 142, distance: 31.7
click at [202, 126] on div "Values" at bounding box center [201, 129] width 22 height 9
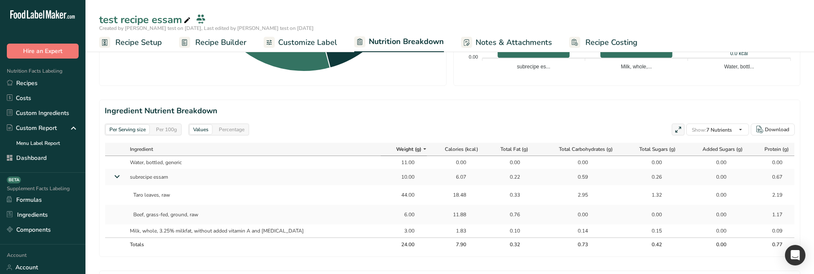
click at [162, 132] on div "Per 100g" at bounding box center [166, 129] width 28 height 9
click at [143, 126] on div "Per Serving size" at bounding box center [127, 129] width 43 height 9
click at [171, 131] on div "Per 100g" at bounding box center [166, 129] width 28 height 9
click at [132, 128] on div "Per Serving size" at bounding box center [127, 129] width 43 height 9
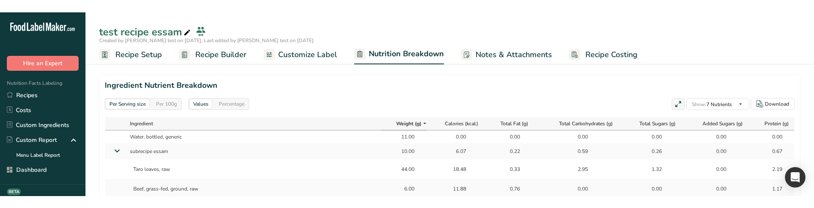
scroll to position [379, 0]
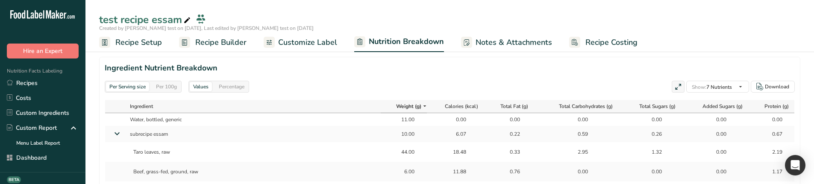
click at [161, 88] on div "Per 100g" at bounding box center [166, 86] width 28 height 9
drag, startPoint x: 435, startPoint y: 155, endPoint x: 449, endPoint y: 155, distance: 13.7
click at [449, 155] on div "36.96" at bounding box center [455, 152] width 21 height 8
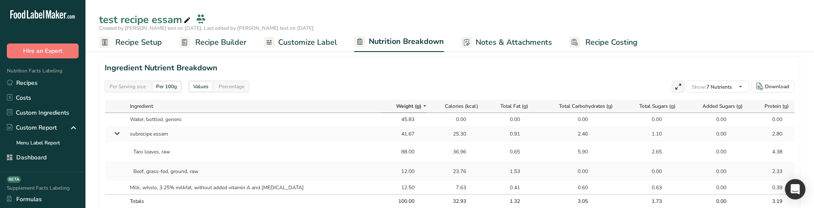
drag, startPoint x: 395, startPoint y: 150, endPoint x: 389, endPoint y: 167, distance: 18.5
click at [388, 167] on tbody "Water, bottled, generic 45.83 0.00 0.00 0.00 0.00 0.00 0.00 subrecipe essam 41.…" at bounding box center [449, 153] width 689 height 81
click at [393, 173] on div "12.00" at bounding box center [403, 172] width 21 height 8
drag, startPoint x: 415, startPoint y: 172, endPoint x: 382, endPoint y: 152, distance: 38.9
click at [382, 152] on tbody "Water, bottled, generic 45.83 0.00 0.00 0.00 0.00 0.00 0.00 subrecipe essam 41.…" at bounding box center [449, 153] width 689 height 81
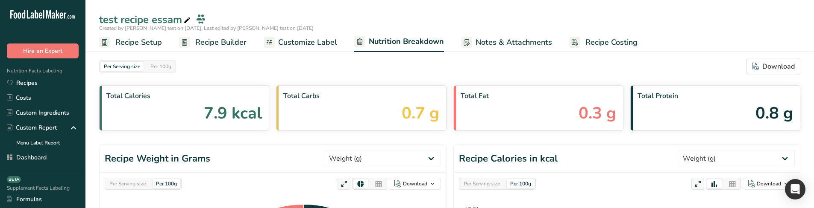
select select "Calories"
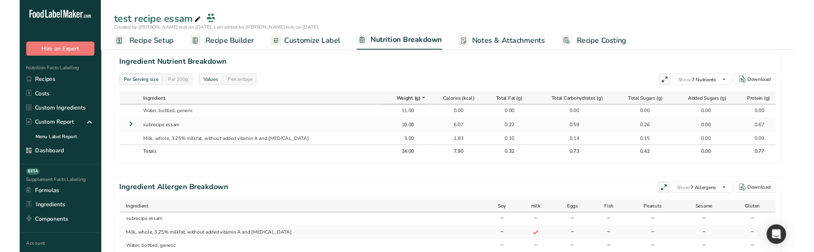
scroll to position [383, 0]
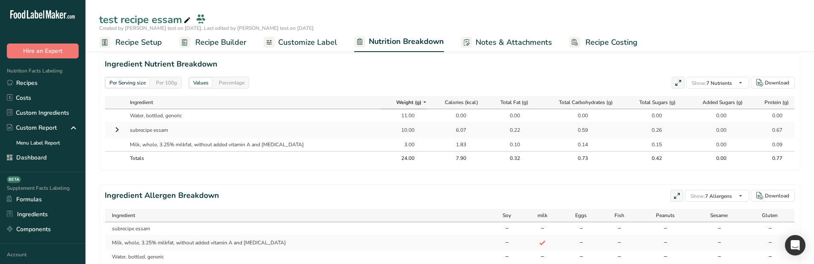
click at [118, 133] on icon at bounding box center [117, 129] width 10 height 15
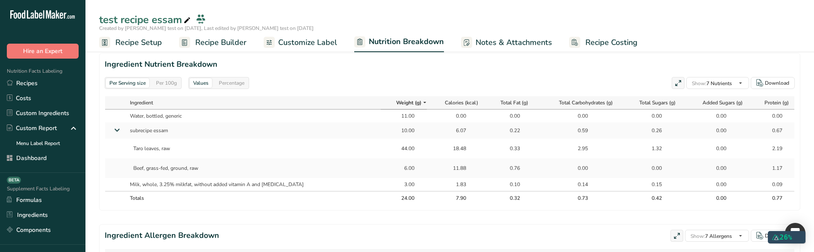
click at [147, 44] on span "Recipe Setup" at bounding box center [138, 43] width 47 height 12
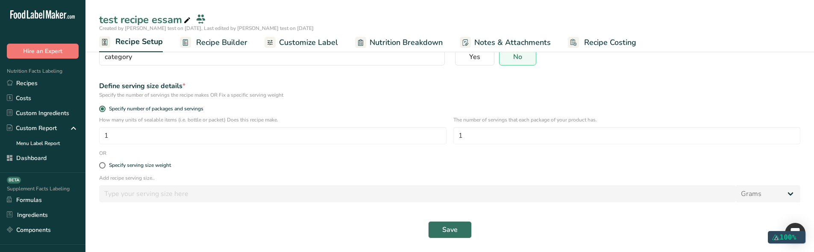
scroll to position [86, 0]
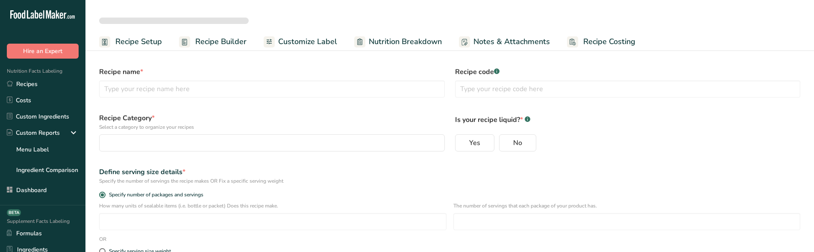
select select
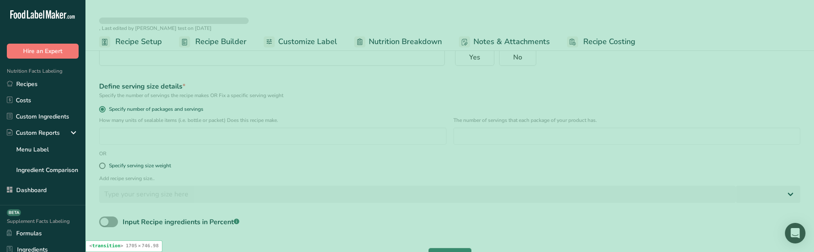
click at [368, 211] on form "Recipe name * Recipe code .a-a{fill:#347362;}.b-a{fill:#fff;} Recipe Category *…" at bounding box center [449, 122] width 711 height 293
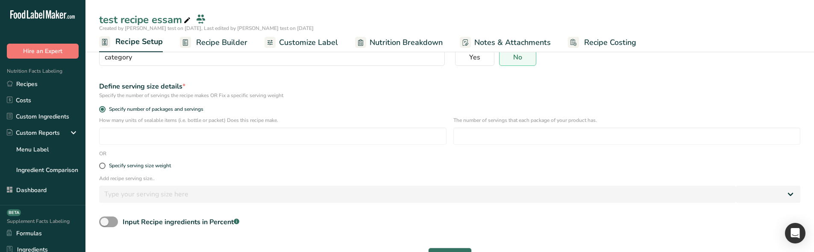
type input "test recipe essam"
radio input "true"
type input "1"
select select "0"
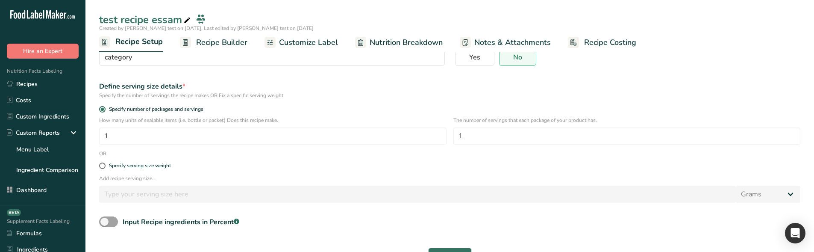
click at [115, 213] on form "Recipe name * test recipe essam Recipe code .a-a{fill:#347362;}.b-a{fill:#fff;}…" at bounding box center [449, 122] width 711 height 293
click at [115, 217] on span at bounding box center [108, 221] width 19 height 11
click at [105, 219] on input "Input Recipe ingredients in Percent .a-a{fill:#347362;}.b-a{fill:#fff;}" at bounding box center [102, 222] width 6 height 6
checkbox input "true"
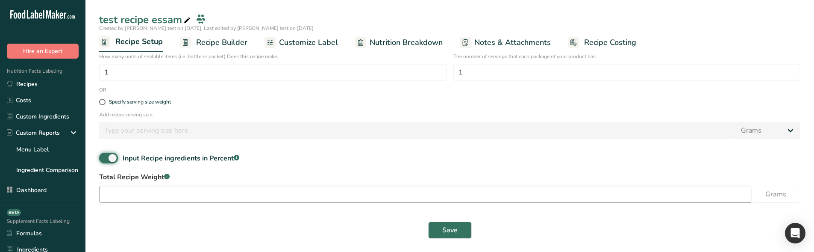
scroll to position [149, 0]
click at [160, 199] on input "number" at bounding box center [425, 193] width 652 height 17
type input "100"
click at [440, 221] on button "Save" at bounding box center [450, 229] width 44 height 17
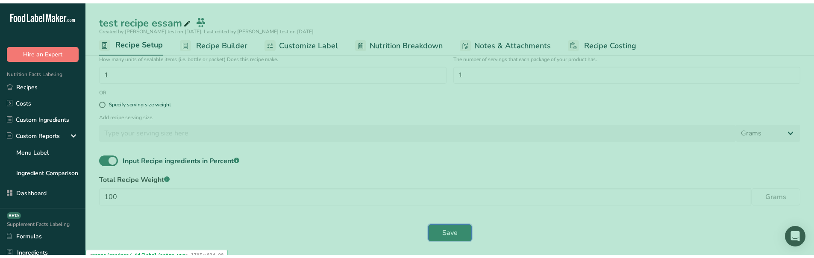
scroll to position [143, 0]
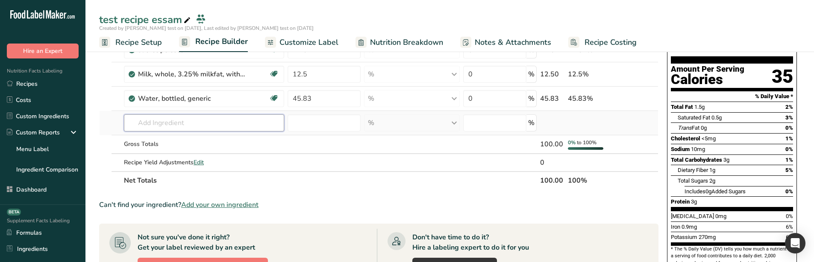
scroll to position [71, 0]
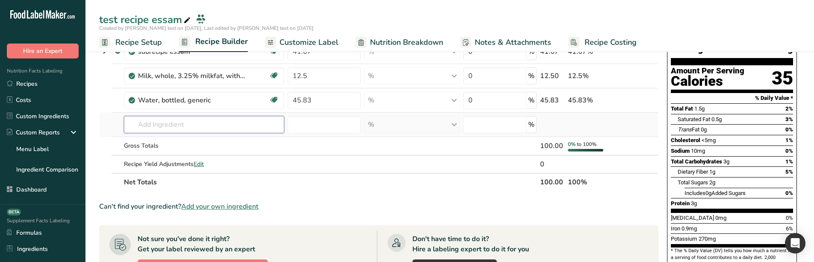
click at [257, 124] on input "text" at bounding box center [204, 124] width 160 height 17
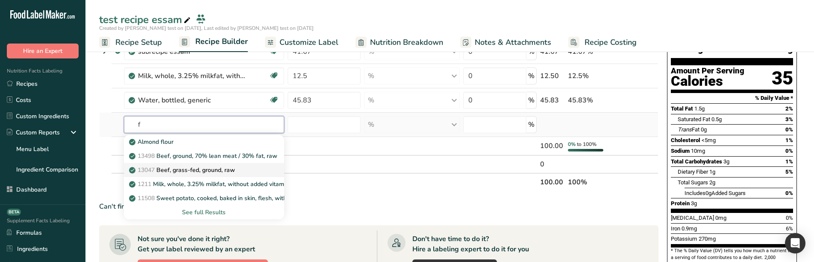
type input "f"
click at [188, 165] on link "13047 Beef, grass-fed, ground, raw" at bounding box center [204, 170] width 160 height 14
type input "Beef, grass-fed, ground, raw"
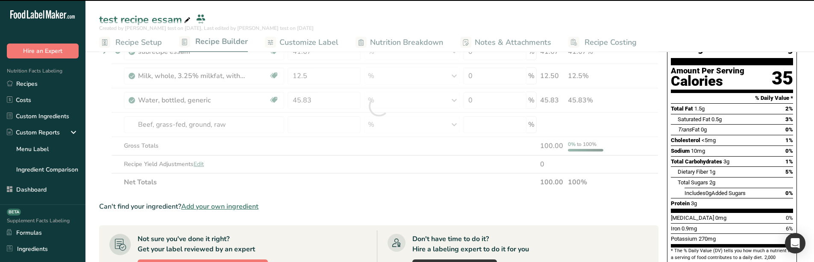
type input "0"
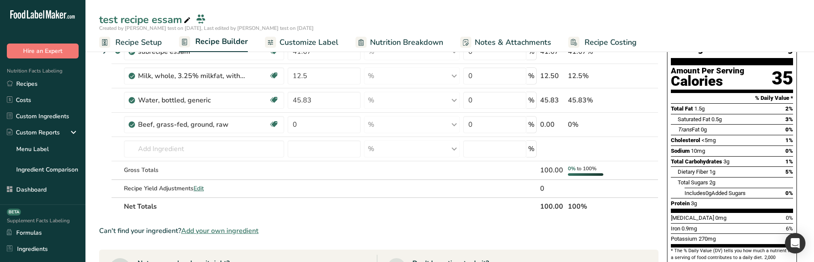
click at [144, 39] on span "Recipe Setup" at bounding box center [138, 43] width 47 height 12
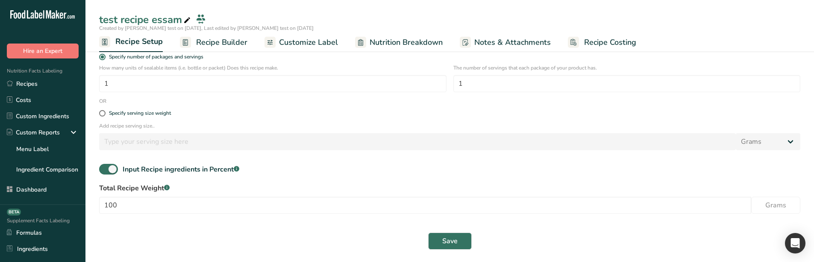
scroll to position [139, 0]
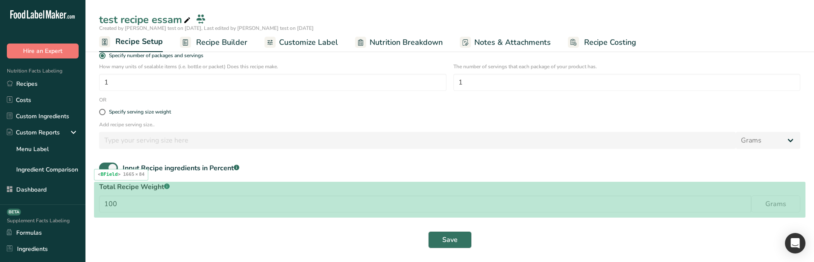
click at [350, 216] on div "Total Recipe Weight .a-a{fill:#347362;}.b-a{fill:#fff;} 100 Grams" at bounding box center [449, 200] width 711 height 36
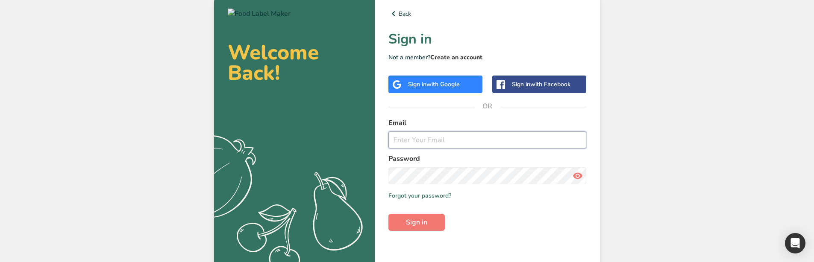
type input "[EMAIL_ADDRESS][DOMAIN_NAME]"
click at [453, 58] on link "Create an account" at bounding box center [456, 57] width 52 height 8
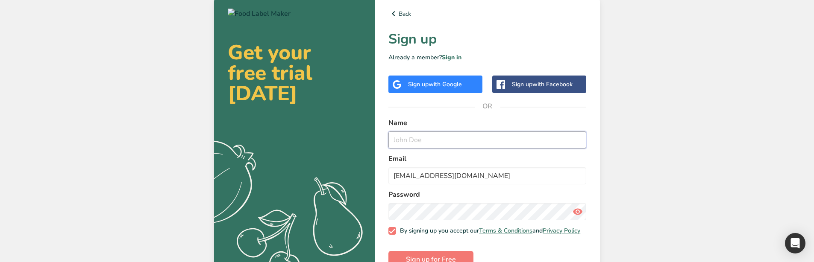
click at [418, 138] on input "text" at bounding box center [487, 140] width 198 height 17
type input "dsdfsfds"
drag, startPoint x: 413, startPoint y: 178, endPoint x: 415, endPoint y: 192, distance: 14.2
click at [413, 178] on input "[EMAIL_ADDRESS][DOMAIN_NAME]" at bounding box center [487, 175] width 198 height 17
type input "[EMAIL_ADDRESS][DOMAIN_NAME]"
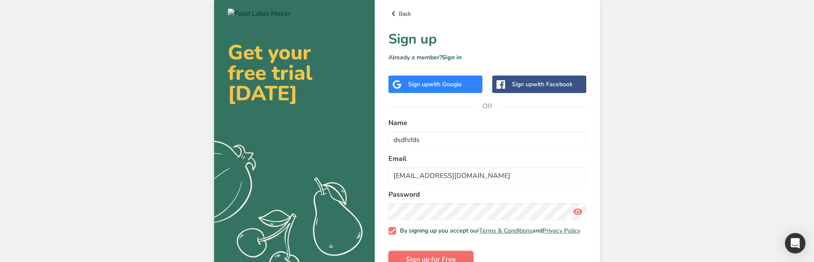
click at [415, 257] on button "Sign up for Free" at bounding box center [430, 259] width 85 height 17
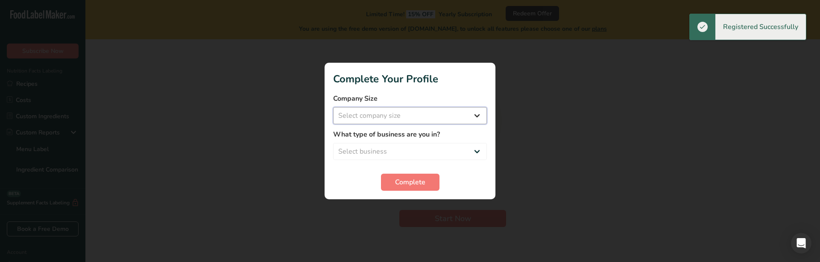
click at [428, 118] on select "Select company size Over 500 Employees test 1 1 Fewer than 10 Employees Fewer t…" at bounding box center [410, 115] width 154 height 17
select select "10"
click at [333, 107] on select "Select company size Over 500 Employees test 1 1 Fewer than 10 Employees Fewer t…" at bounding box center [410, 115] width 154 height 17
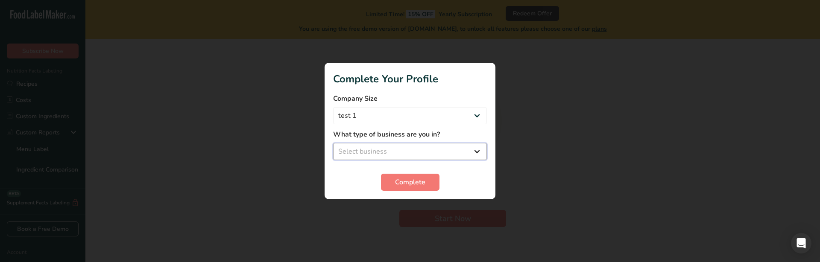
drag, startPoint x: 401, startPoint y: 150, endPoint x: 399, endPoint y: 154, distance: 4.5
click at [401, 150] on select "Select business Packaged Food Manufacturer Restaurant & Cafe Bakery Meal Plans …" at bounding box center [410, 151] width 154 height 17
select select "1"
click at [333, 143] on select "Select business Packaged Food Manufacturer Restaurant & Cafe Bakery Meal Plans …" at bounding box center [410, 151] width 154 height 17
click at [403, 185] on span "Complete" at bounding box center [410, 182] width 30 height 10
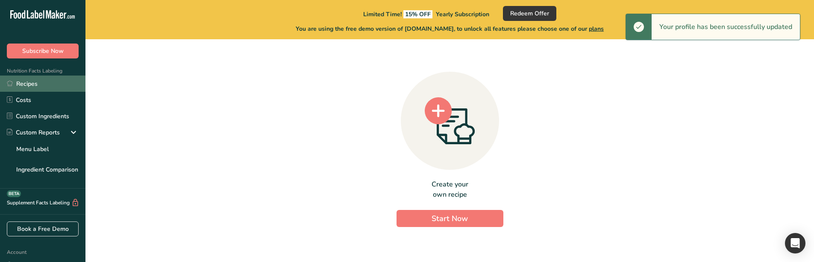
click at [37, 84] on link "Recipes" at bounding box center [42, 84] width 85 height 16
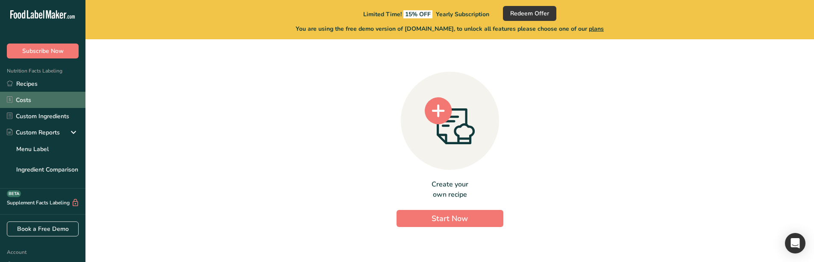
click at [37, 97] on link "Costs" at bounding box center [42, 100] width 85 height 16
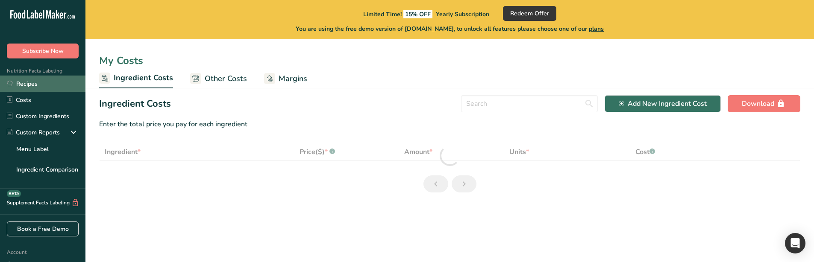
click at [32, 88] on link "Recipes" at bounding box center [42, 84] width 85 height 16
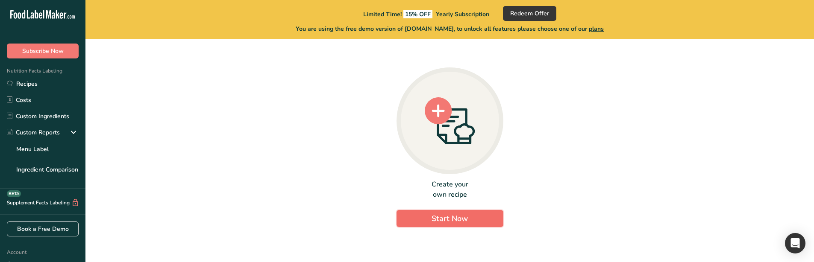
click at [434, 220] on span "Start Now" at bounding box center [449, 219] width 36 height 10
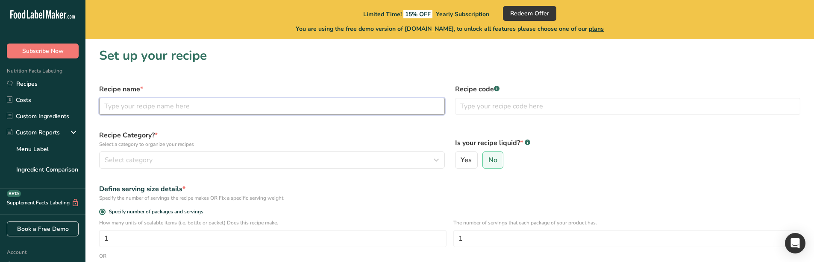
drag, startPoint x: 247, startPoint y: 101, endPoint x: 277, endPoint y: 107, distance: 30.5
click at [247, 101] on input "text" at bounding box center [272, 106] width 346 height 17
type input "cxxc"
click at [501, 111] on input "text" at bounding box center [628, 106] width 346 height 17
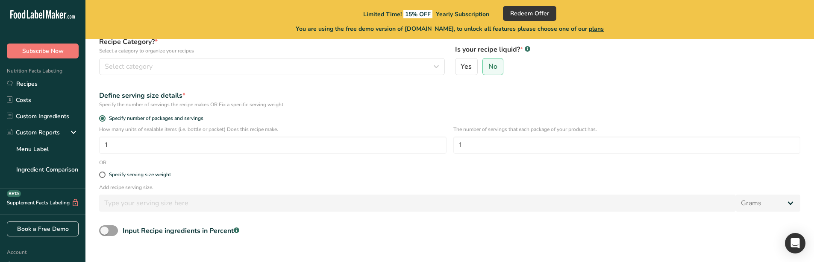
scroll to position [85, 0]
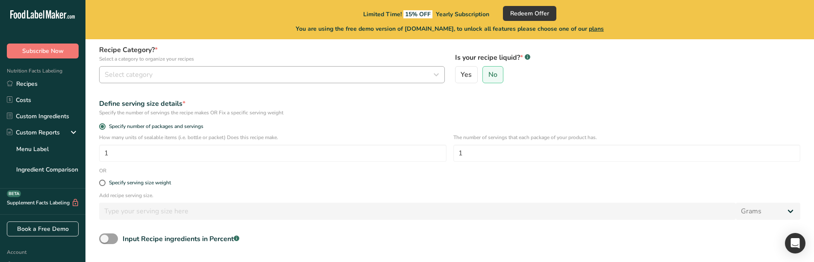
type input "22"
click at [141, 75] on span "Select category" at bounding box center [129, 75] width 48 height 10
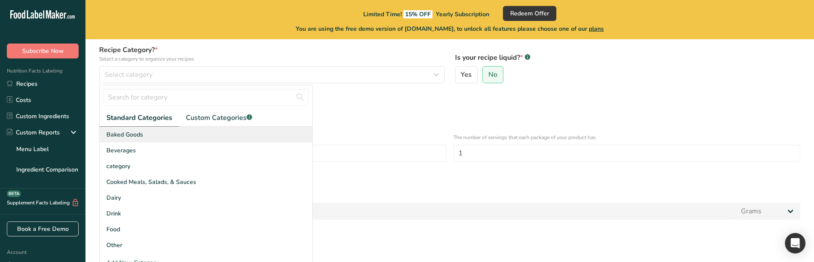
click at [161, 132] on div "Baked Goods" at bounding box center [206, 135] width 213 height 16
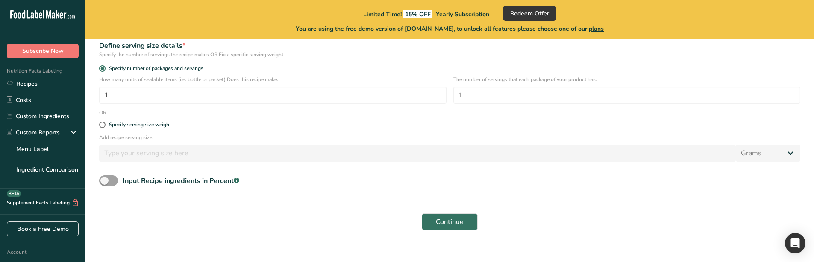
scroll to position [153, 0]
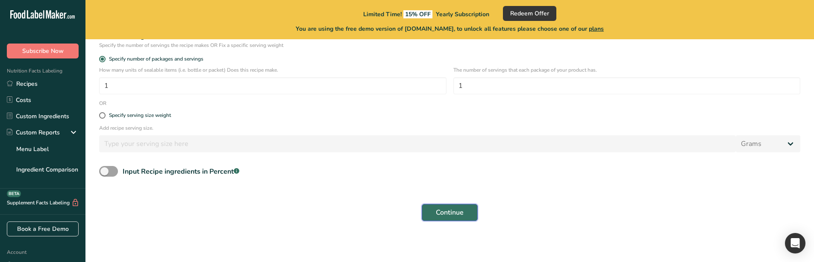
click at [451, 215] on span "Continue" at bounding box center [450, 213] width 28 height 10
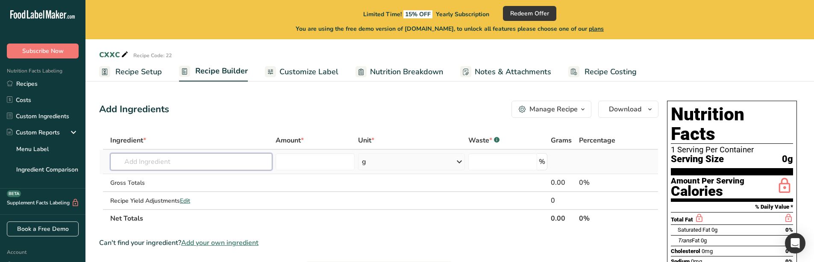
click at [200, 163] on input "text" at bounding box center [191, 161] width 162 height 17
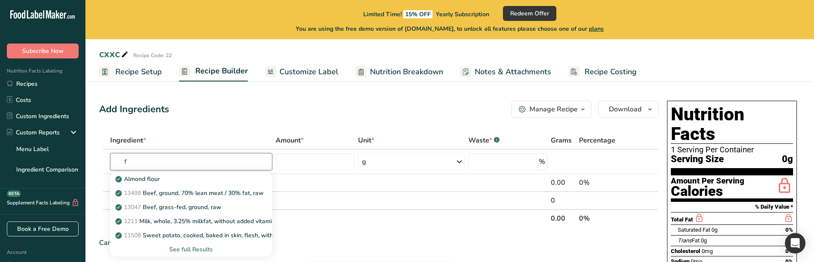
type input "f"
click at [188, 187] on link "13498 Beef, ground, 70% lean meat / 30% fat, raw" at bounding box center [191, 193] width 162 height 14
type input "Beef, ground, 70% lean meat / 30% fat, raw"
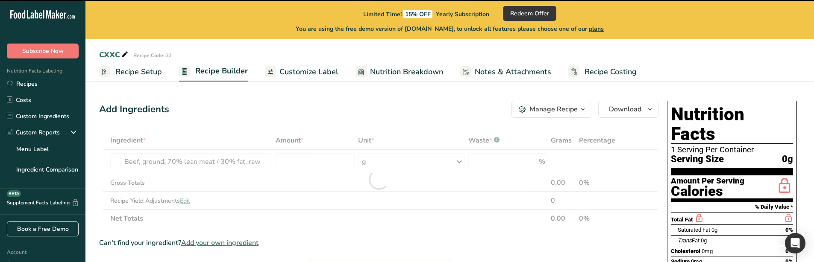
type input "0"
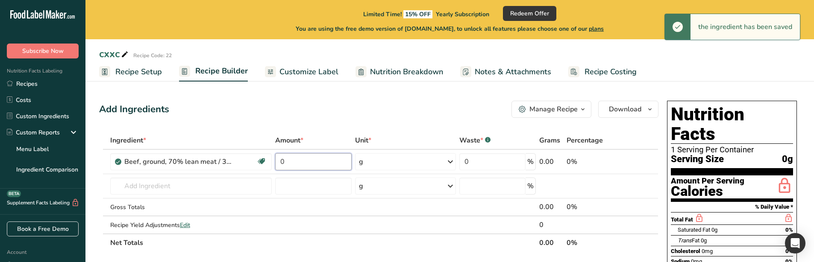
click at [291, 165] on input "0" at bounding box center [313, 161] width 76 height 17
click at [291, 164] on input "0" at bounding box center [313, 161] width 76 height 17
type input "33"
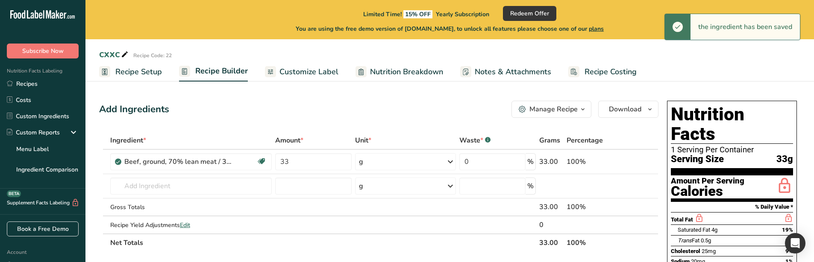
drag, startPoint x: 147, startPoint y: 76, endPoint x: 149, endPoint y: 79, distance: 4.6
click at [147, 76] on span "Recipe Setup" at bounding box center [138, 72] width 47 height 12
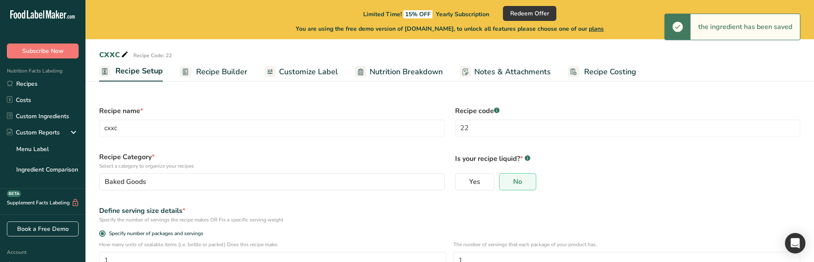
scroll to position [141, 0]
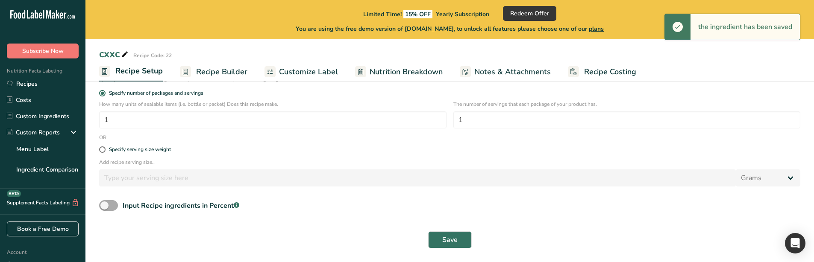
click at [119, 203] on span "Input Recipe ingredients in Percent .a-a{fill:#347362;}.b-a{fill:#fff;}" at bounding box center [178, 206] width 121 height 10
click at [105, 203] on input "Input Recipe ingredients in Percent .a-a{fill:#347362;}.b-a{fill:#fff;}" at bounding box center [102, 206] width 6 height 6
checkbox input "true"
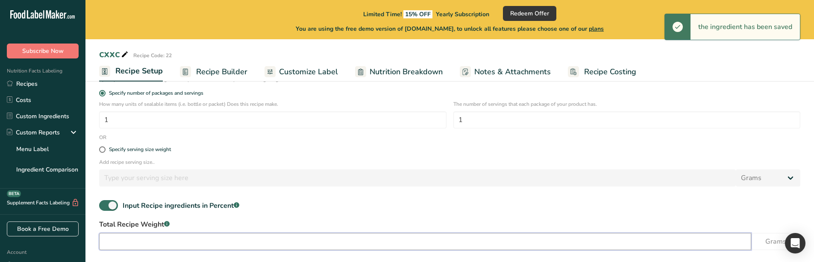
click at [148, 240] on input "number" at bounding box center [425, 241] width 652 height 17
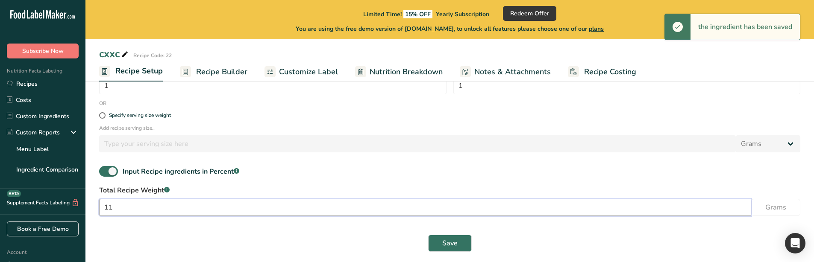
scroll to position [178, 0]
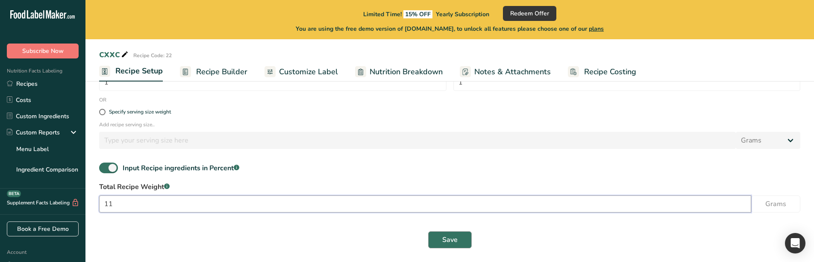
type input "11"
click at [445, 240] on span "Save" at bounding box center [449, 240] width 15 height 10
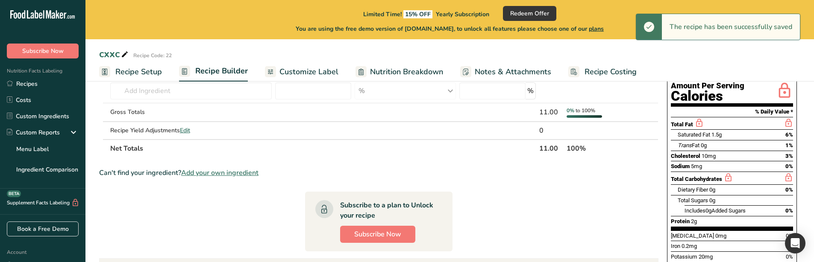
scroll to position [50, 0]
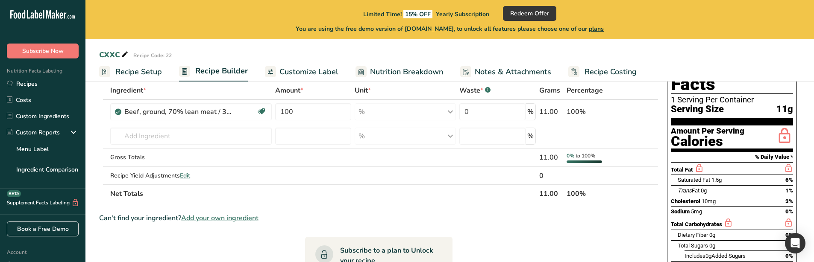
click at [155, 69] on span "Recipe Setup" at bounding box center [138, 72] width 47 height 12
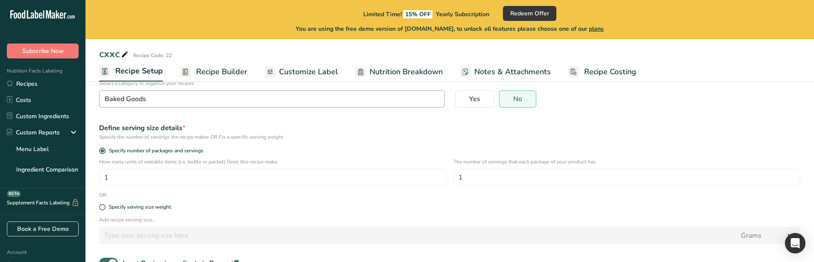
scroll to position [178, 0]
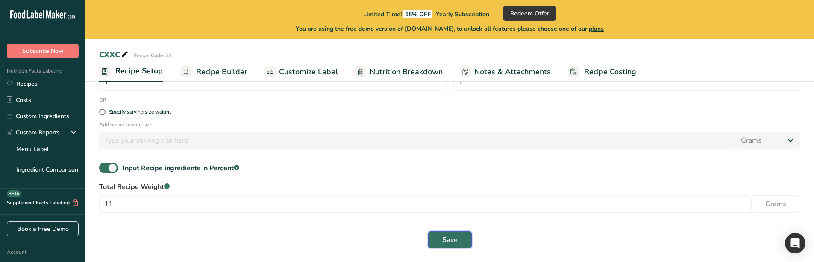
click at [452, 240] on span "Save" at bounding box center [449, 240] width 15 height 10
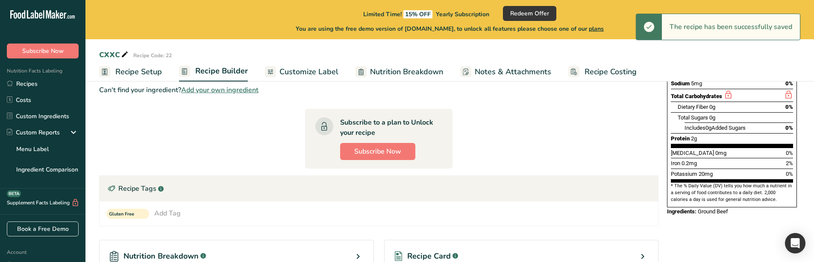
click at [160, 72] on span "Recipe Setup" at bounding box center [138, 72] width 47 height 12
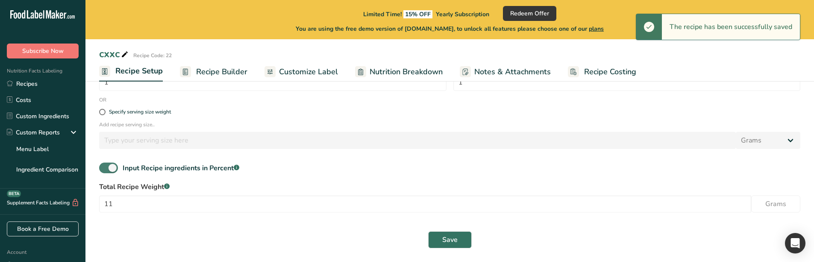
click at [108, 164] on span at bounding box center [108, 168] width 19 height 11
click at [105, 165] on input "Input Recipe ingredients in Percent .a-a{fill:#347362;}.b-a{fill:#fff;}" at bounding box center [102, 168] width 6 height 6
checkbox input "false"
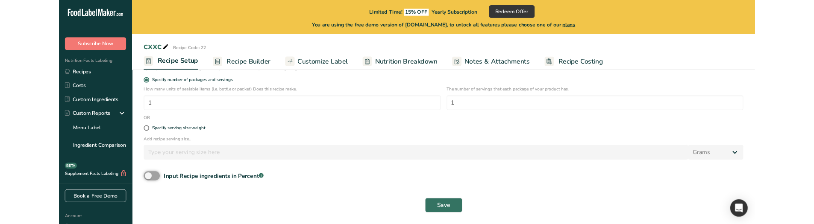
scroll to position [141, 0]
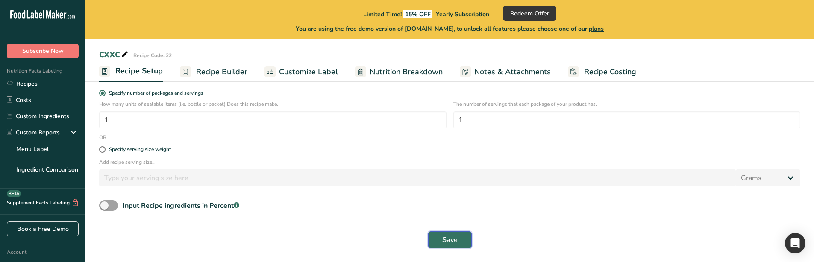
click at [456, 246] on button "Save" at bounding box center [450, 239] width 44 height 17
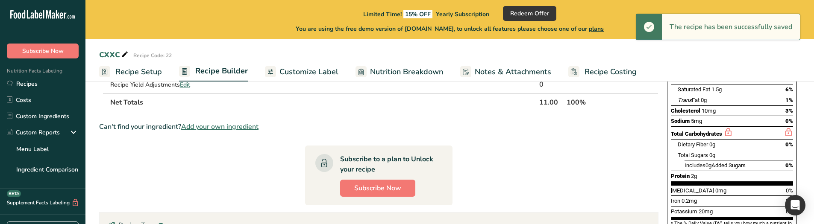
click at [155, 78] on link "Recipe Setup" at bounding box center [130, 71] width 63 height 19
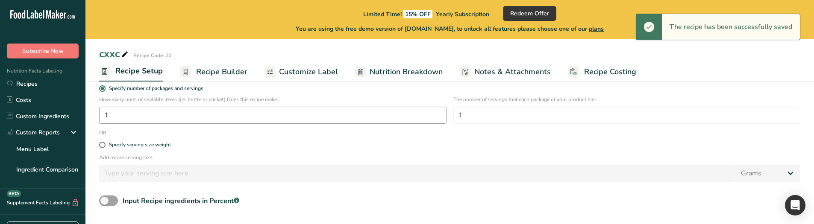
scroll to position [179, 0]
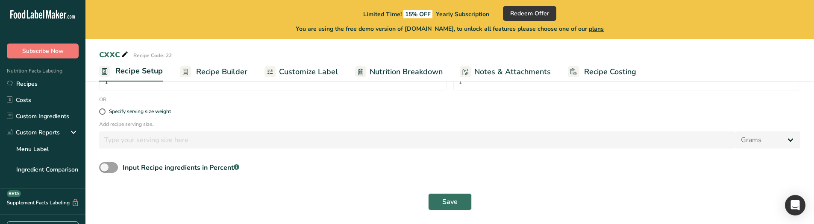
click at [137, 161] on form "Recipe name * cxxc Recipe code .a-a{fill:#347362;}.b-a{fill:#fff;} 22 Recipe Ca…" at bounding box center [449, 68] width 711 height 293
click at [114, 168] on span at bounding box center [108, 167] width 19 height 11
click at [105, 168] on input "Input Recipe ingredients in Percent .a-a{fill:#347362;}.b-a{fill:#fff;}" at bounding box center [102, 168] width 6 height 6
checkbox input "true"
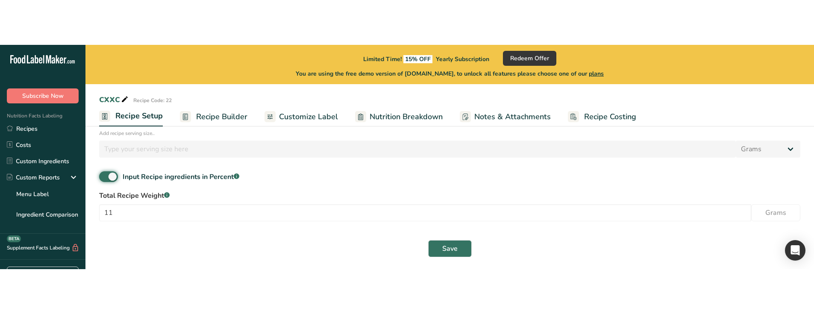
scroll to position [216, 0]
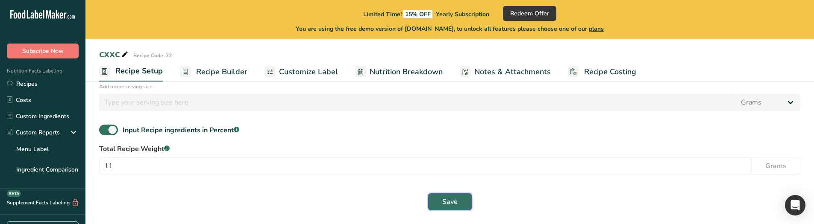
click at [458, 200] on button "Save" at bounding box center [450, 201] width 44 height 17
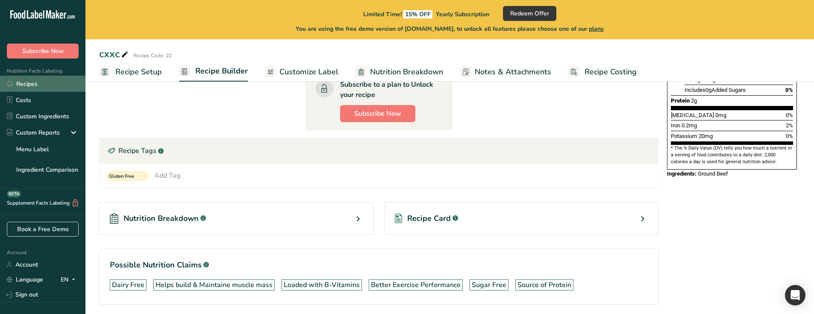
click at [43, 87] on link "Recipes" at bounding box center [42, 84] width 85 height 16
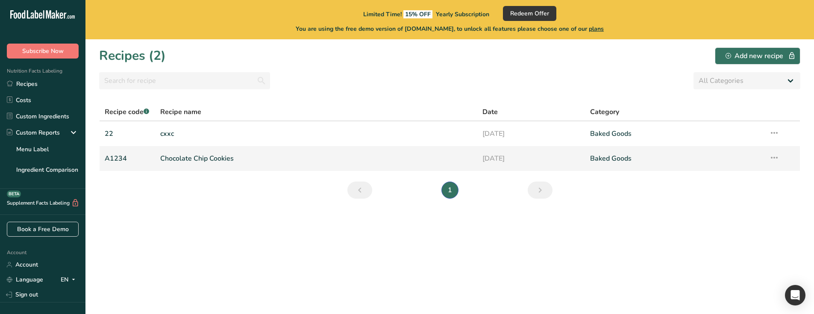
click at [257, 159] on link "Chocolate Chip Cookies" at bounding box center [316, 158] width 312 height 18
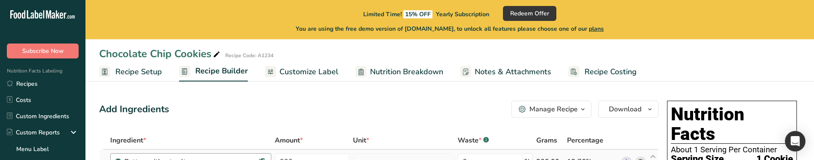
scroll to position [85, 0]
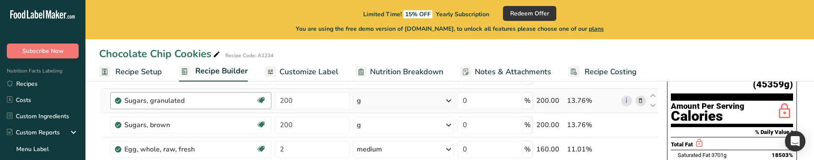
click at [139, 75] on span "Recipe Setup" at bounding box center [138, 72] width 47 height 12
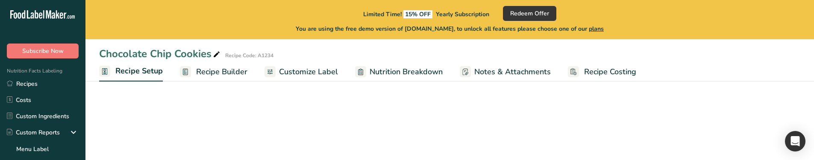
select select "17"
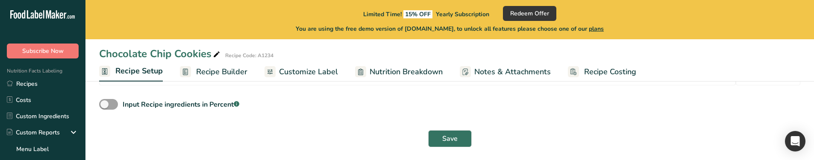
scroll to position [243, 0]
click at [111, 104] on span at bounding box center [108, 103] width 19 height 11
click at [105, 104] on input "Input Recipe ingredients in Percent .a-a{fill:#347362;}.b-a{fill:#fff;}" at bounding box center [102, 104] width 6 height 6
checkbox input "true"
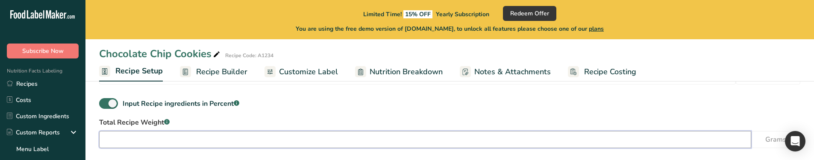
click at [135, 132] on input "number" at bounding box center [425, 139] width 652 height 17
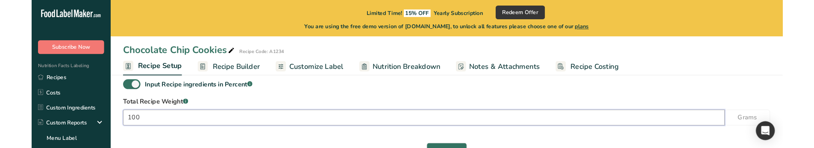
scroll to position [280, 0]
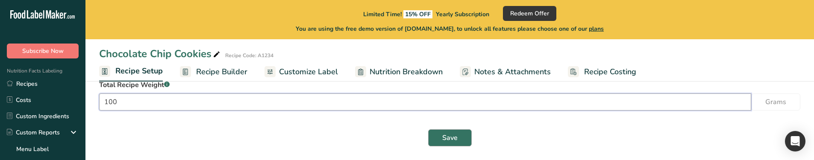
type input "100"
click at [438, 141] on button "Save" at bounding box center [450, 137] width 44 height 17
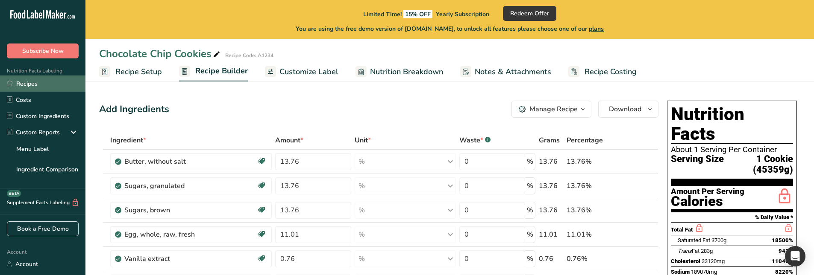
click at [48, 78] on link "Recipes" at bounding box center [42, 84] width 85 height 16
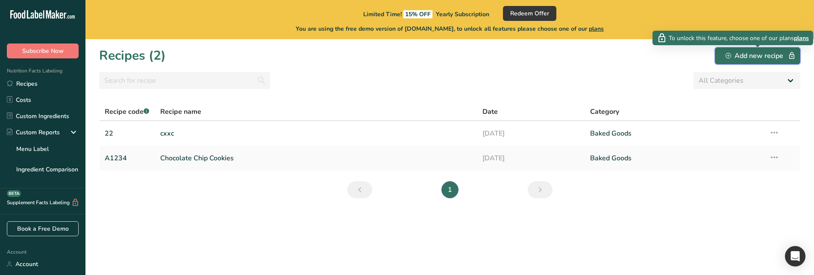
click at [746, 58] on div "Add new recipe" at bounding box center [757, 56] width 64 height 10
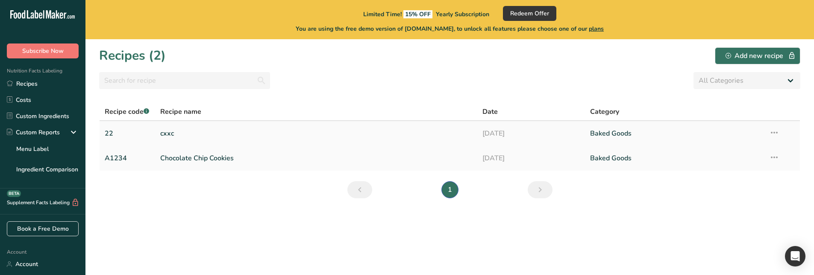
click at [778, 130] on icon at bounding box center [774, 132] width 10 height 15
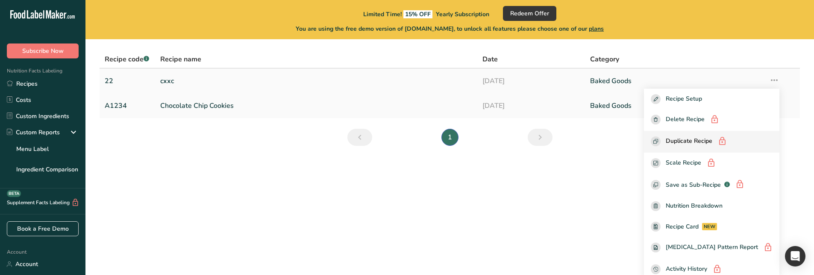
scroll to position [58, 0]
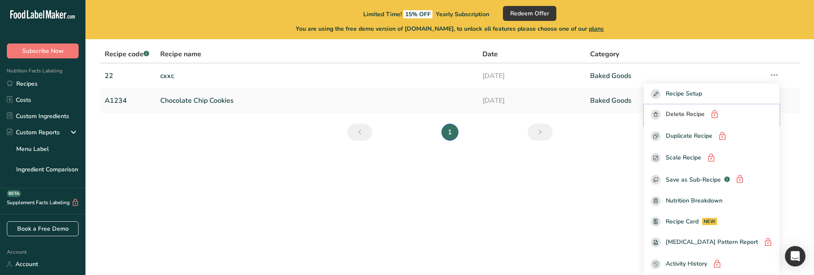
drag, startPoint x: 700, startPoint y: 119, endPoint x: 588, endPoint y: 152, distance: 117.6
click at [666, 152] on div "Recipe Setup Delete Recipe Duplicate Recipe Scale Recipe Save as Sub-Recipe .a-…" at bounding box center [711, 180] width 135 height 192
click at [587, 158] on section "Recipes (2) Add new recipe All Categories Baked Goods [GEOGRAPHIC_DATA] categor…" at bounding box center [449, 100] width 728 height 236
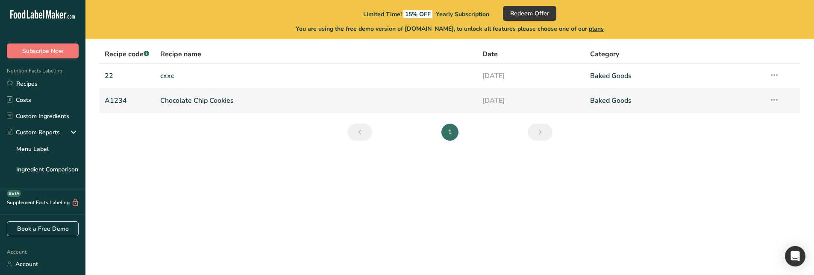
scroll to position [0, 0]
